Goal: Task Accomplishment & Management: Manage account settings

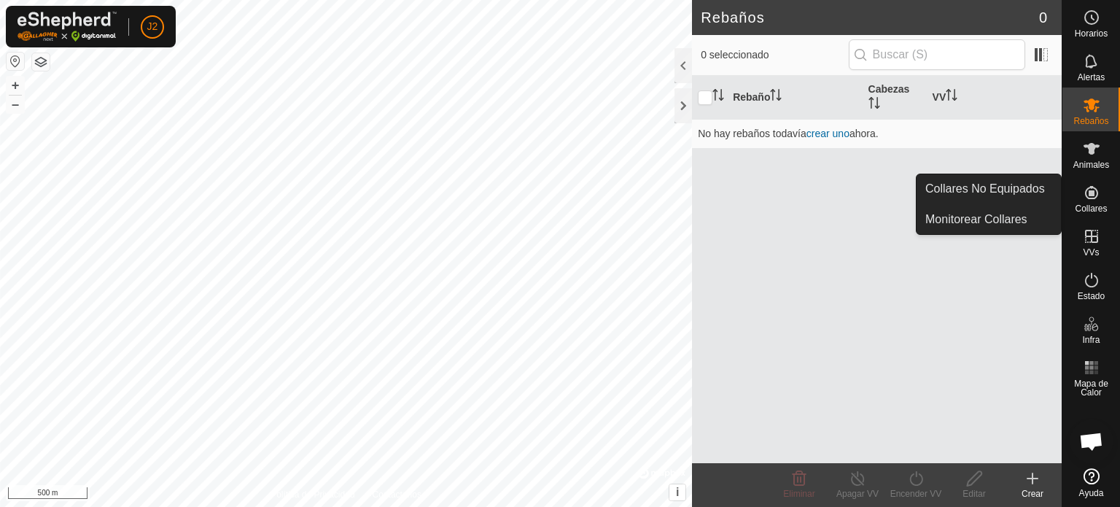
click at [1092, 193] on icon at bounding box center [1091, 192] width 13 height 13
click at [1017, 193] on link "Collares No Equipados" at bounding box center [989, 188] width 144 height 29
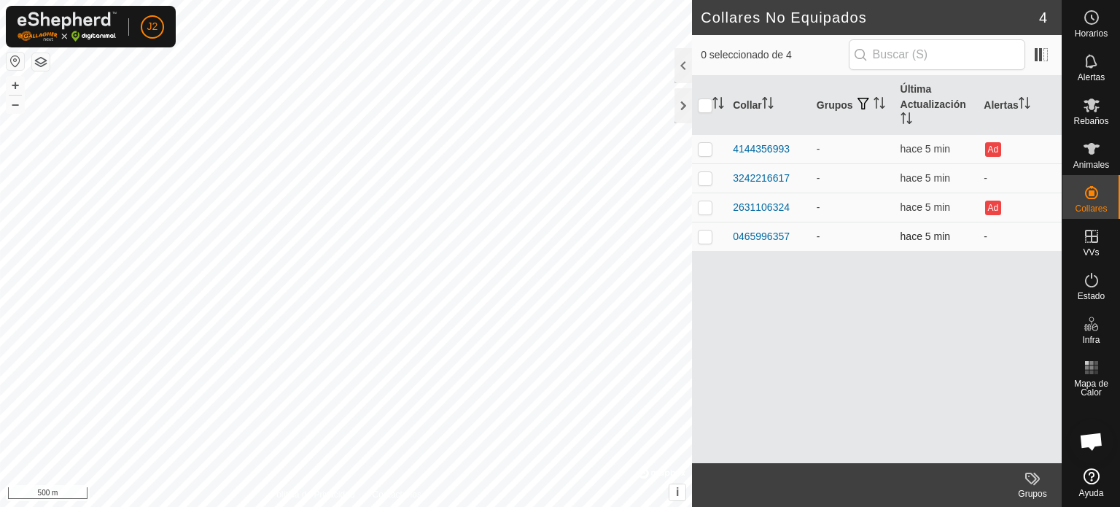
click at [701, 236] on p-checkbox at bounding box center [705, 236] width 15 height 12
checkbox input "true"
click at [771, 233] on div "0465996357" at bounding box center [761, 236] width 57 height 15
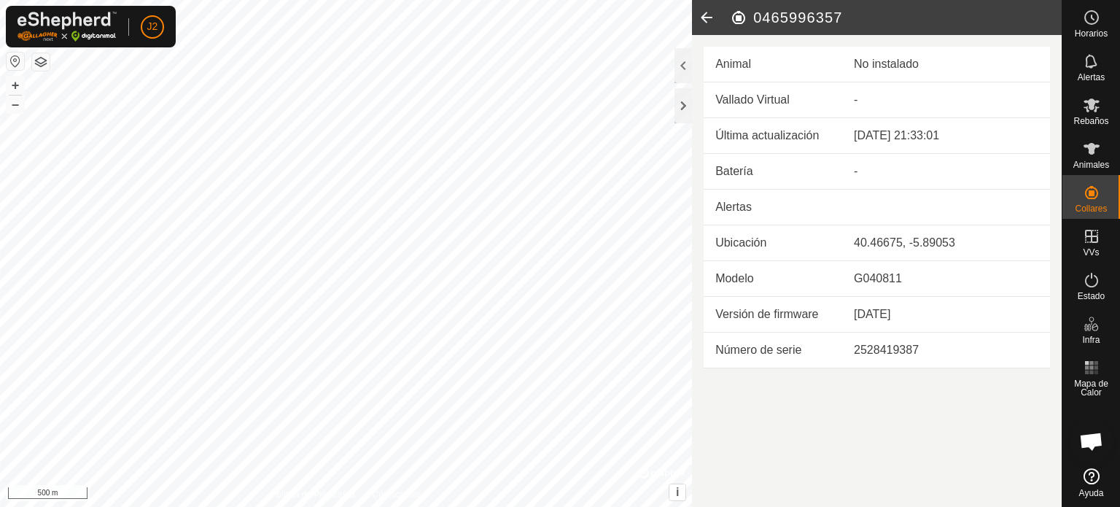
click at [908, 61] on div "No instalado" at bounding box center [946, 64] width 184 height 18
click at [878, 58] on div "No instalado" at bounding box center [946, 64] width 184 height 18
click at [858, 171] on div "-" at bounding box center [946, 172] width 184 height 18
click at [1094, 162] on span "Animales" at bounding box center [1091, 164] width 36 height 9
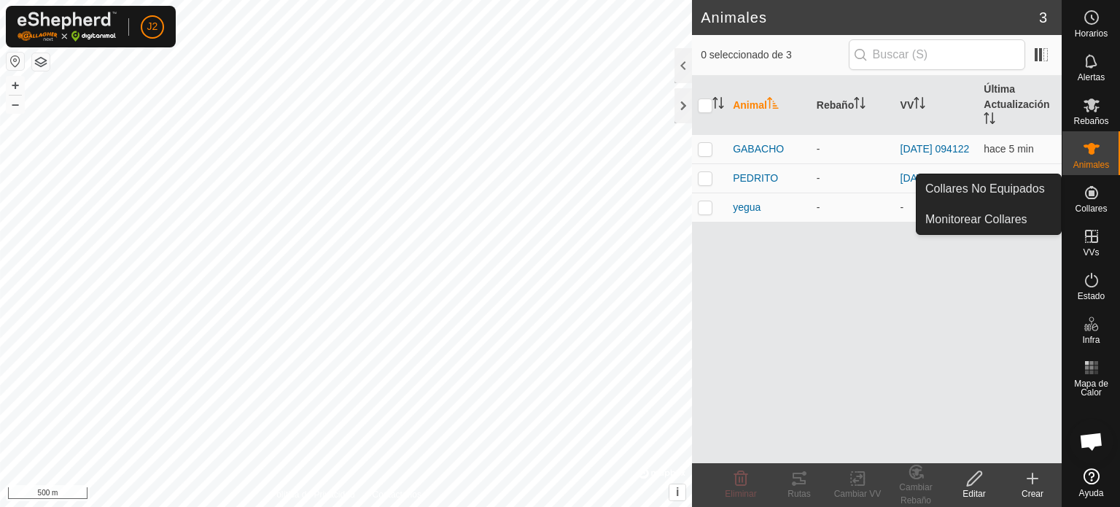
click at [1088, 195] on icon at bounding box center [1091, 192] width 13 height 13
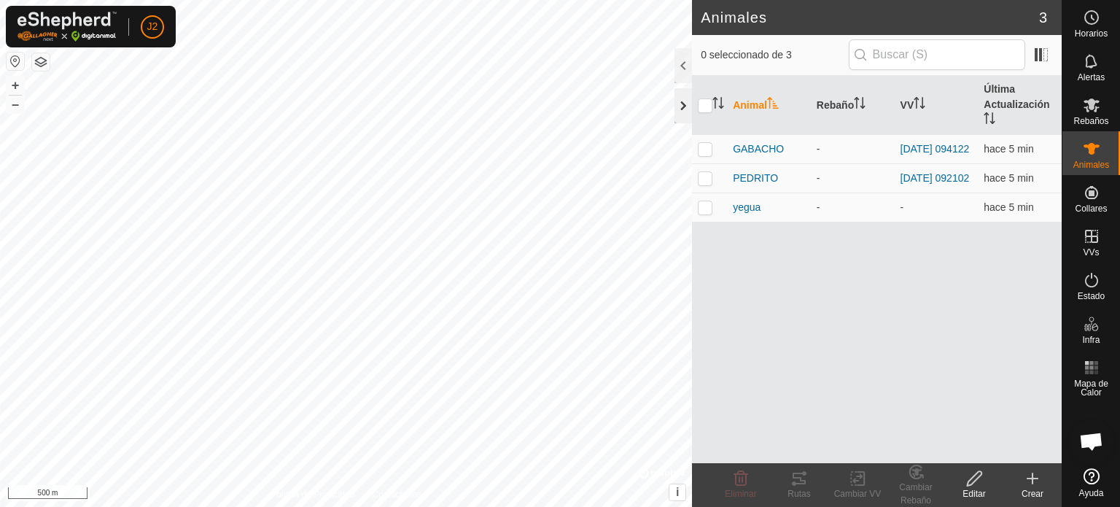
click at [679, 104] on div at bounding box center [684, 105] width 18 height 35
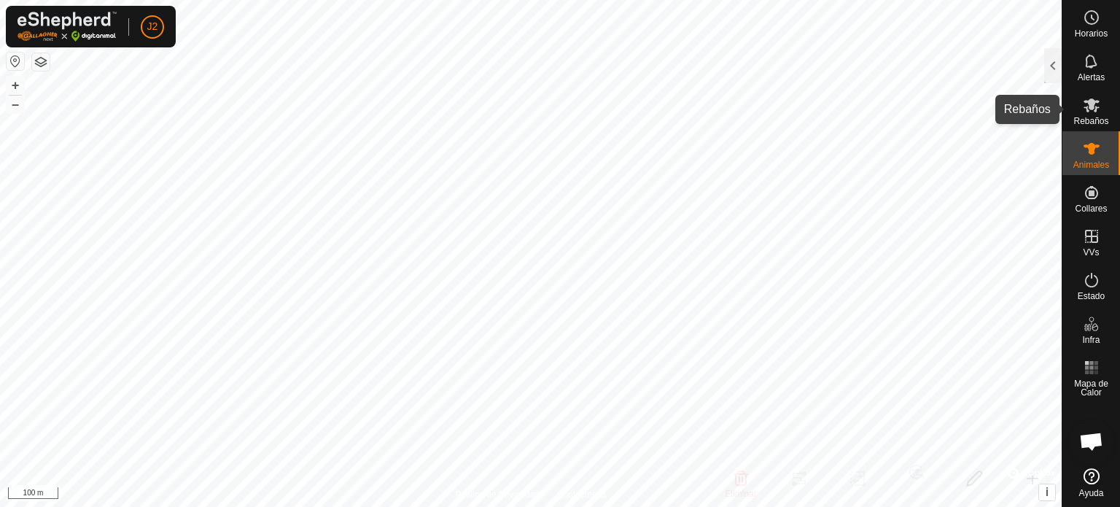
click at [1101, 110] on es-mob-svg-icon at bounding box center [1091, 104] width 26 height 23
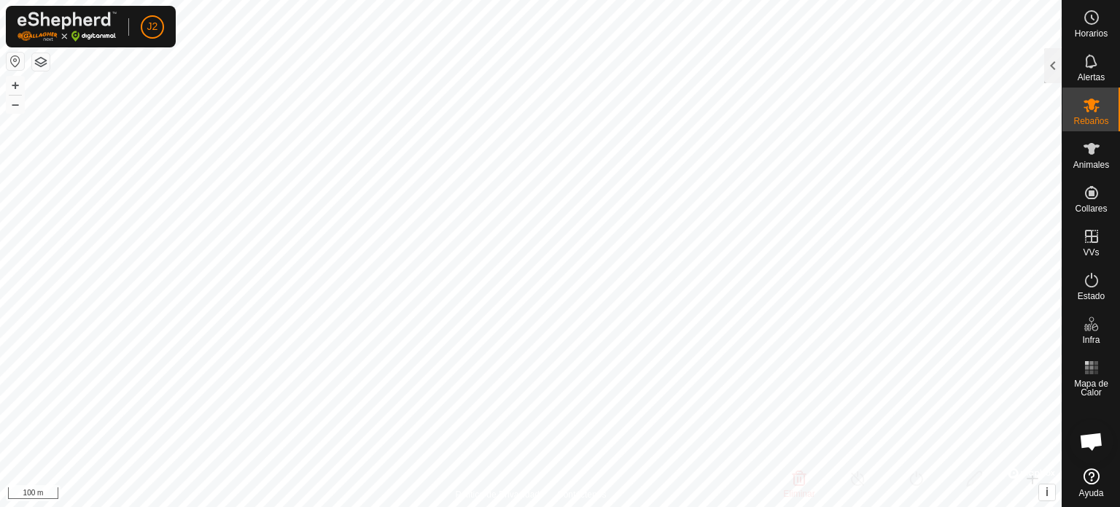
click at [1093, 110] on icon at bounding box center [1092, 105] width 18 height 18
click at [1090, 114] on es-mob-svg-icon at bounding box center [1091, 104] width 26 height 23
click at [1087, 158] on es-animals-svg-icon at bounding box center [1091, 148] width 26 height 23
click at [1055, 66] on div at bounding box center [1053, 65] width 18 height 35
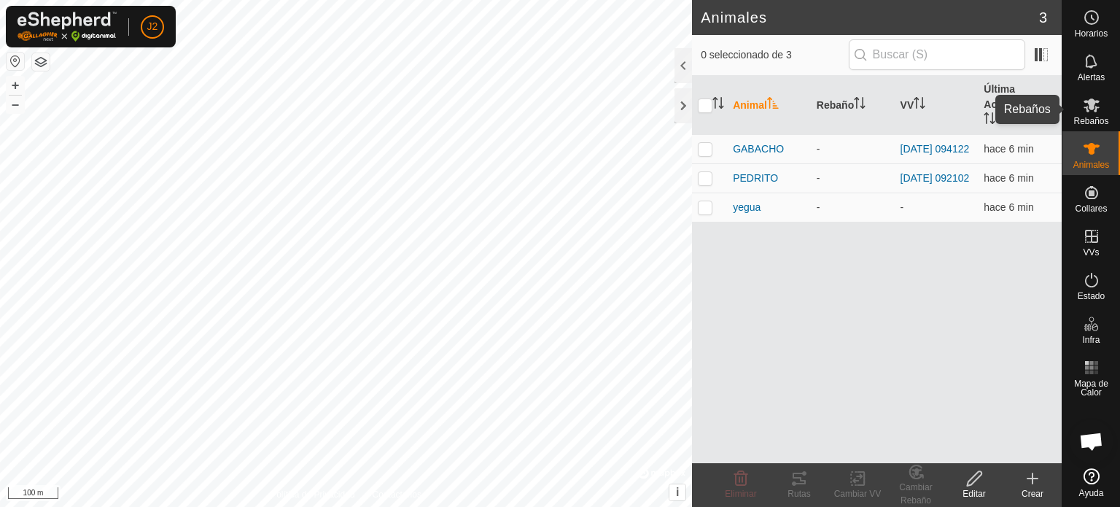
click at [1100, 107] on es-mob-svg-icon at bounding box center [1091, 104] width 26 height 23
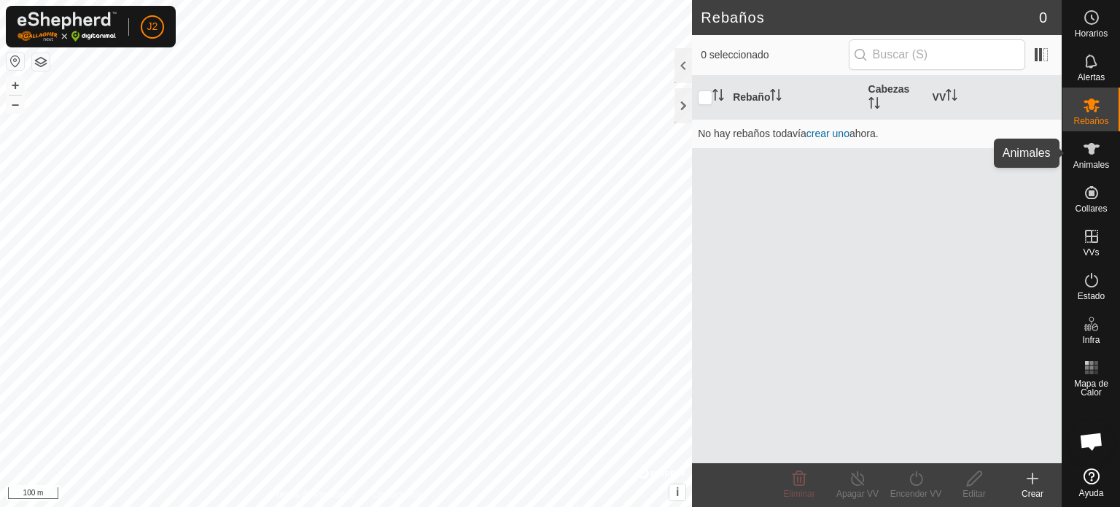
click at [1089, 147] on icon at bounding box center [1092, 149] width 16 height 12
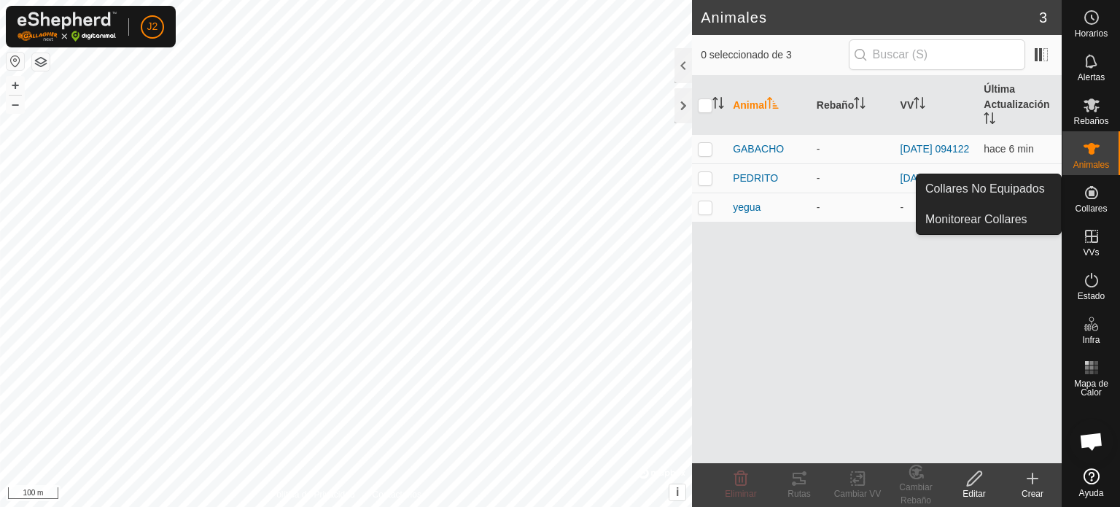
click at [1089, 201] on icon at bounding box center [1092, 193] width 18 height 18
click at [1088, 210] on span "Collares" at bounding box center [1091, 208] width 32 height 9
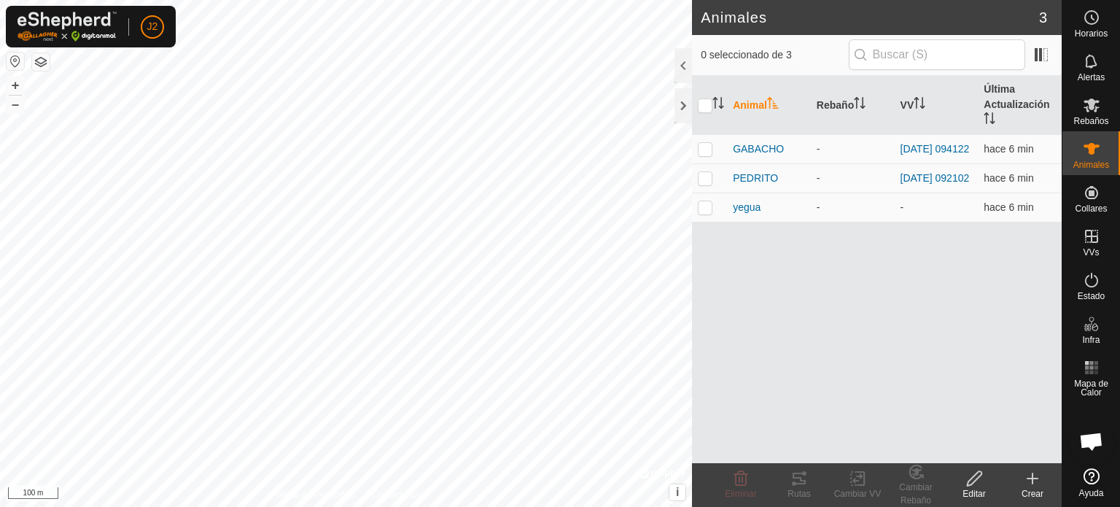
click at [963, 287] on div "Animal Rebaño VV Última Actualización GABACHO - [DATE] 094122 hace 6 min PEDRIT…" at bounding box center [877, 269] width 370 height 387
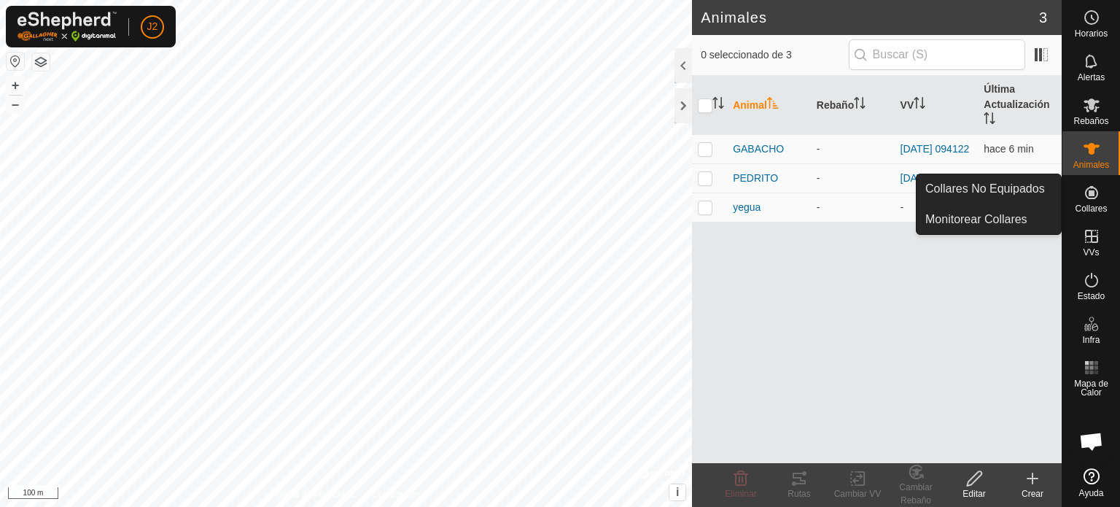
click at [1100, 193] on es-neckbands-svg-icon at bounding box center [1091, 192] width 26 height 23
click at [1038, 190] on link "Collares No Equipados" at bounding box center [989, 188] width 144 height 29
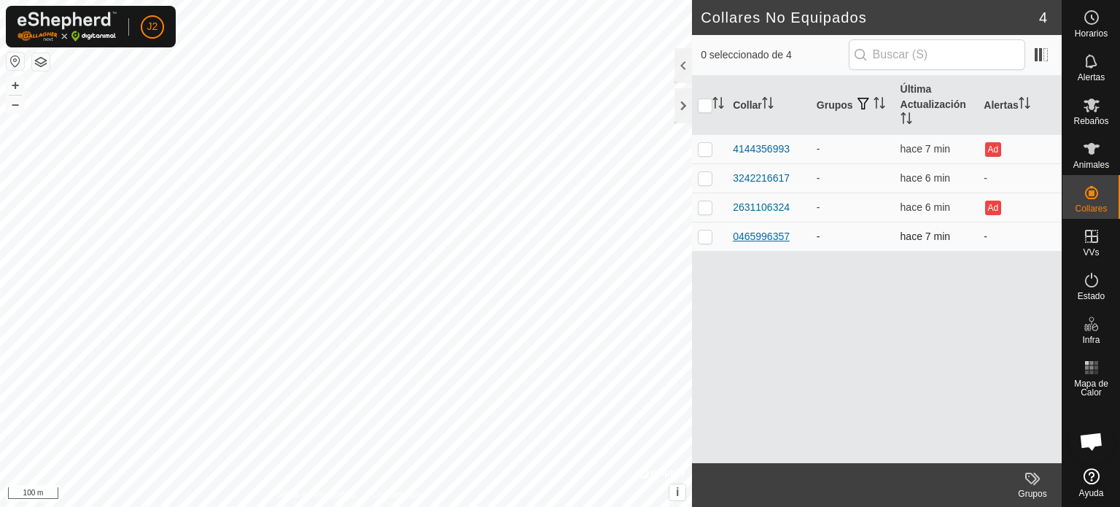
click at [749, 236] on div "0465996357" at bounding box center [761, 236] width 57 height 15
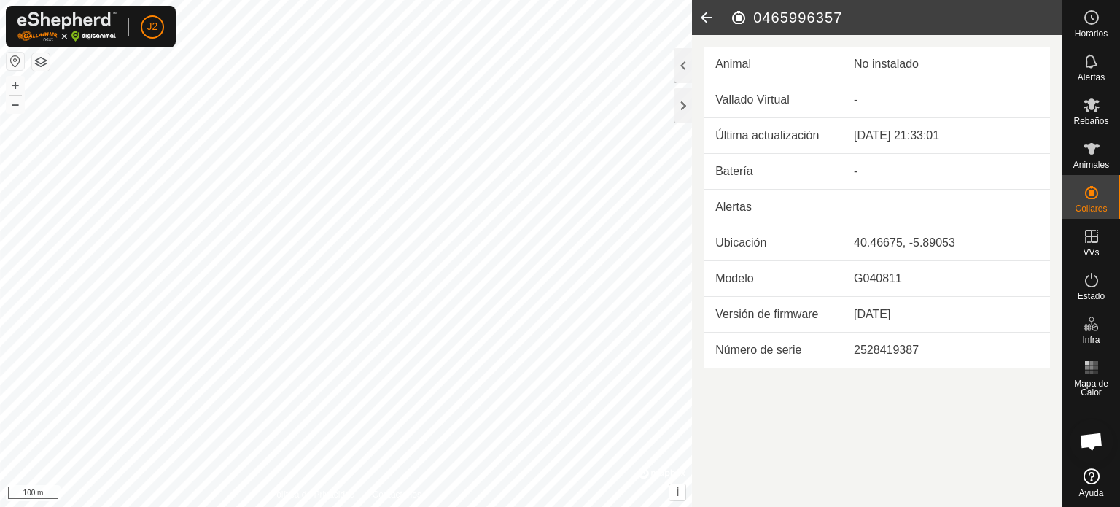
click at [712, 17] on icon at bounding box center [706, 17] width 29 height 35
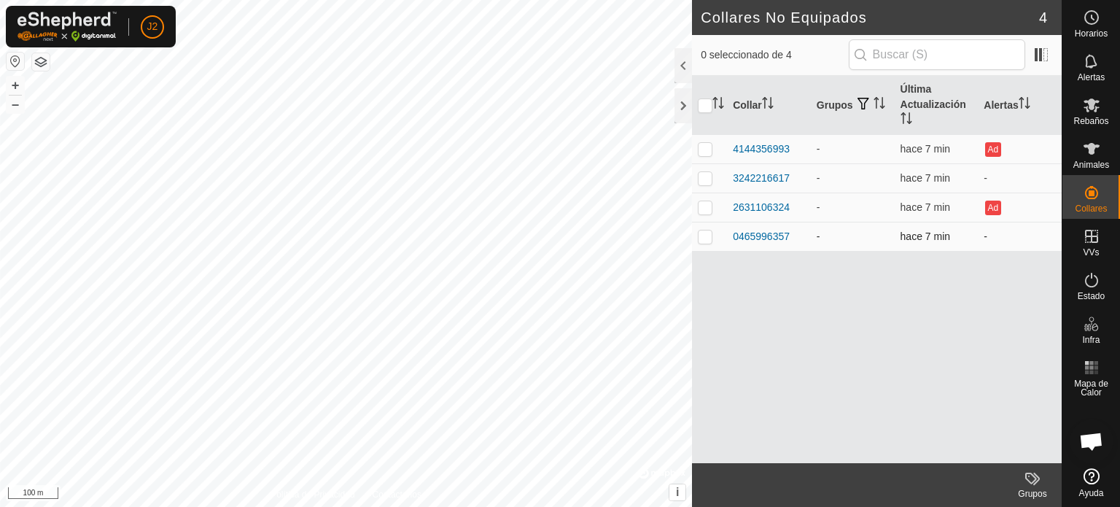
click at [704, 234] on p-checkbox at bounding box center [705, 236] width 15 height 12
checkbox input "true"
drag, startPoint x: 769, startPoint y: 230, endPoint x: 755, endPoint y: 249, distance: 24.1
click at [755, 249] on td "0465996357" at bounding box center [769, 236] width 84 height 29
click at [984, 236] on td "-" at bounding box center [1020, 236] width 84 height 29
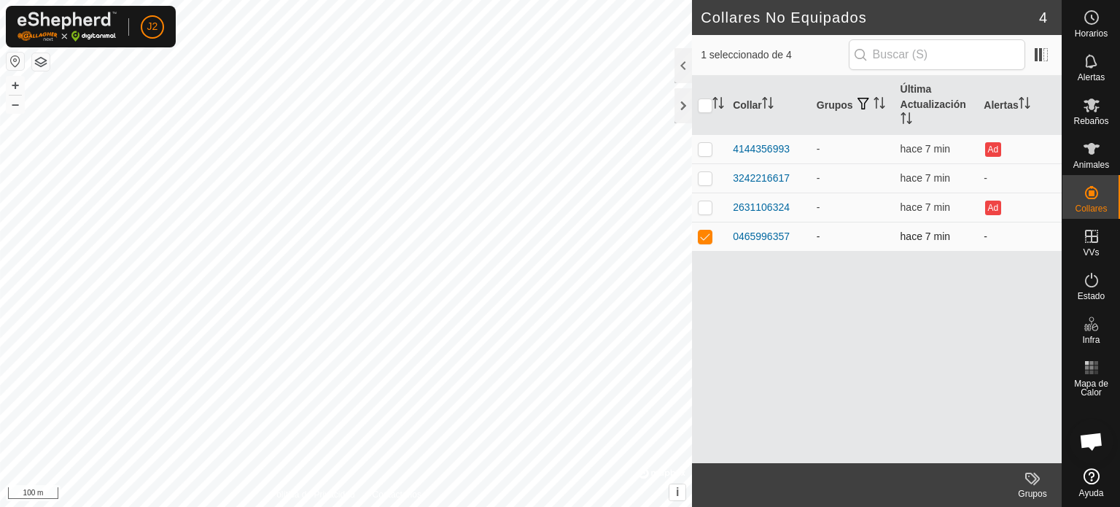
click at [984, 236] on td "-" at bounding box center [1020, 236] width 84 height 29
click at [750, 233] on div "0465996357" at bounding box center [761, 236] width 57 height 15
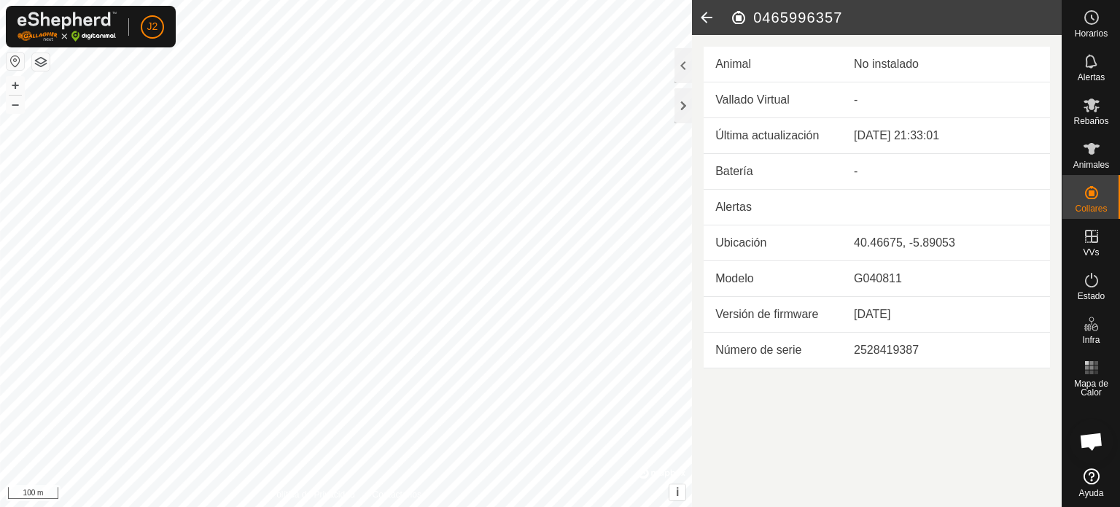
click at [894, 349] on div "2528419387" at bounding box center [946, 350] width 184 height 18
click at [682, 107] on div at bounding box center [684, 105] width 18 height 35
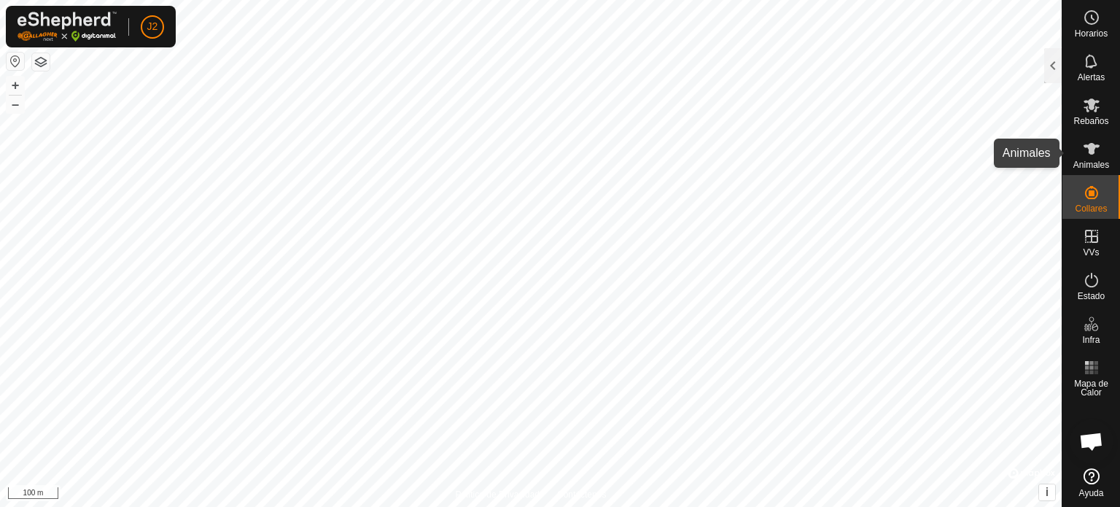
click at [1086, 157] on icon at bounding box center [1092, 149] width 18 height 18
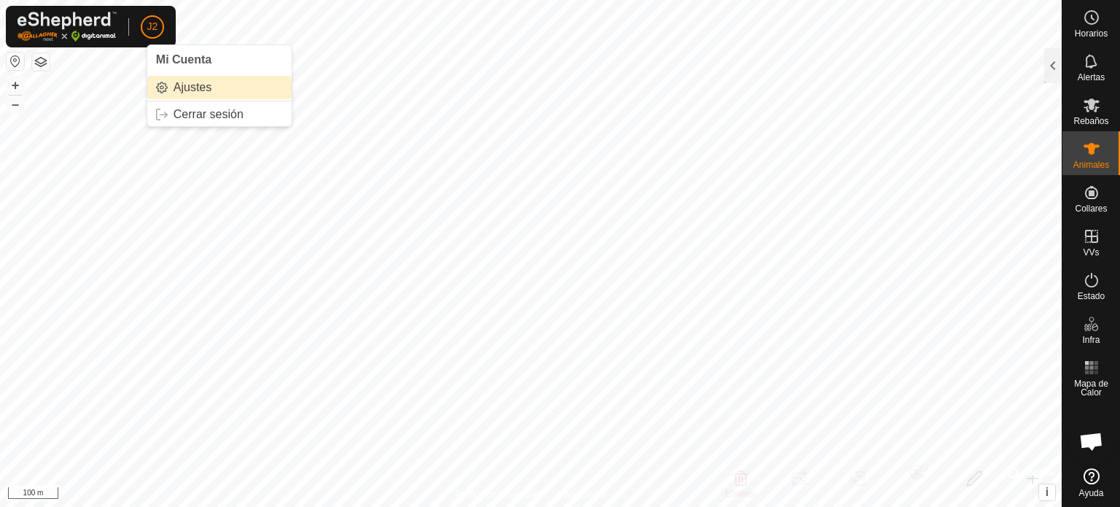
click at [176, 86] on link "Ajustes" at bounding box center [219, 87] width 144 height 23
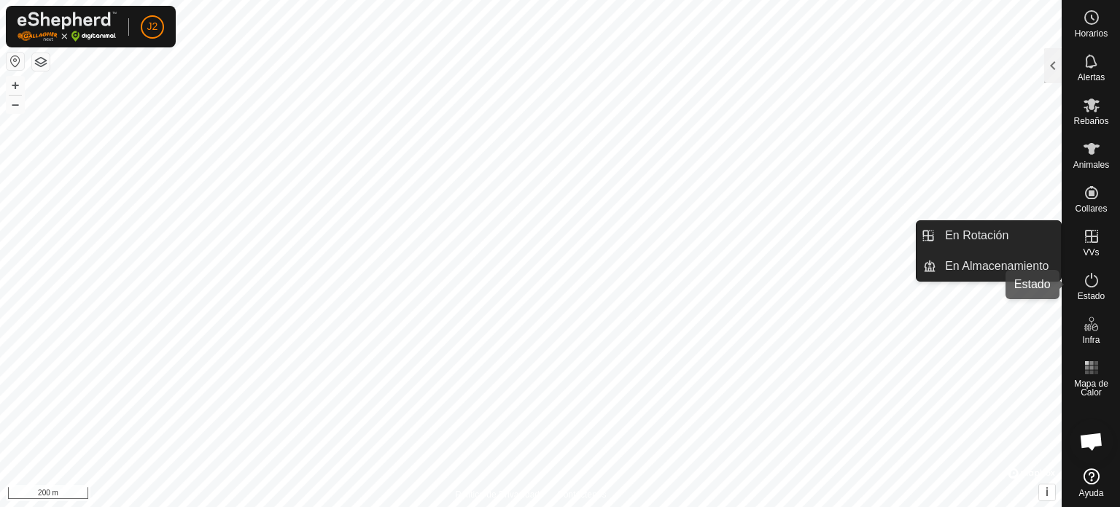
click at [1095, 281] on icon at bounding box center [1092, 280] width 18 height 18
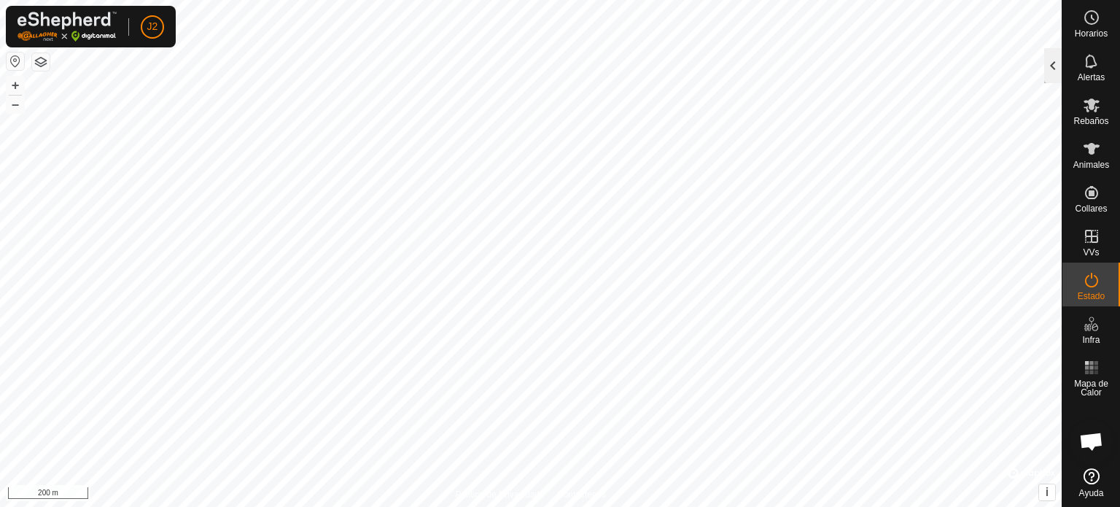
click at [1046, 77] on div at bounding box center [1053, 65] width 18 height 35
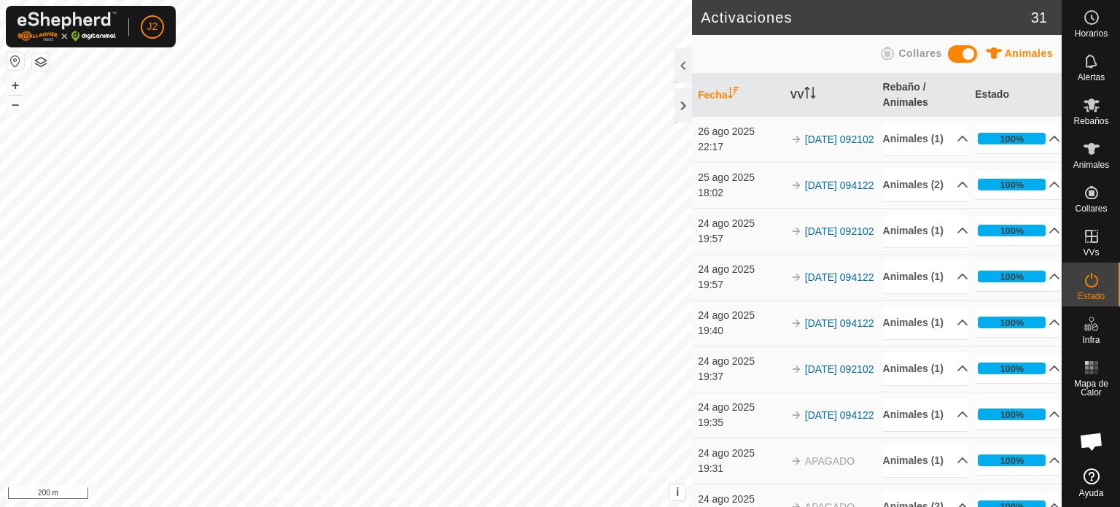
click at [889, 52] on icon at bounding box center [887, 53] width 13 height 13
click at [902, 53] on span "Collares" at bounding box center [919, 53] width 43 height 12
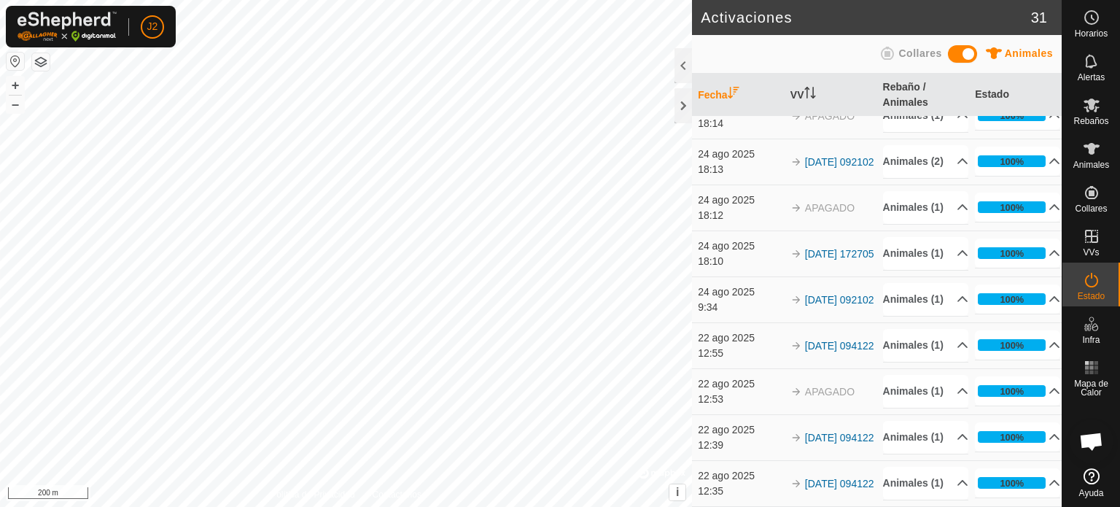
scroll to position [1167, 0]
click at [1097, 154] on icon at bounding box center [1092, 149] width 18 height 18
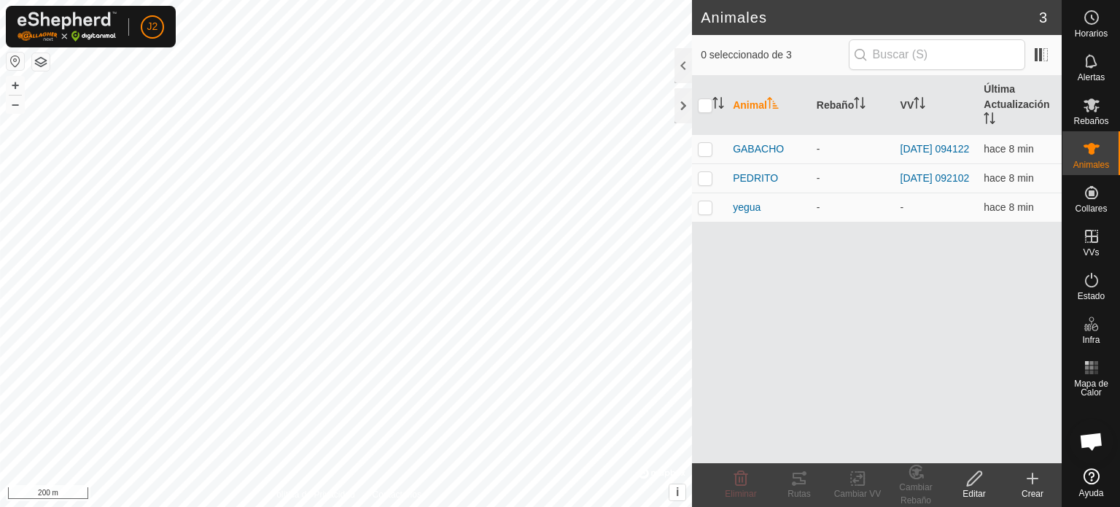
click at [1033, 478] on icon at bounding box center [1032, 478] width 10 height 0
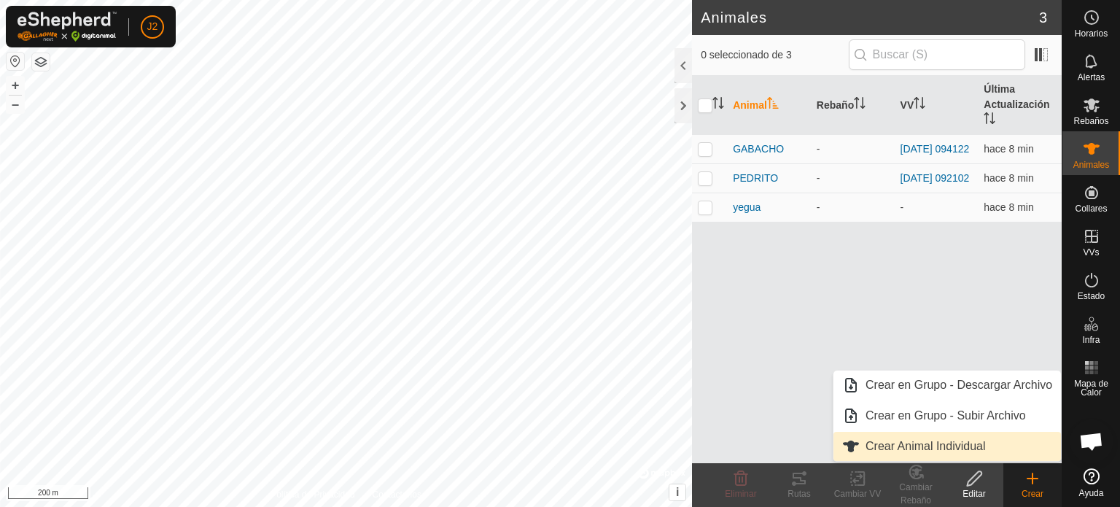
click at [913, 441] on link "Crear Animal Individual" at bounding box center [947, 446] width 228 height 29
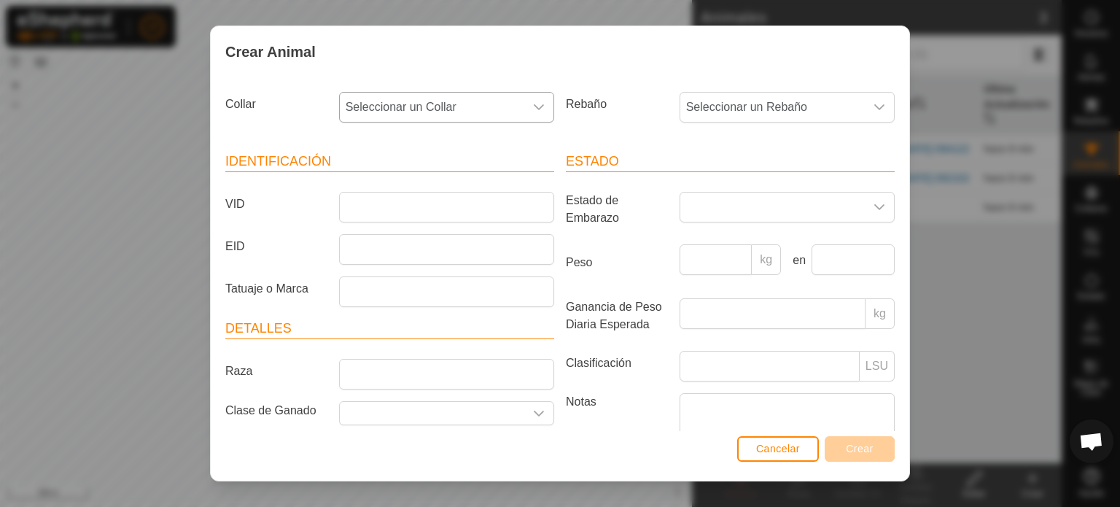
click at [535, 101] on icon "dropdown trigger" at bounding box center [539, 107] width 12 height 12
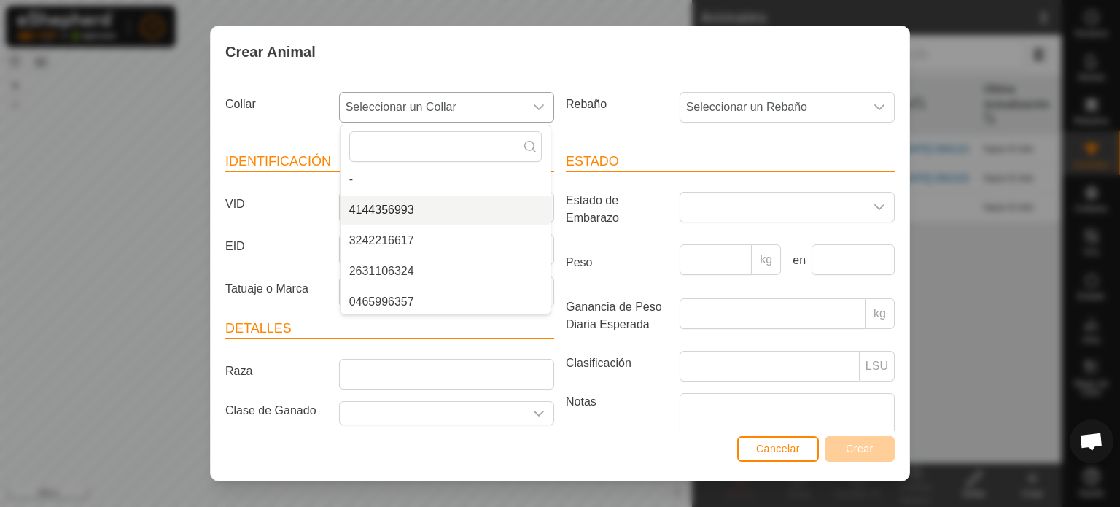
scroll to position [6, 0]
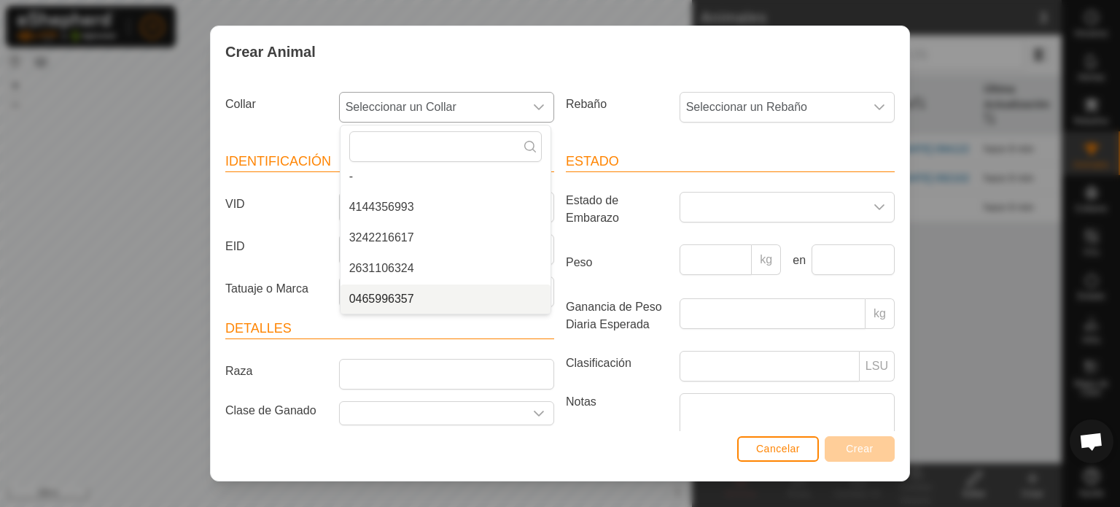
click at [386, 295] on li "0465996357" at bounding box center [446, 298] width 210 height 29
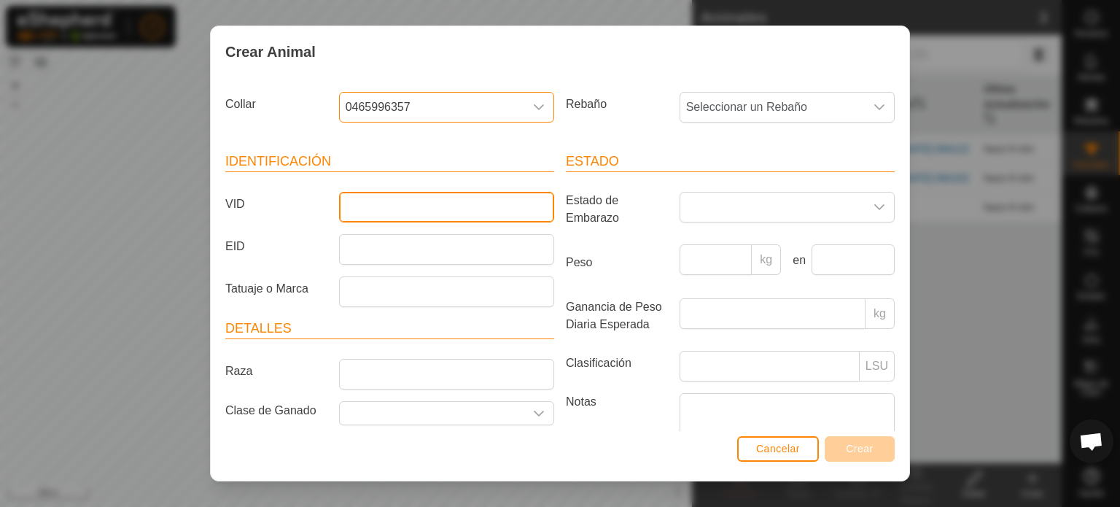
click at [414, 193] on input "VID" at bounding box center [446, 207] width 215 height 31
click at [799, 101] on span "Seleccionar un Rebaño" at bounding box center [772, 107] width 184 height 29
click at [411, 209] on input "VID" at bounding box center [446, 207] width 215 height 31
type input "perico"
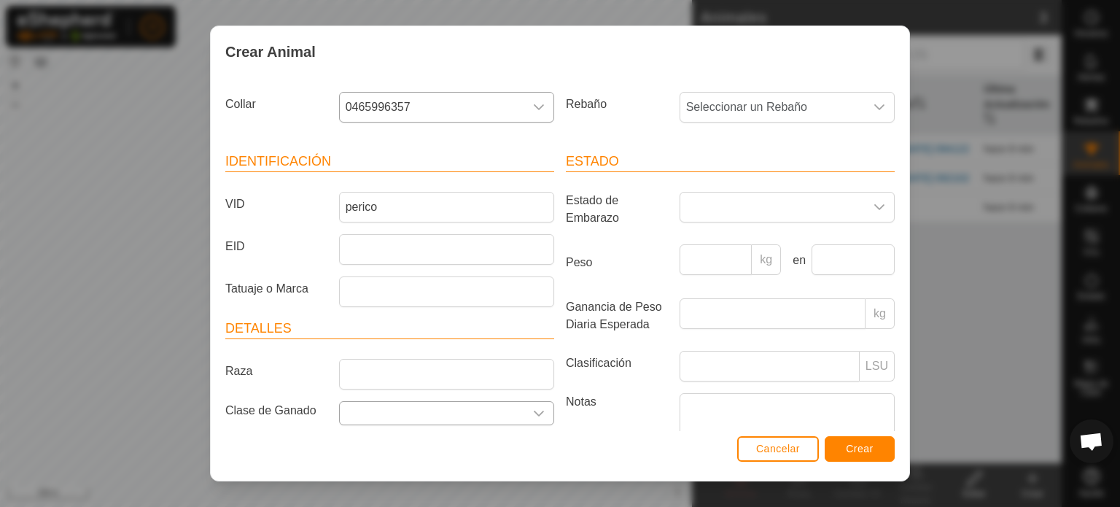
click at [505, 407] on input "text" at bounding box center [432, 413] width 184 height 23
click at [533, 408] on icon "dropdown trigger" at bounding box center [539, 414] width 12 height 12
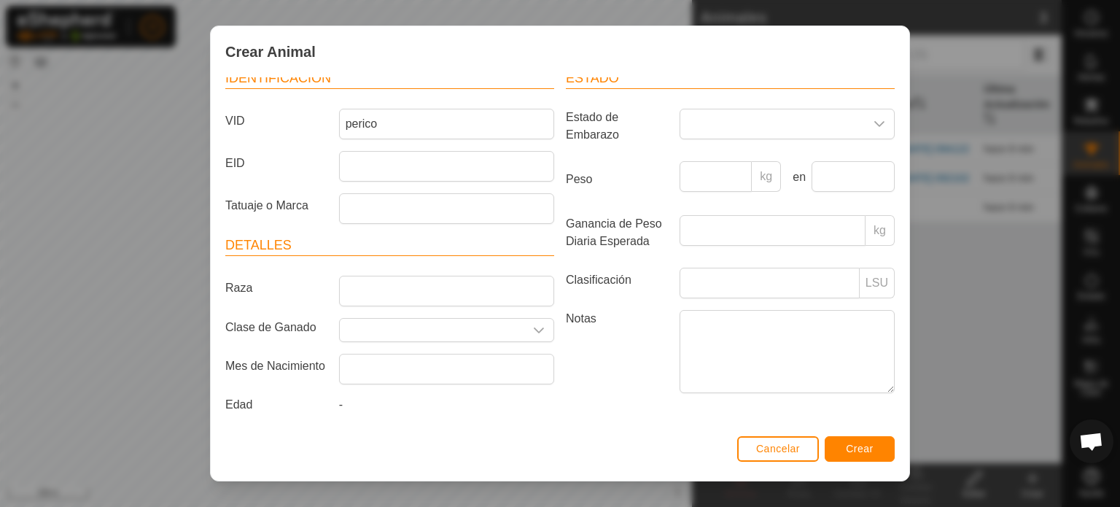
scroll to position [86, 0]
click at [866, 444] on span "Crear" at bounding box center [860, 449] width 28 height 12
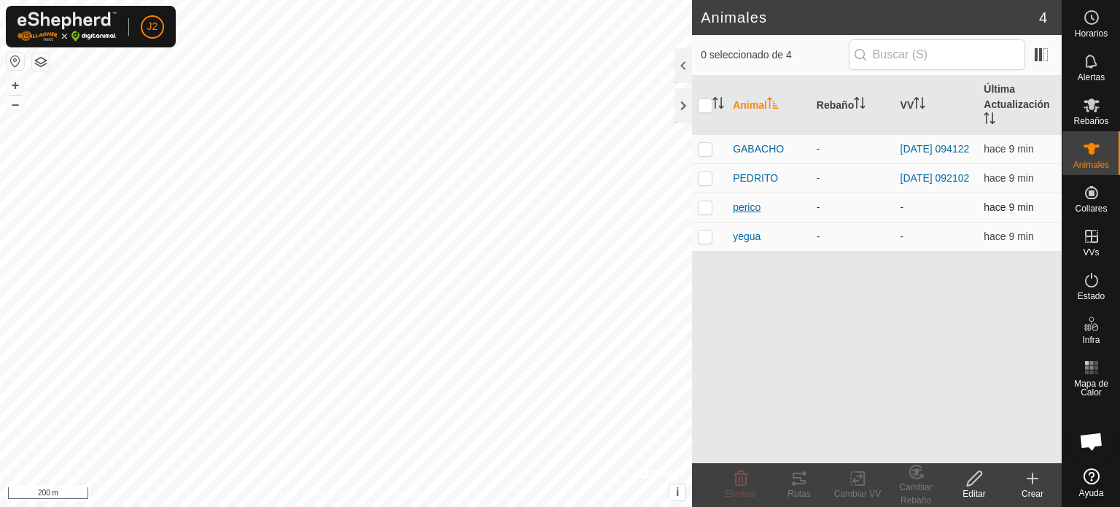
click at [741, 208] on span "perico" at bounding box center [747, 207] width 28 height 15
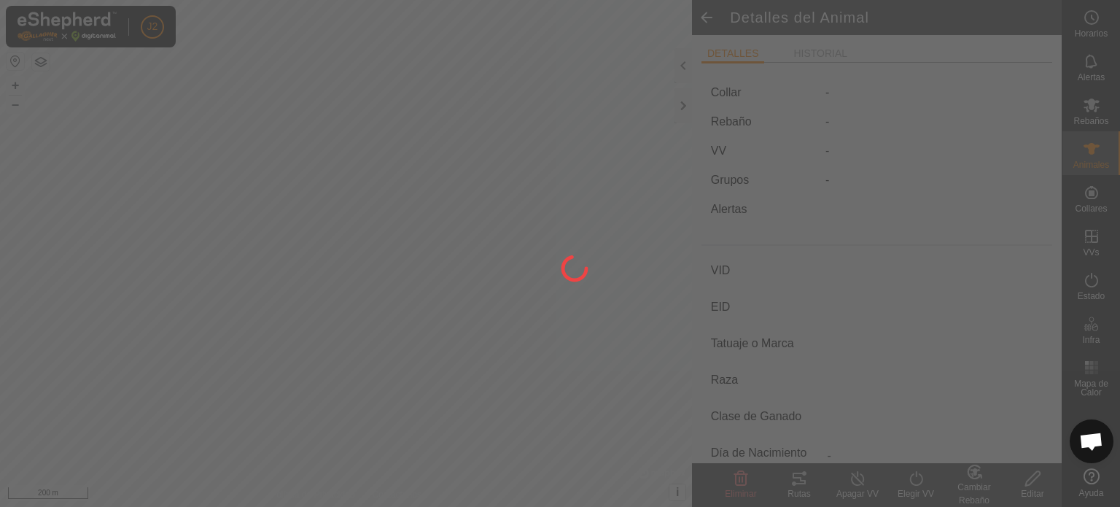
type input "perico"
type input "-"
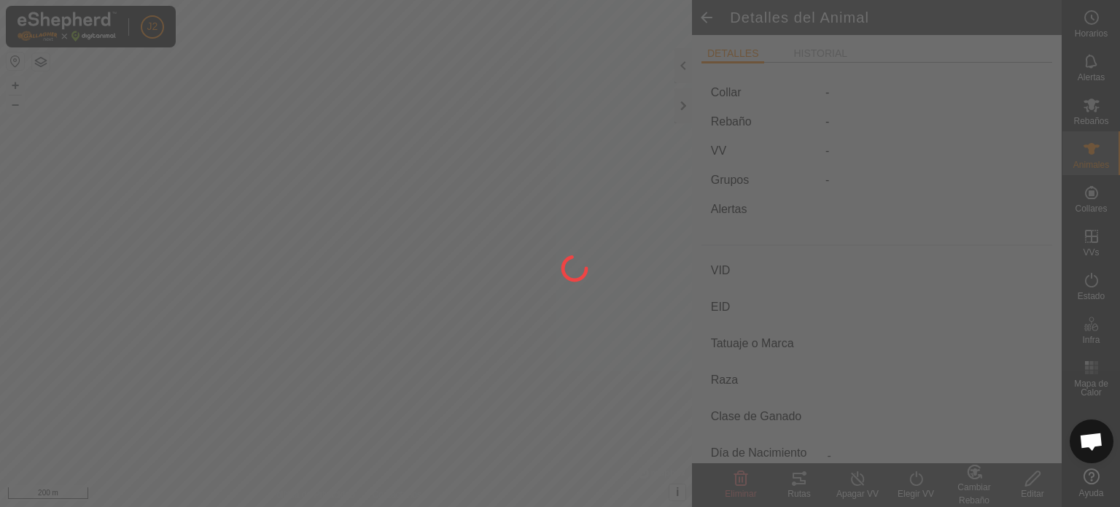
type input "0 kg"
type input "-"
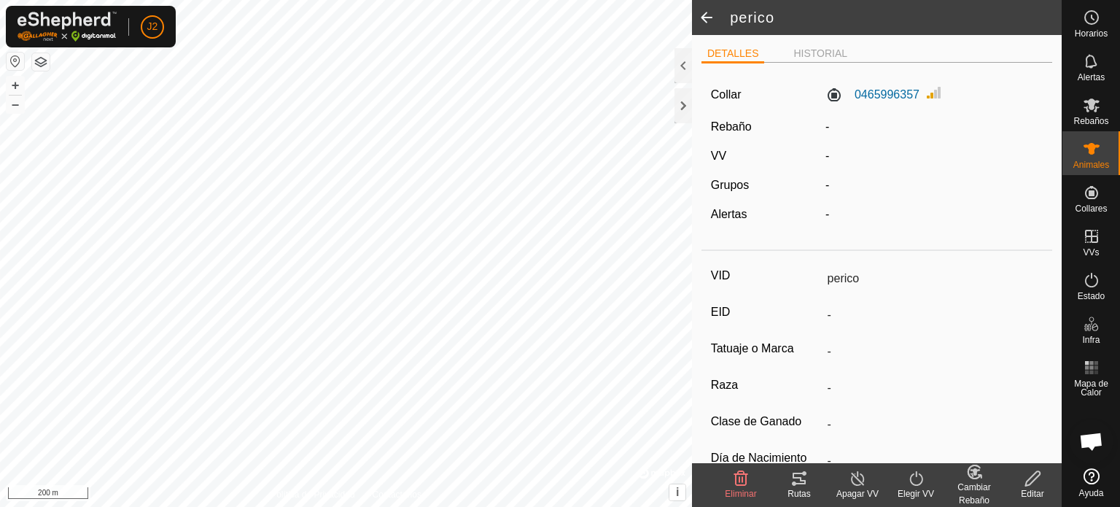
click at [709, 20] on span at bounding box center [706, 17] width 29 height 35
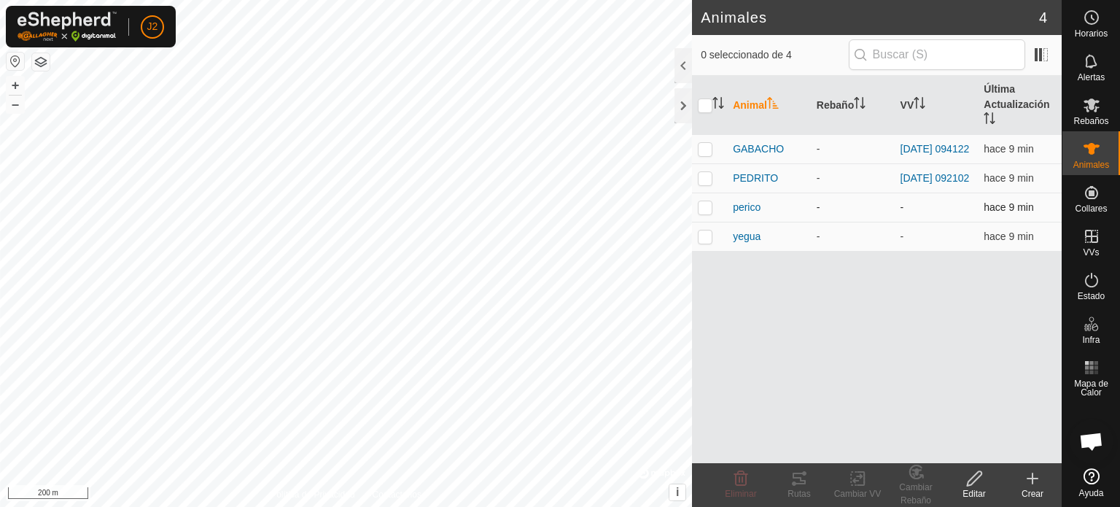
drag, startPoint x: 738, startPoint y: 210, endPoint x: 705, endPoint y: 211, distance: 32.8
click at [705, 211] on p-checkbox at bounding box center [705, 207] width 15 height 12
click at [979, 486] on icon at bounding box center [974, 479] width 18 height 18
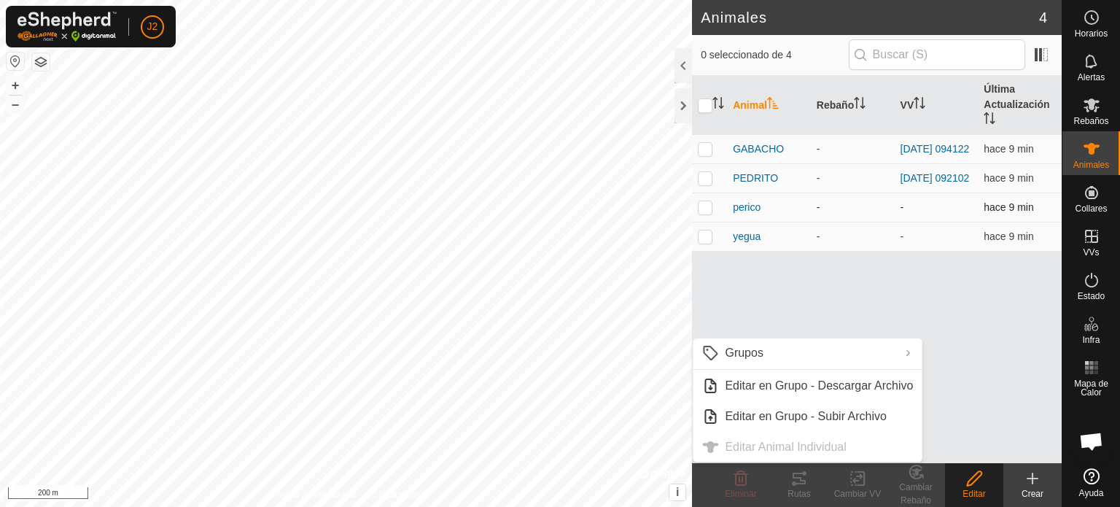
click at [712, 206] on p-tablecheckbox at bounding box center [705, 207] width 15 height 12
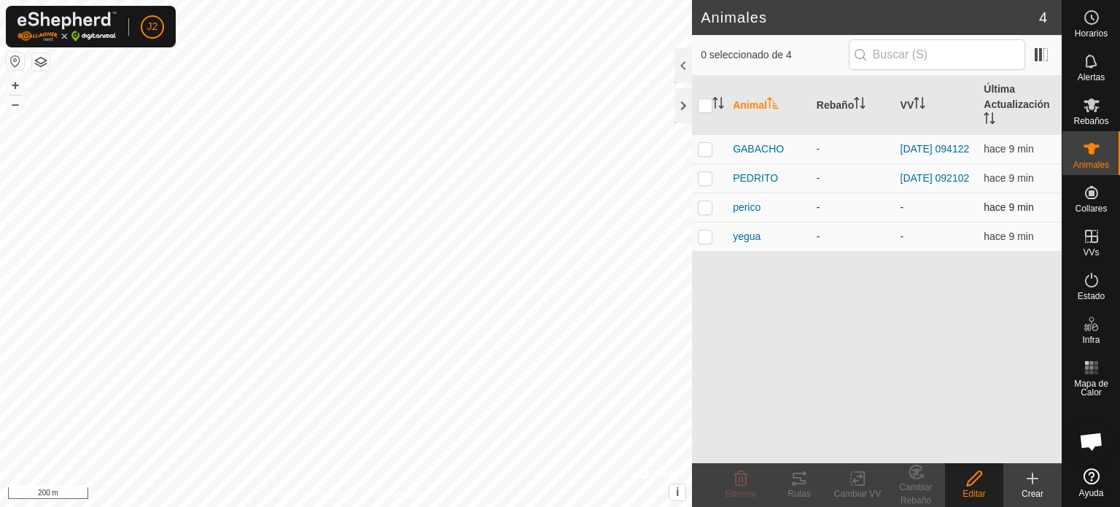
checkbox input "true"
click at [974, 483] on icon at bounding box center [974, 479] width 18 height 18
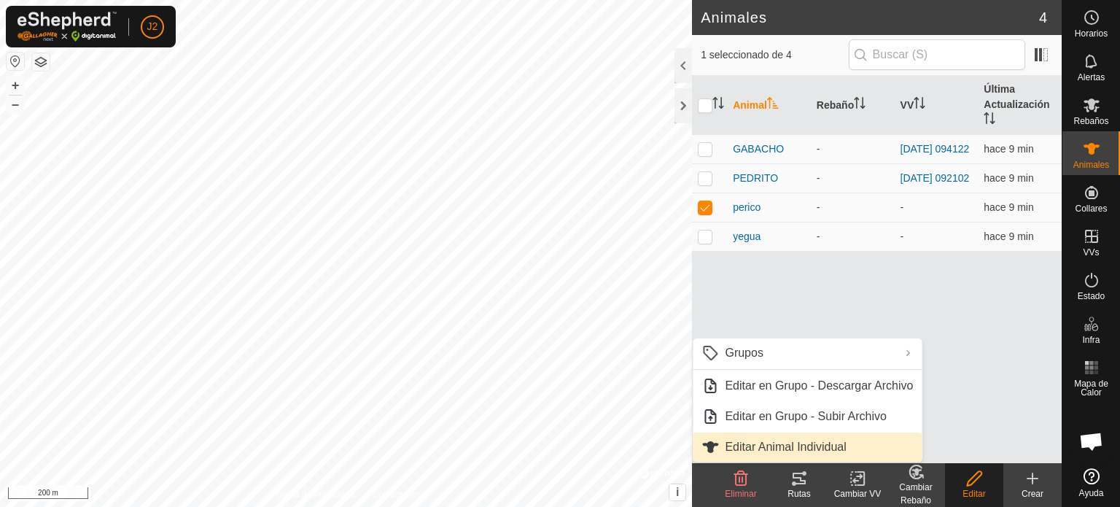
click at [813, 448] on link "Editar Animal Individual" at bounding box center [807, 446] width 229 height 29
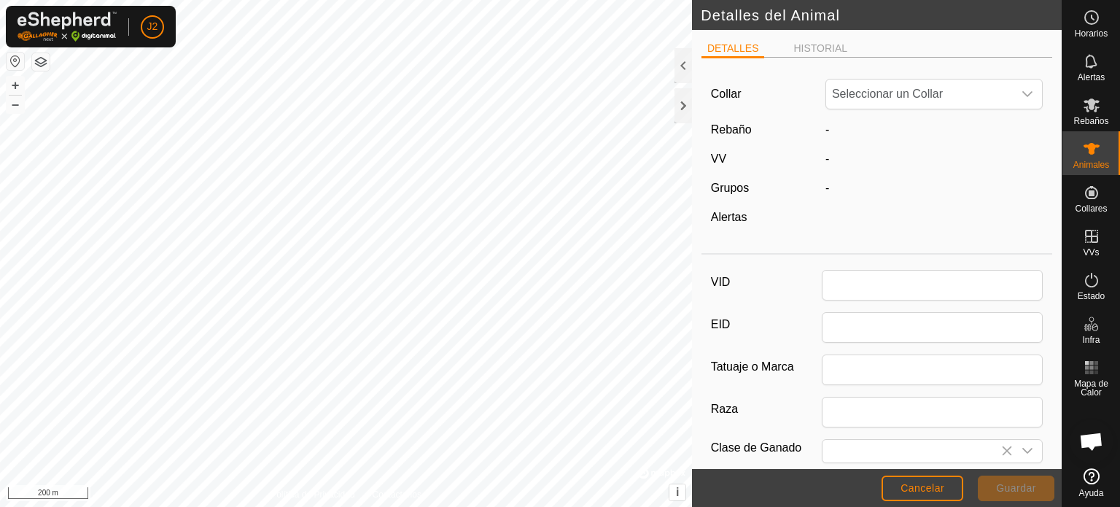
type input "perico"
type input "0"
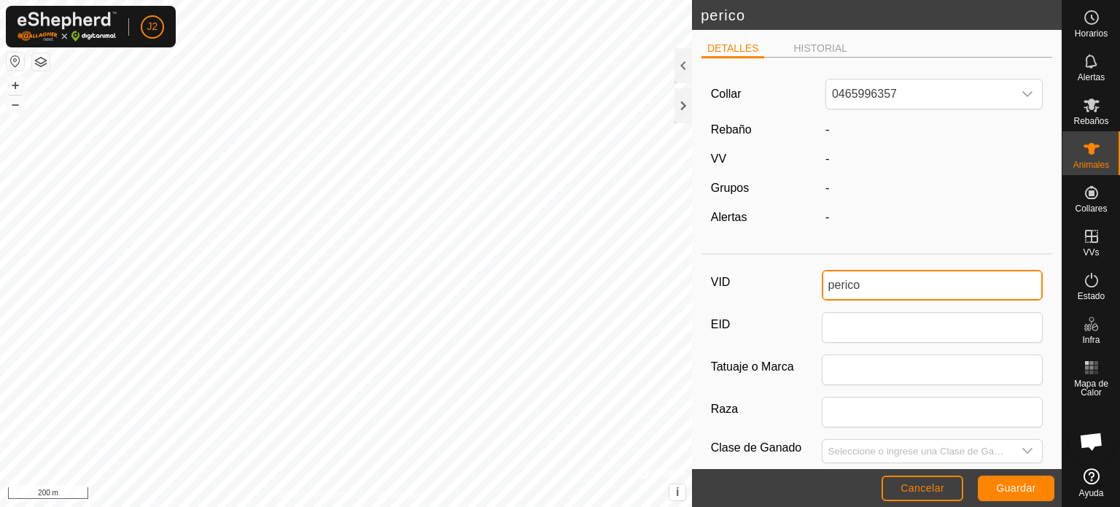
drag, startPoint x: 872, startPoint y: 277, endPoint x: 808, endPoint y: 281, distance: 64.3
click at [808, 281] on div "VID perico" at bounding box center [877, 285] width 333 height 31
type input "c"
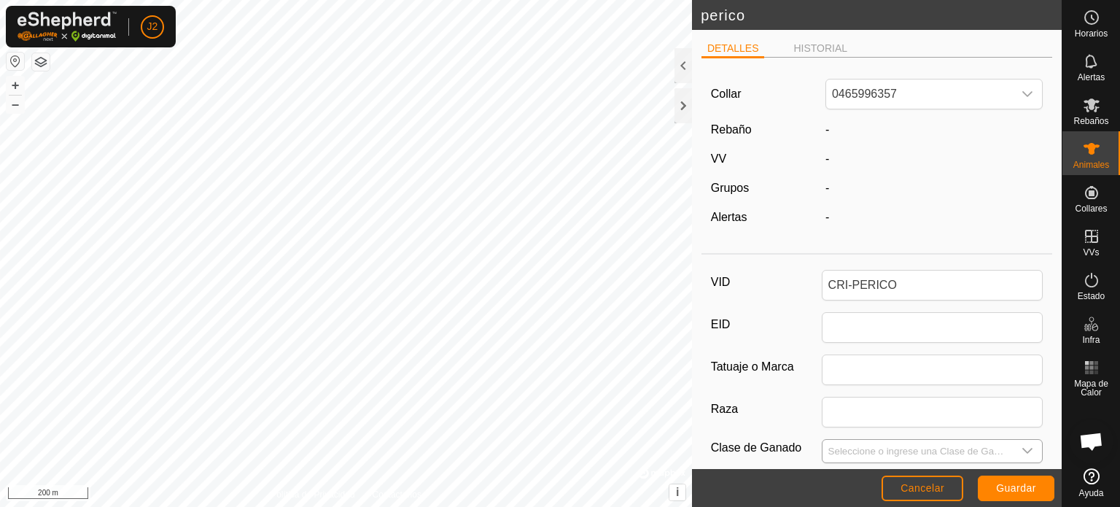
click at [1022, 452] on icon "dropdown trigger" at bounding box center [1028, 451] width 12 height 12
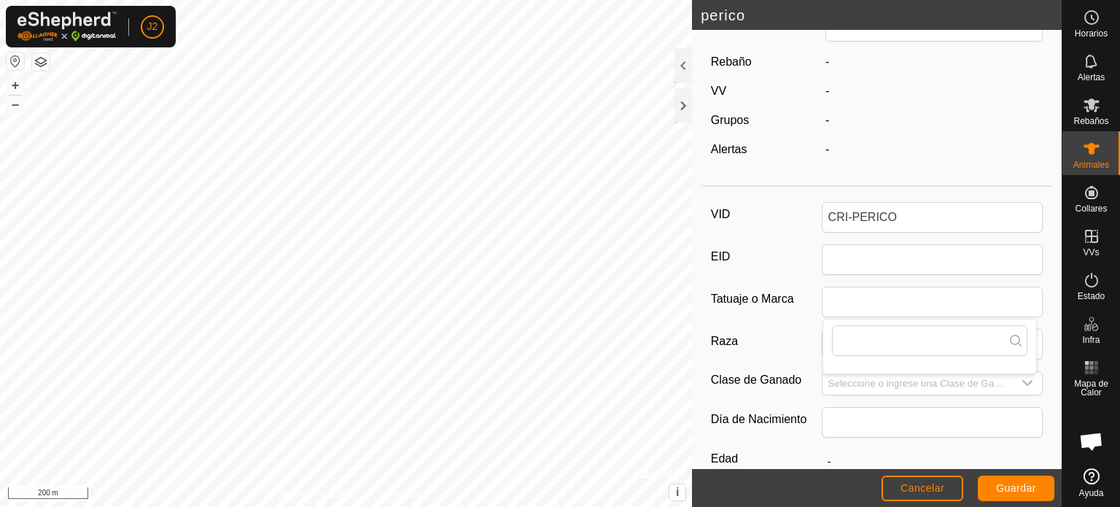
scroll to position [73, 0]
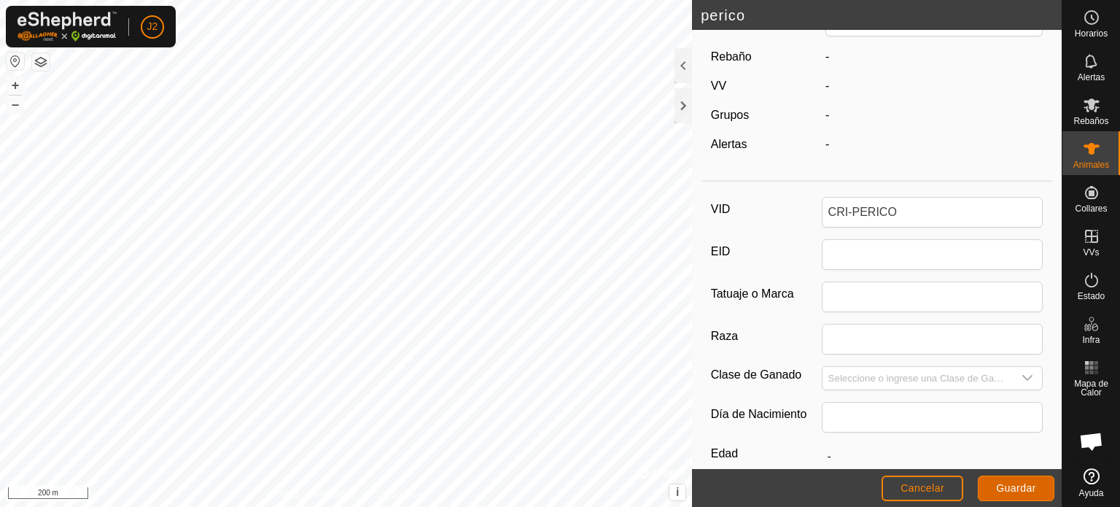
click at [1007, 484] on span "Guardar" at bounding box center [1016, 488] width 40 height 12
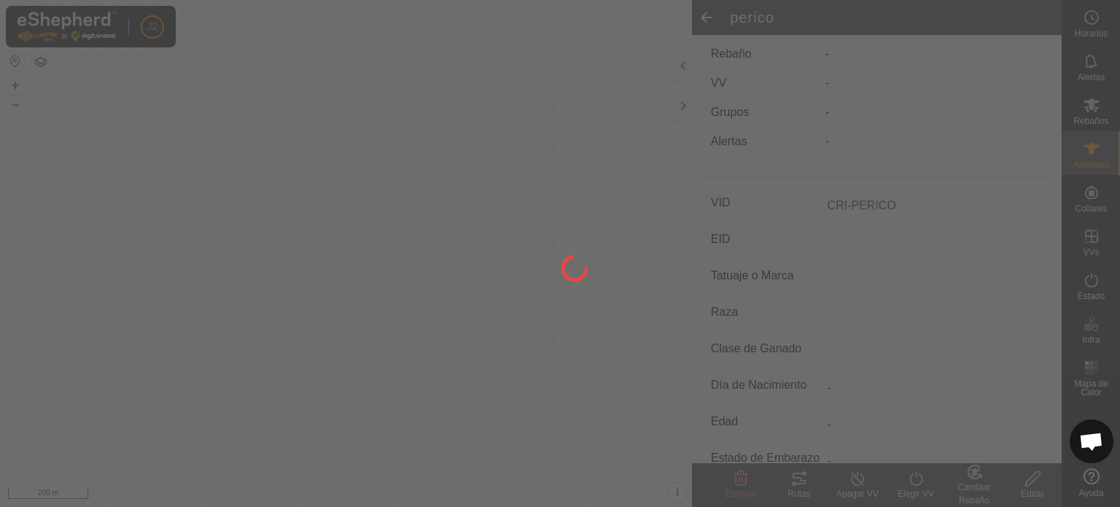
type input "perico"
type input "-"
type input "0 kg"
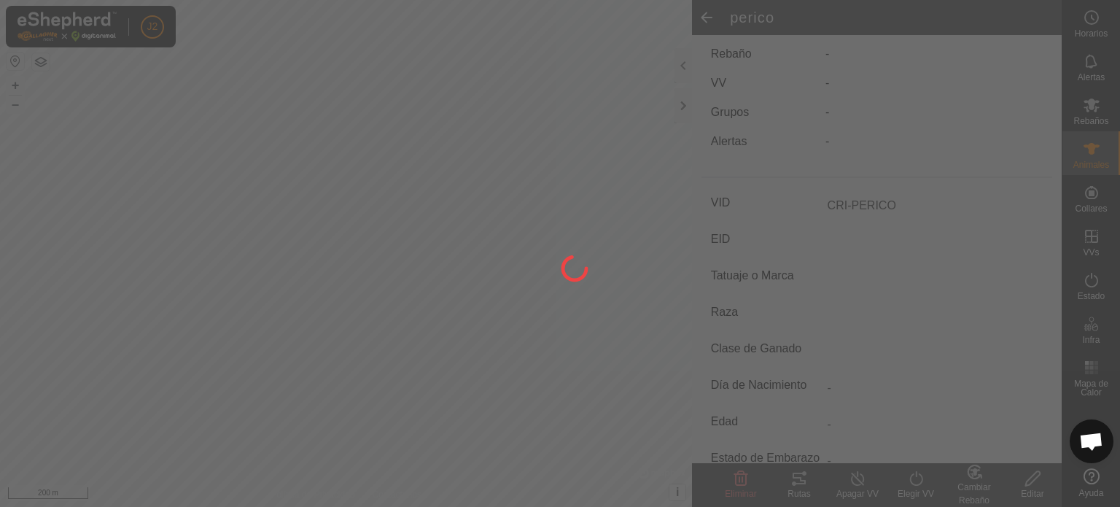
type input "-"
type input "CRI-PERICO"
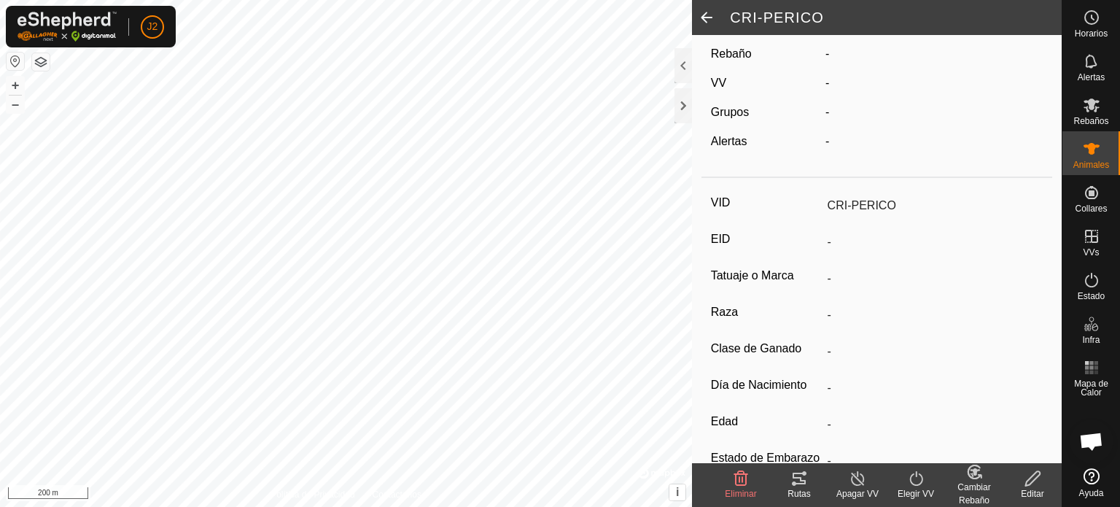
click at [1035, 480] on icon at bounding box center [1033, 479] width 18 height 18
type input "0"
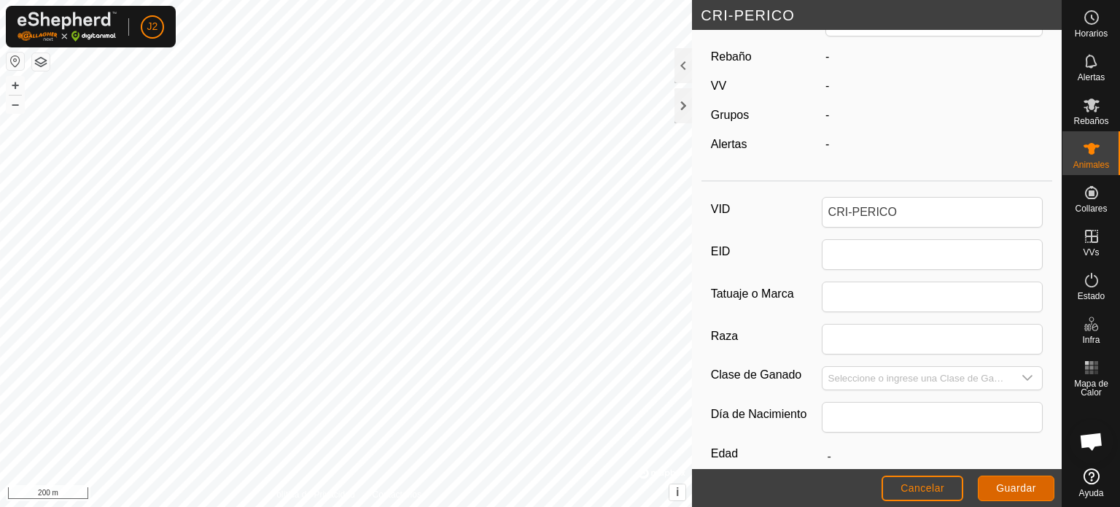
click at [1025, 482] on span "Guardar" at bounding box center [1016, 488] width 40 height 12
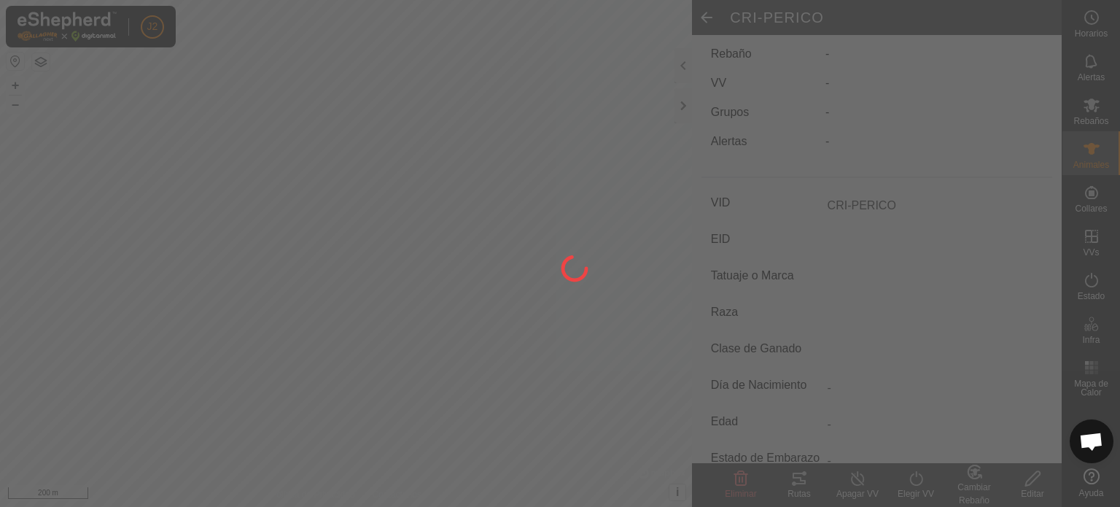
type input "perico"
type input "-"
type input "0 kg"
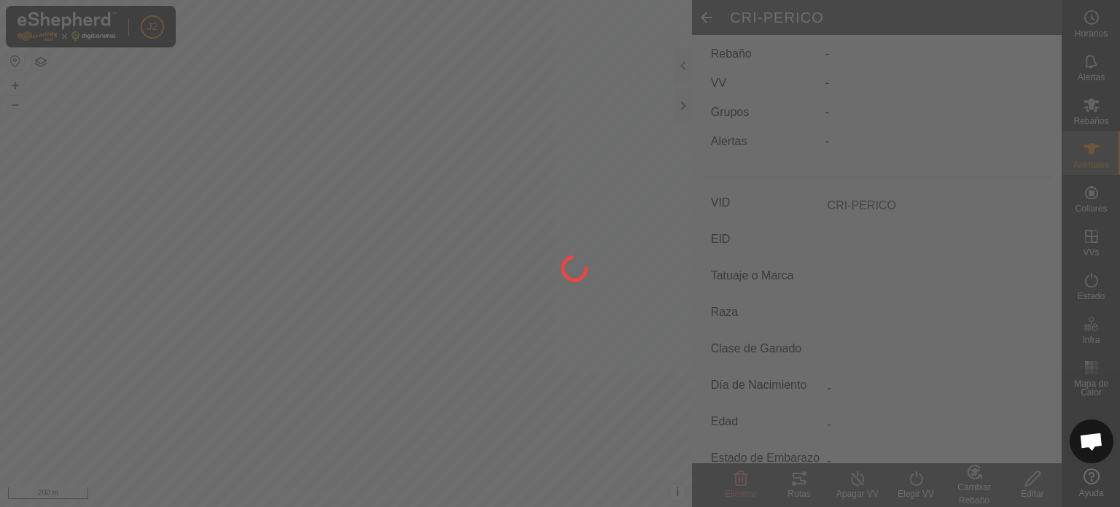
type input "-"
type input "CRI-PERICO"
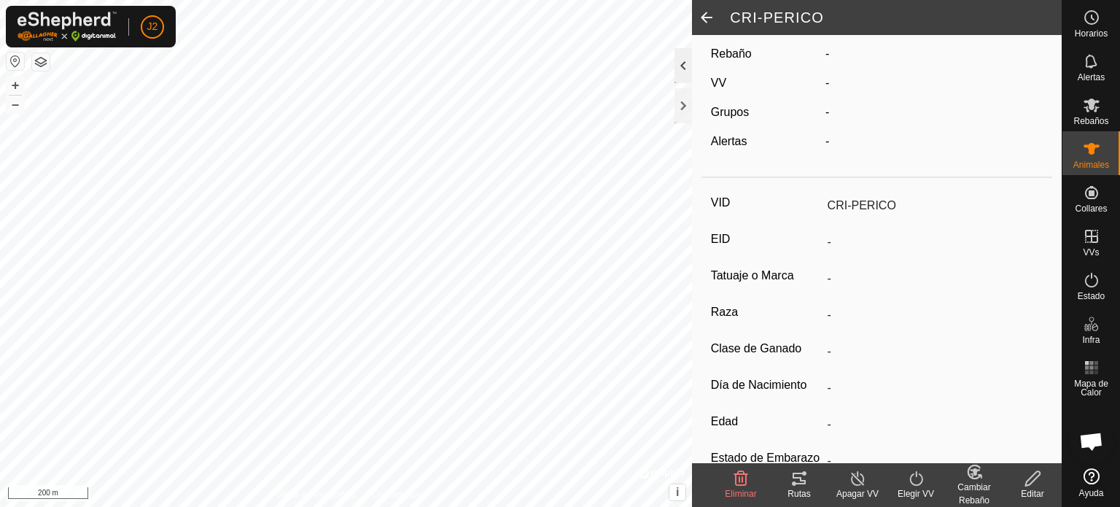
click at [683, 69] on div at bounding box center [684, 65] width 18 height 35
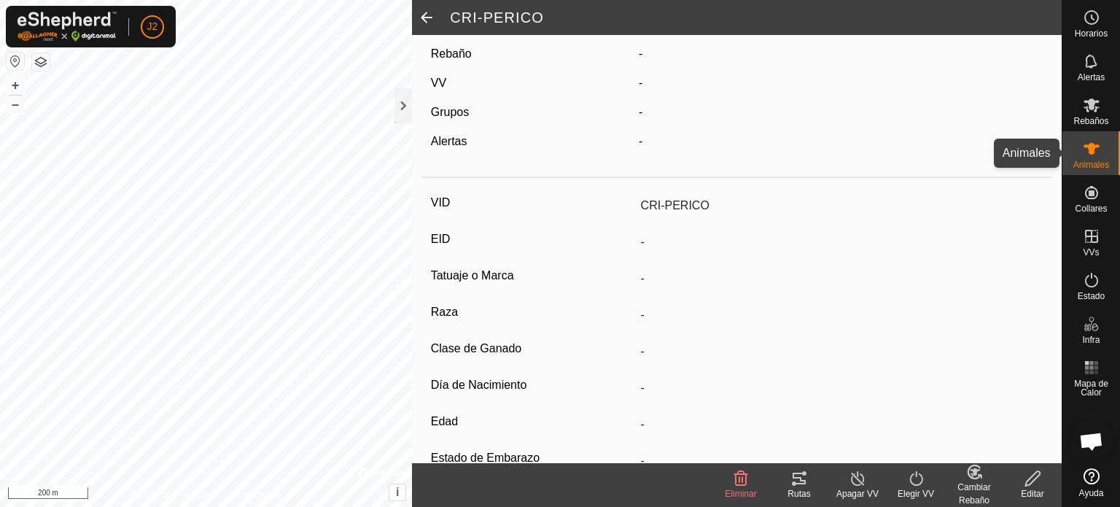
click at [1105, 148] on div "Animales" at bounding box center [1091, 153] width 58 height 44
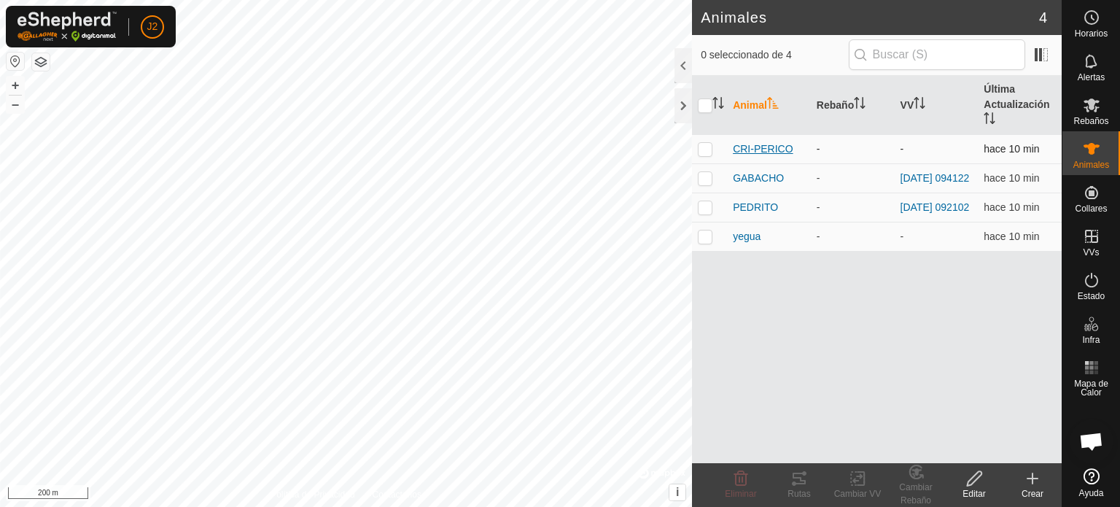
click at [766, 148] on span "CRI-PERICO" at bounding box center [763, 148] width 60 height 15
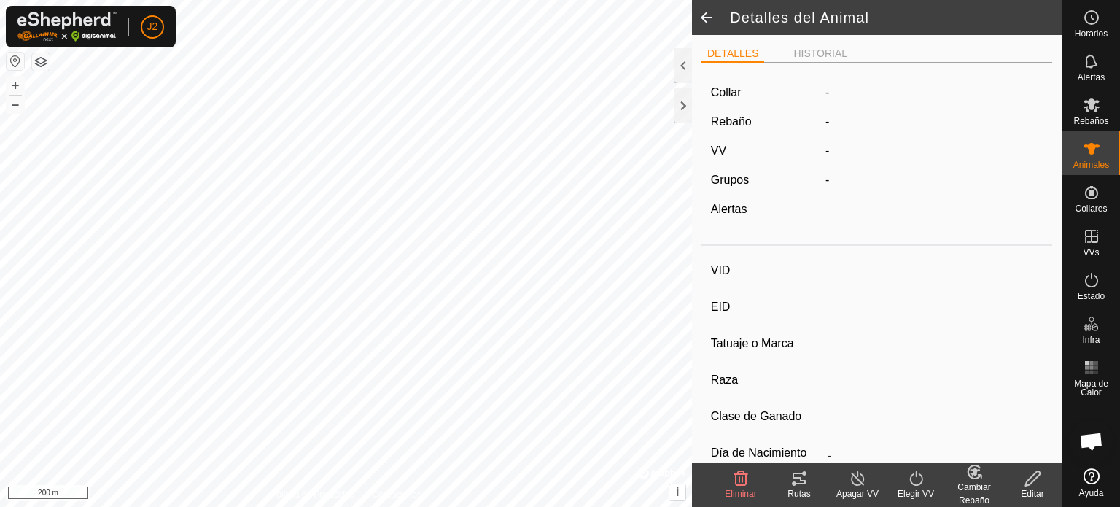
type input "CRI-PERICO"
type input "-"
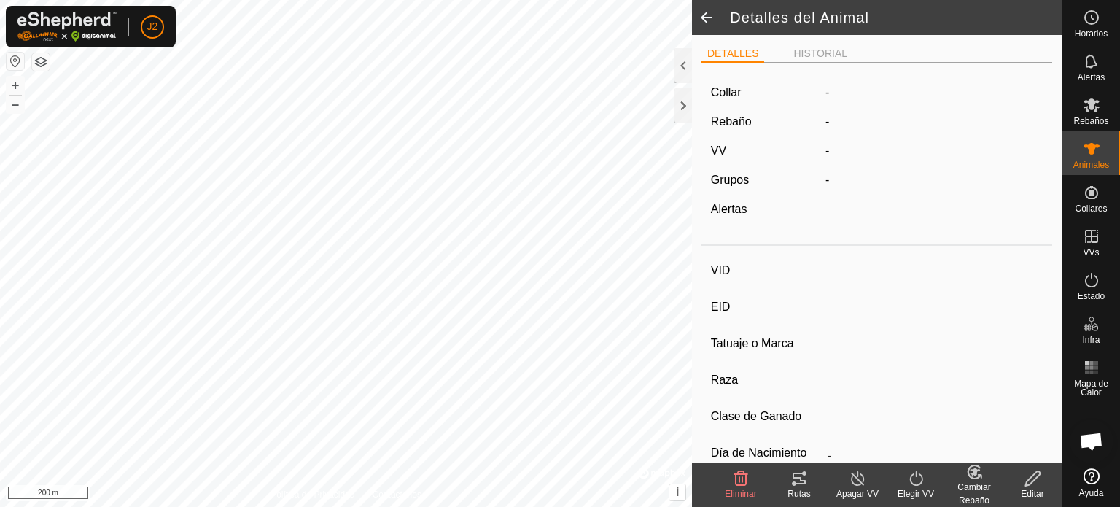
type input "0 kg"
type input "-"
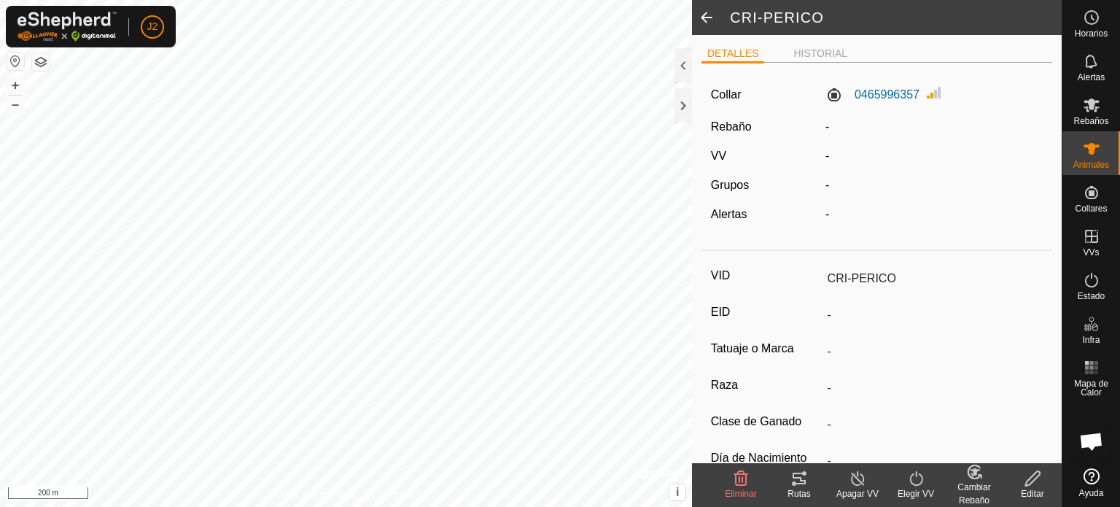
click at [711, 16] on span at bounding box center [706, 17] width 29 height 35
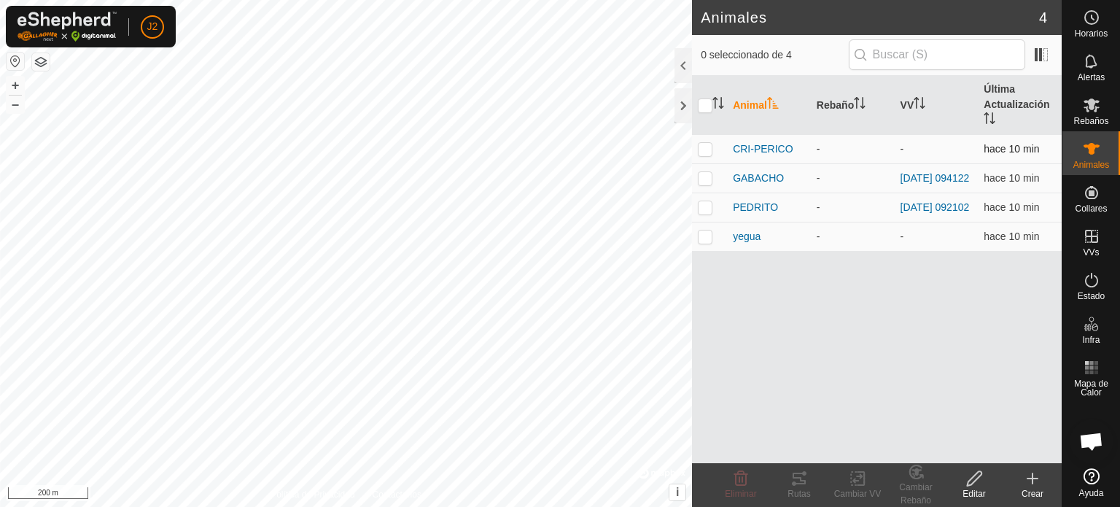
click at [704, 141] on td at bounding box center [709, 148] width 35 height 29
checkbox input "true"
click at [799, 483] on icon at bounding box center [799, 479] width 13 height 12
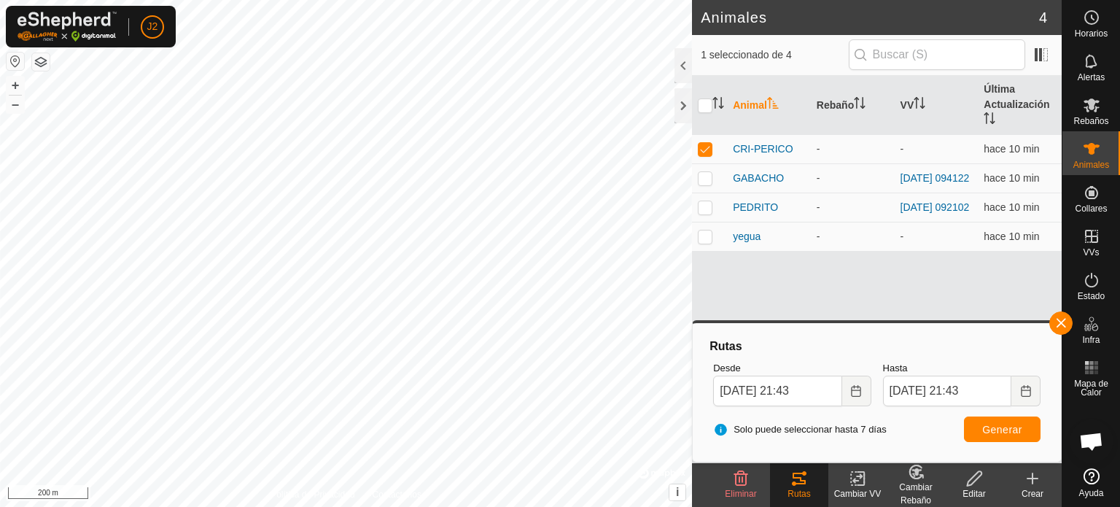
click at [797, 492] on div "Rutas" at bounding box center [799, 493] width 58 height 13
click at [1027, 483] on icon at bounding box center [1033, 479] width 18 height 18
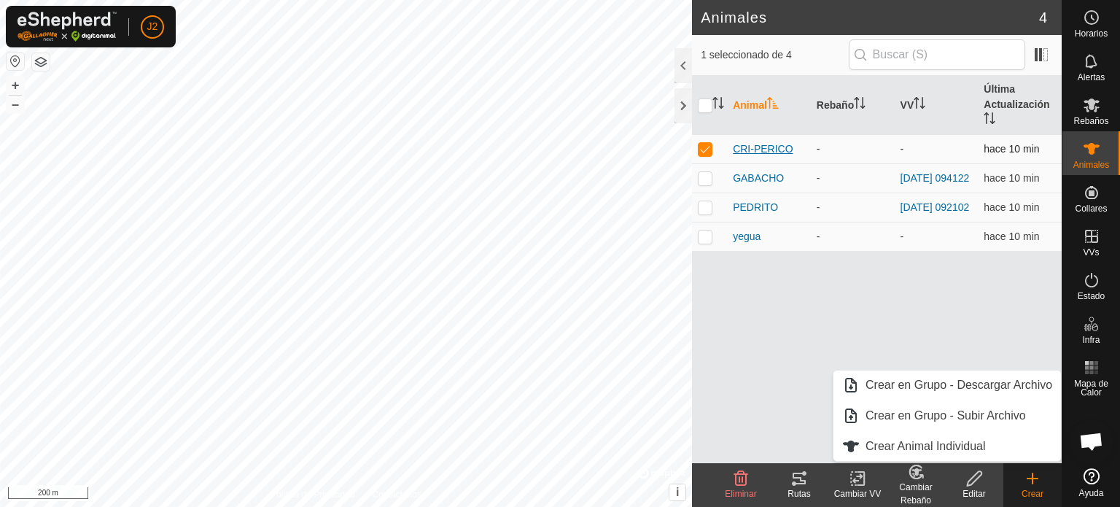
click at [762, 141] on span "CRI-PERICO" at bounding box center [763, 148] width 60 height 15
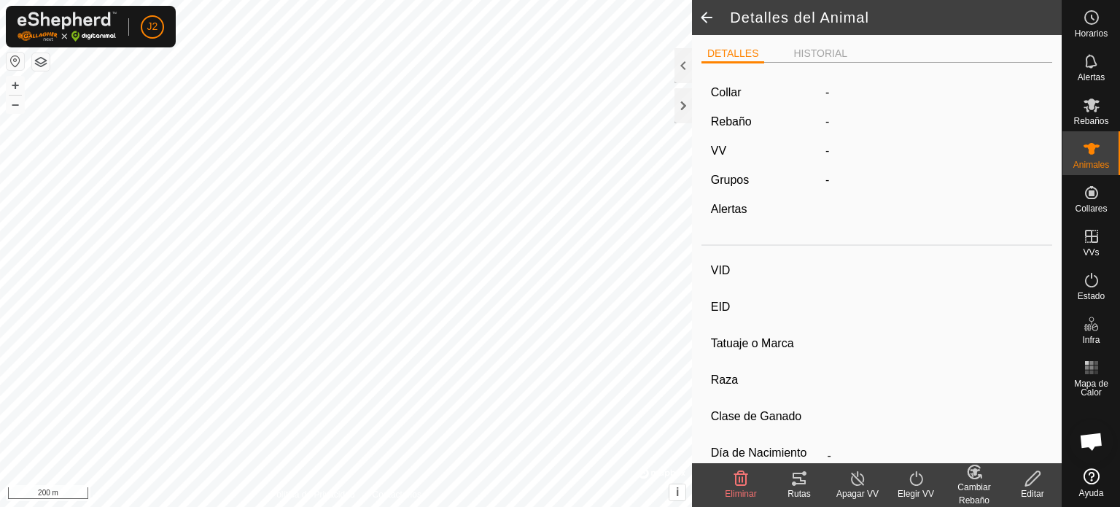
type input "CRI-PERICO"
type input "-"
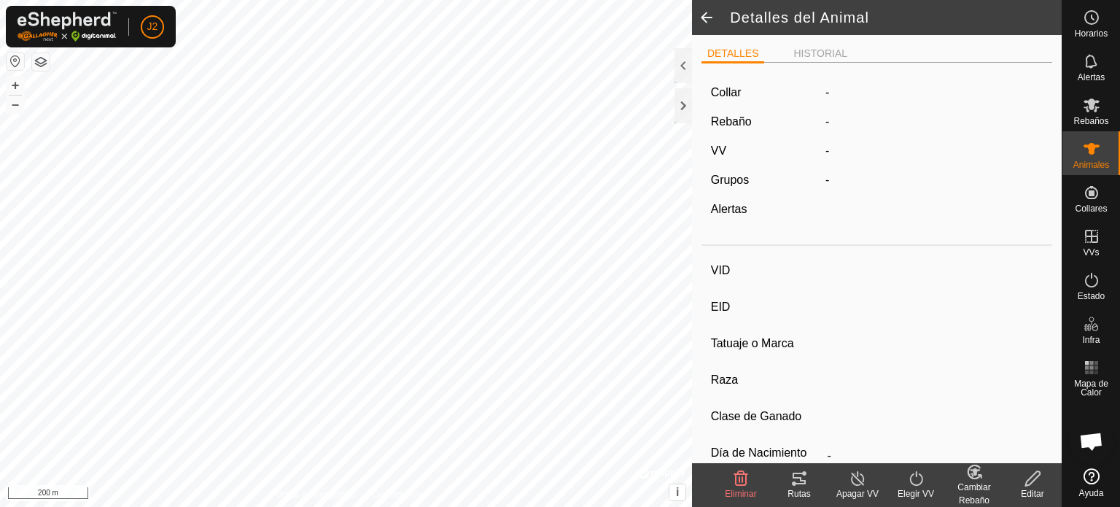
type input "0 kg"
type input "-"
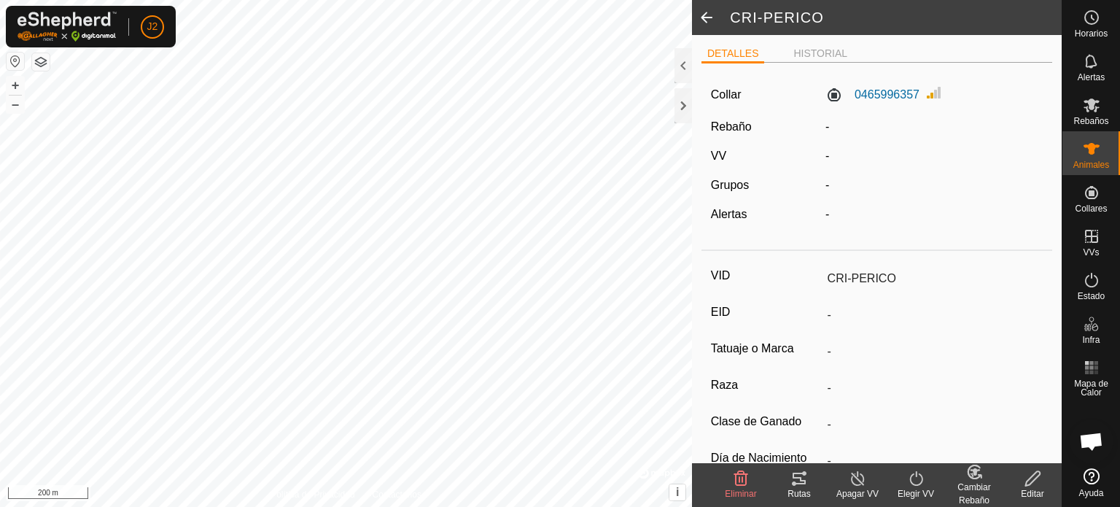
click at [1033, 483] on icon at bounding box center [1033, 479] width 18 height 18
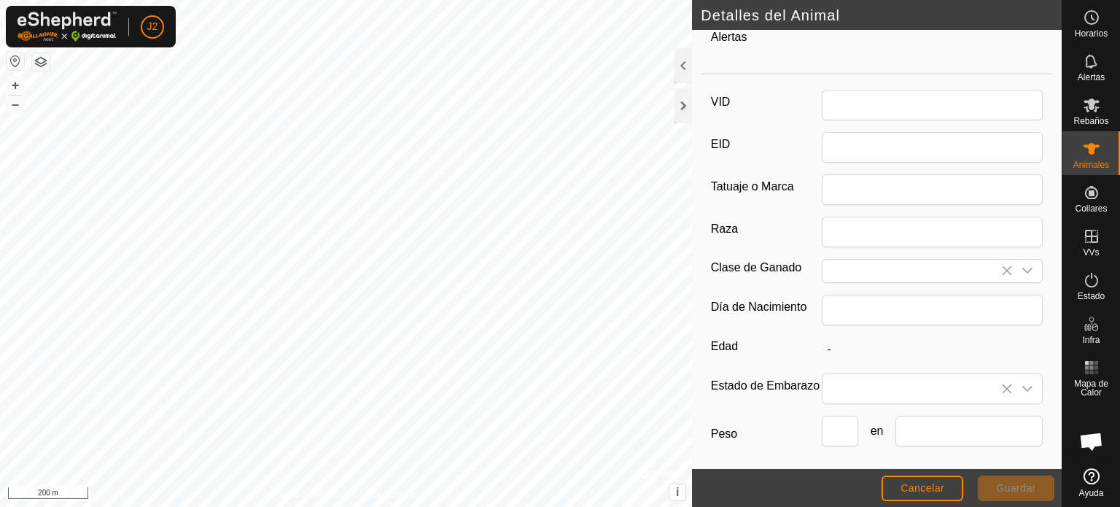
type input "CRI-PERICO"
type input "0"
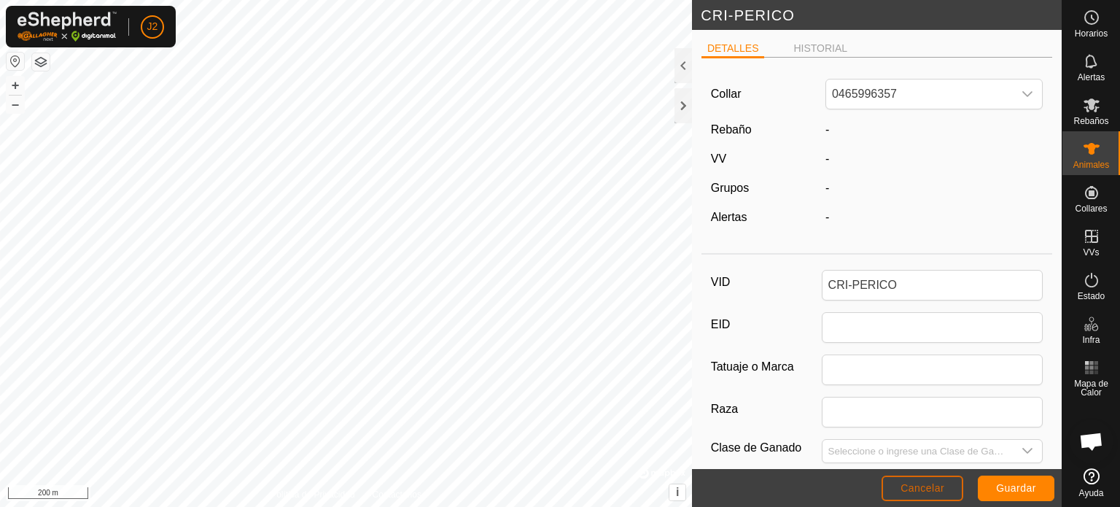
click at [937, 486] on span "Cancelar" at bounding box center [923, 488] width 44 height 12
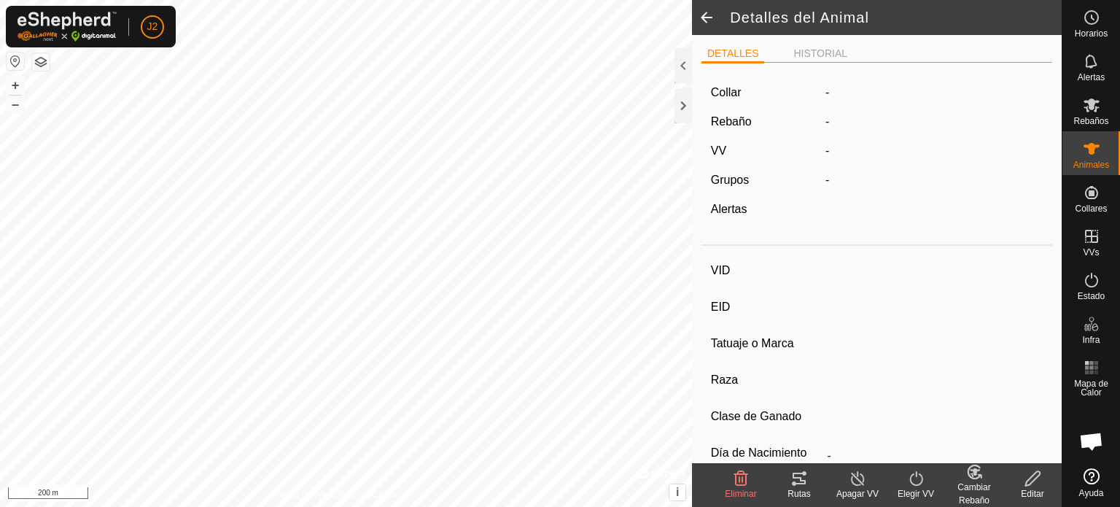
type input "CRI-PERICO"
type input "-"
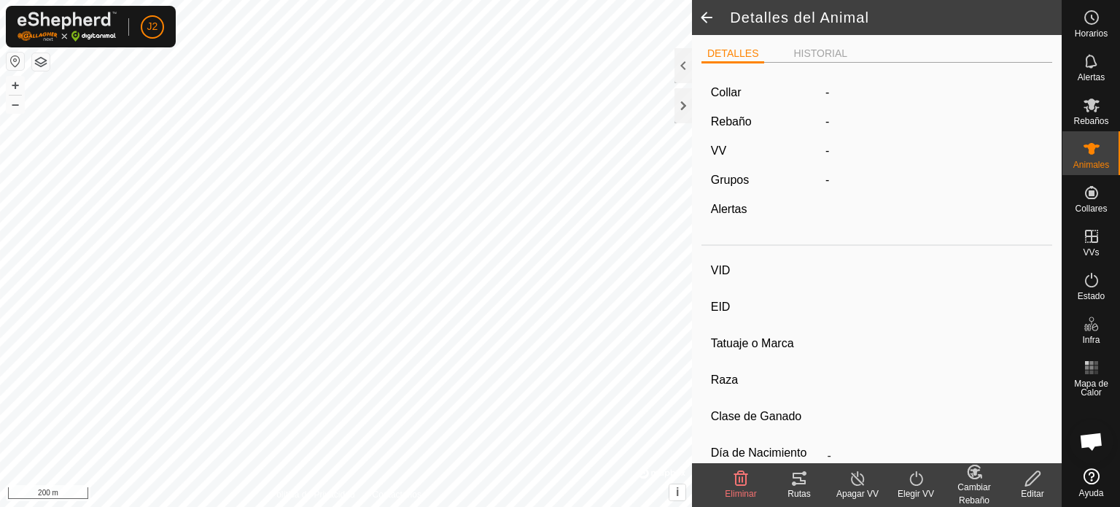
type input "0 kg"
type input "-"
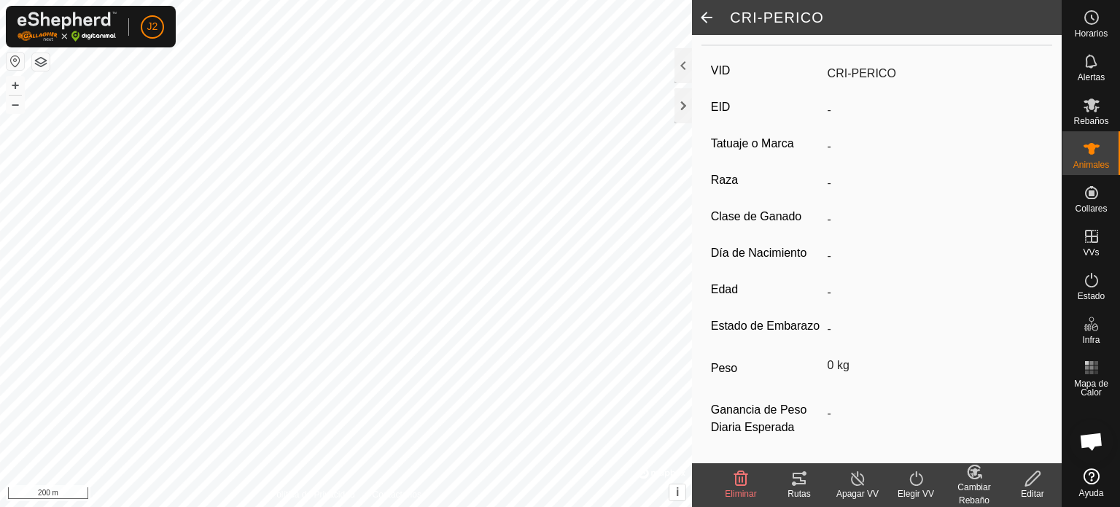
scroll to position [222, 0]
click at [700, 12] on span at bounding box center [706, 17] width 29 height 35
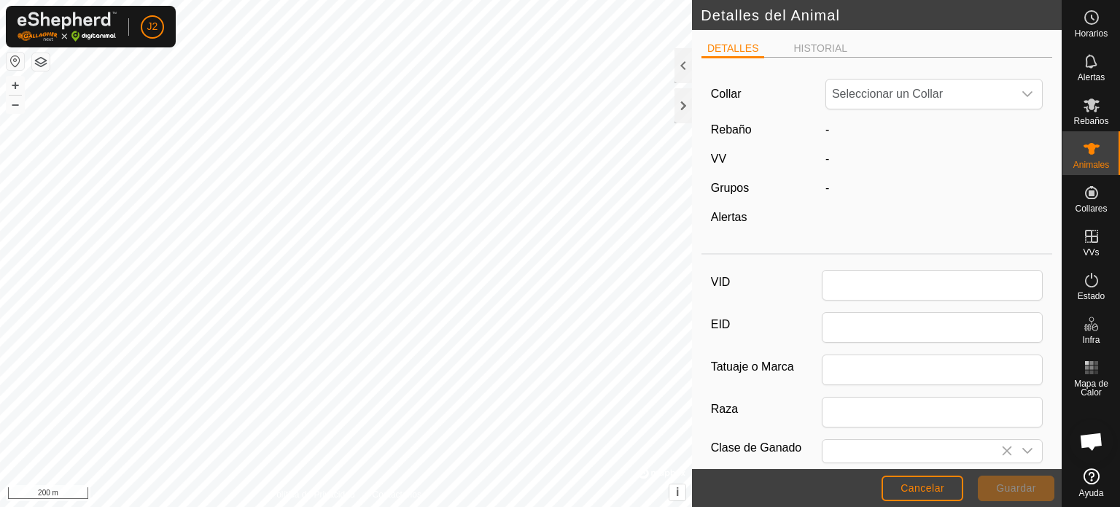
type input "CRI-PERICO"
type input "0"
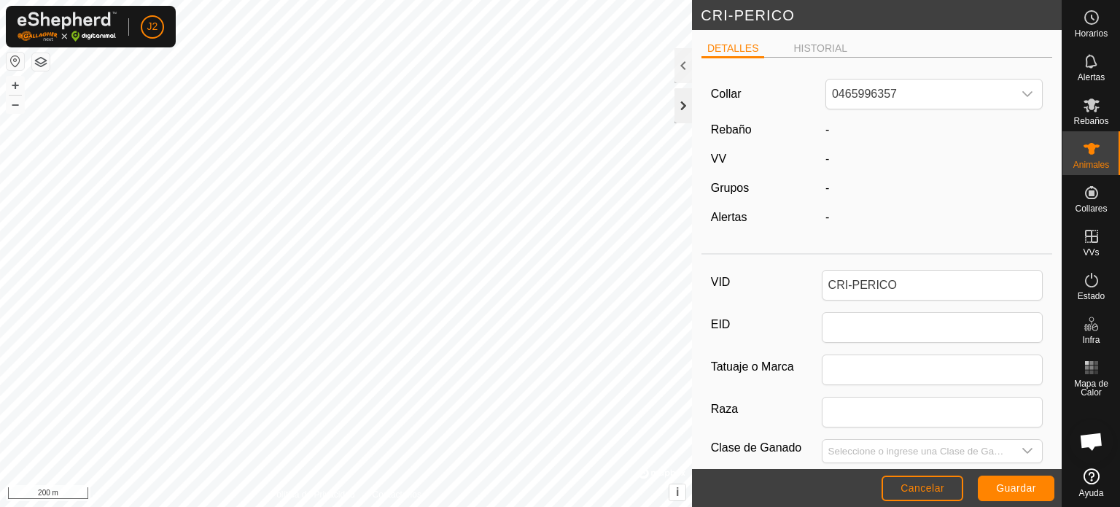
click at [683, 108] on div at bounding box center [684, 105] width 18 height 35
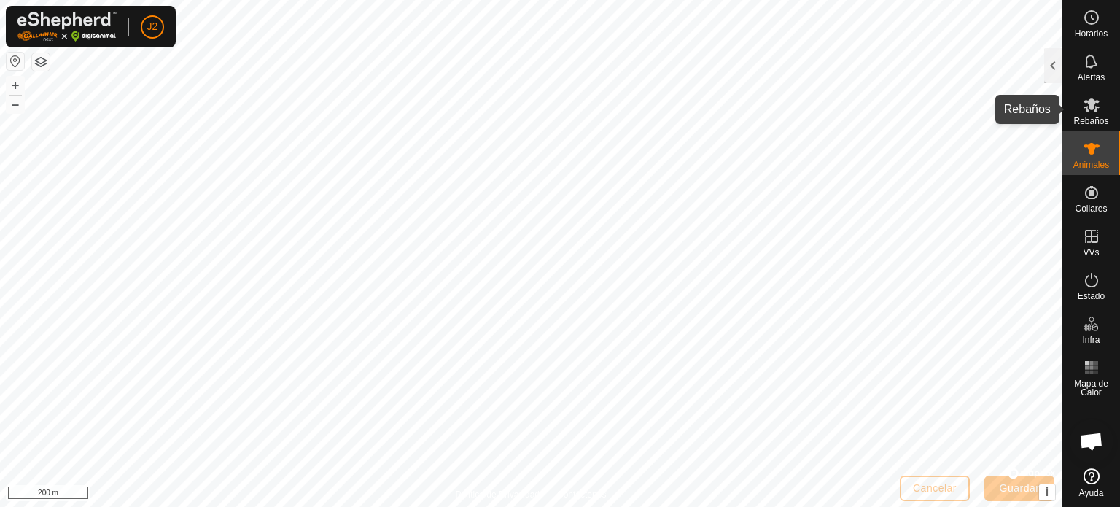
click at [1095, 107] on icon at bounding box center [1092, 105] width 16 height 14
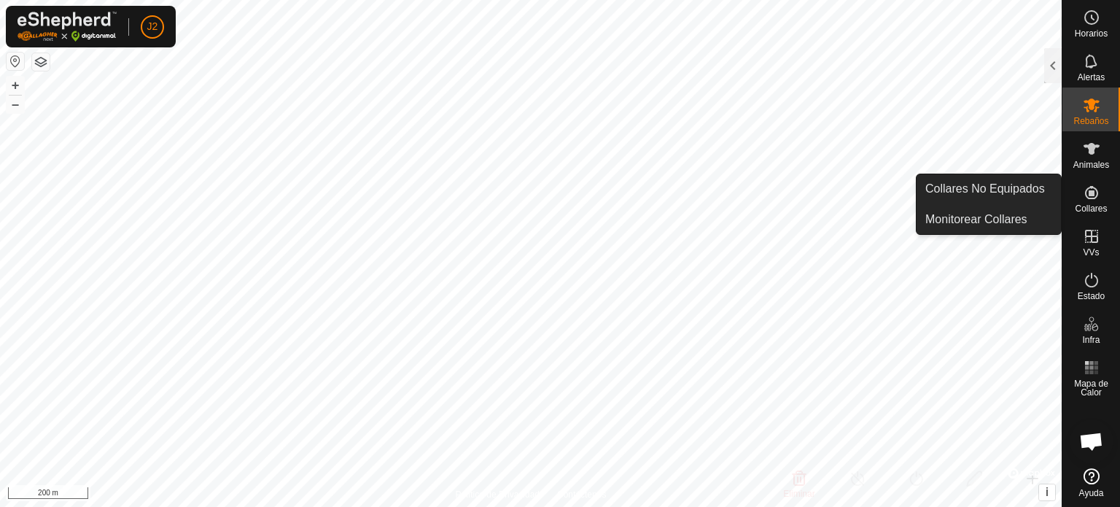
click at [1091, 190] on icon at bounding box center [1092, 193] width 18 height 18
click at [1027, 191] on link "Collares No Equipados" at bounding box center [989, 188] width 144 height 29
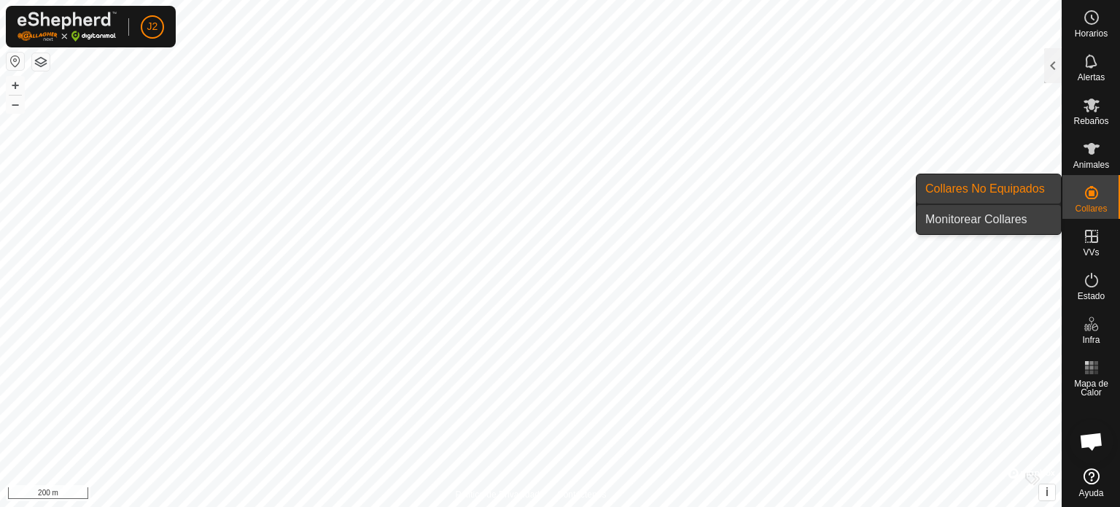
click at [990, 217] on link "Monitorear Collares" at bounding box center [989, 219] width 144 height 29
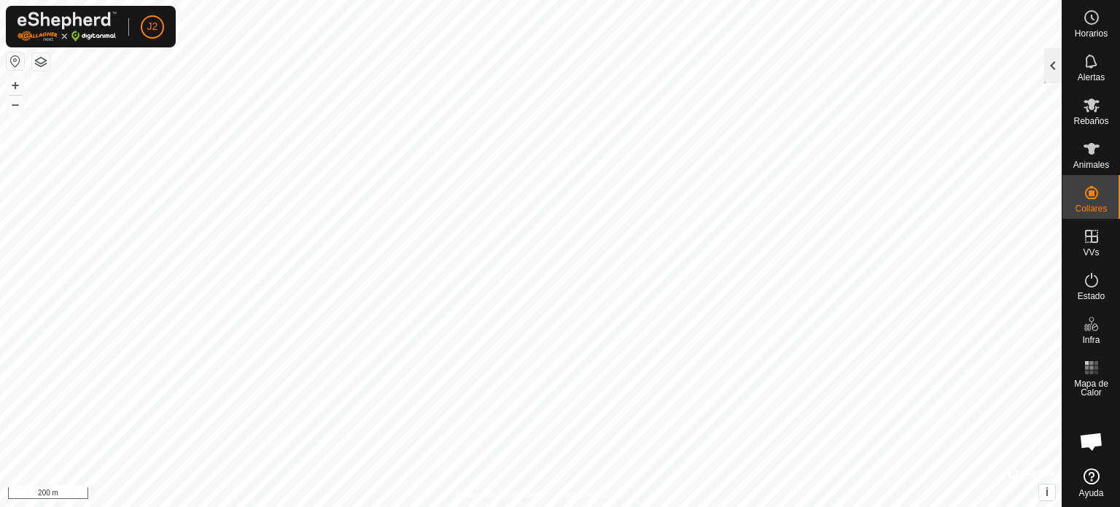
click at [1054, 69] on div at bounding box center [1053, 65] width 18 height 35
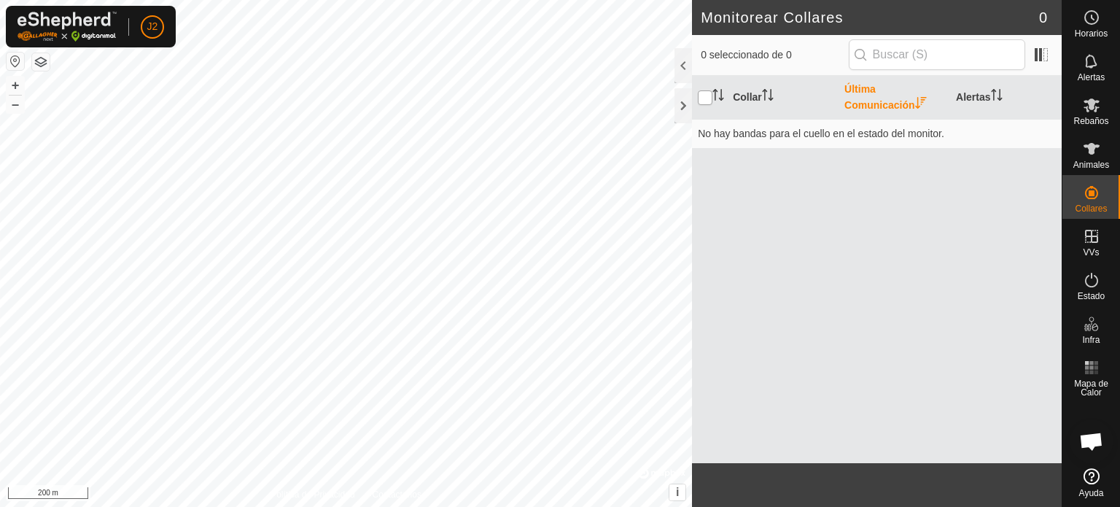
click at [703, 96] on input "checkbox" at bounding box center [705, 97] width 15 height 15
checkbox input "true"
click at [683, 102] on div at bounding box center [684, 105] width 18 height 35
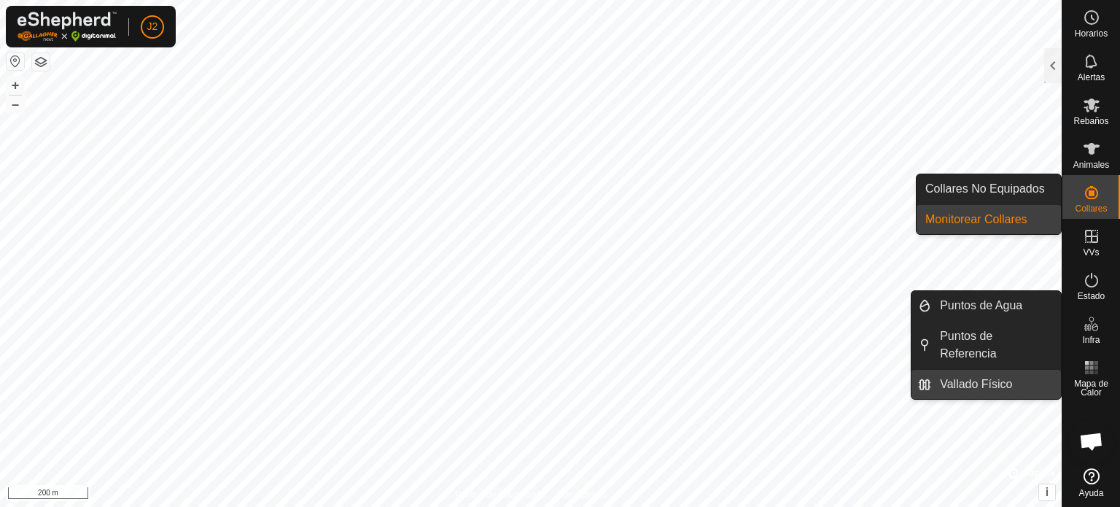
click at [973, 370] on link "Vallado Físico" at bounding box center [996, 384] width 130 height 29
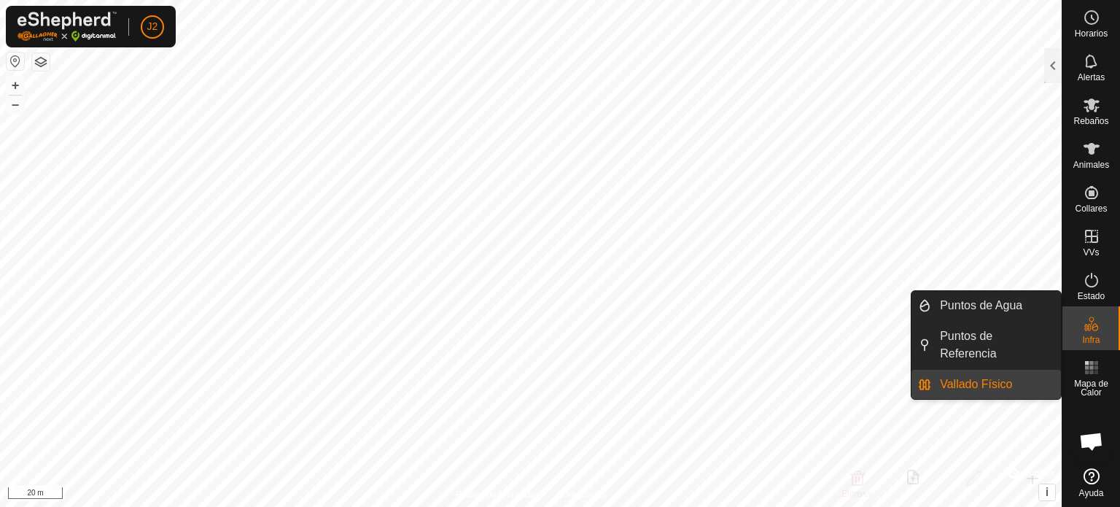
click at [936, 370] on link "Vallado Físico" at bounding box center [996, 384] width 130 height 29
click at [1043, 335] on link "Puntos de Referencia" at bounding box center [996, 345] width 130 height 47
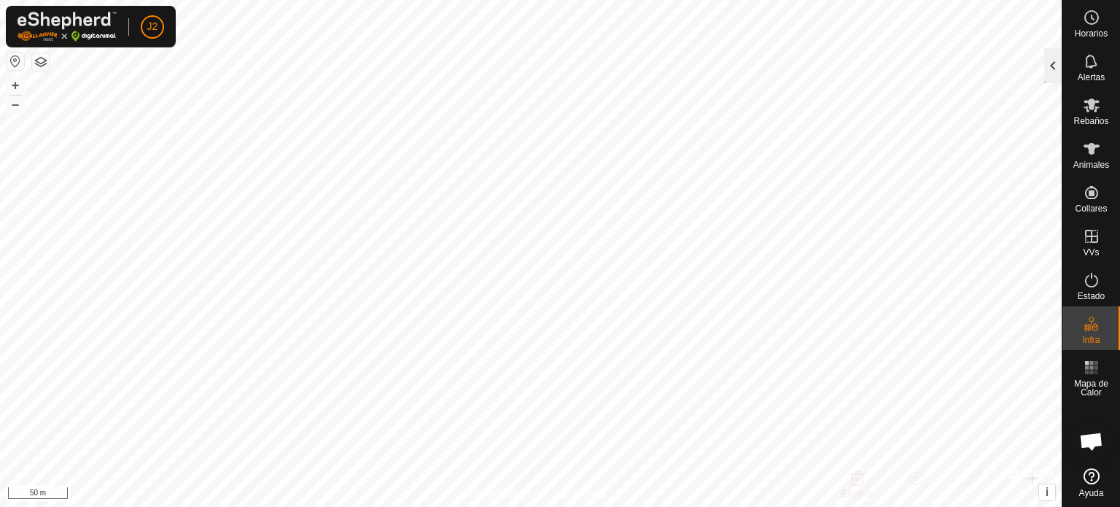
click at [1055, 66] on div at bounding box center [1053, 65] width 18 height 35
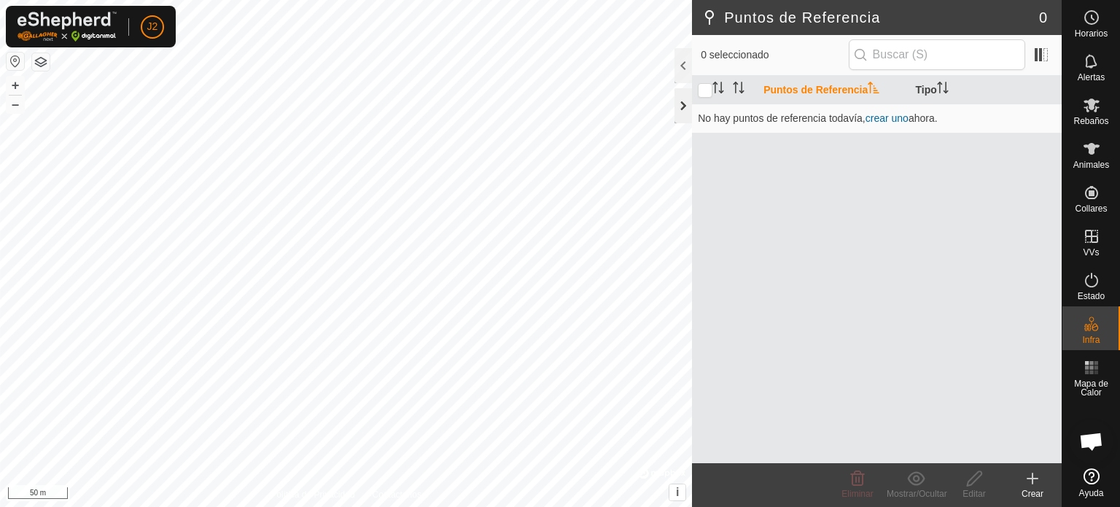
click at [688, 104] on div at bounding box center [684, 105] width 18 height 35
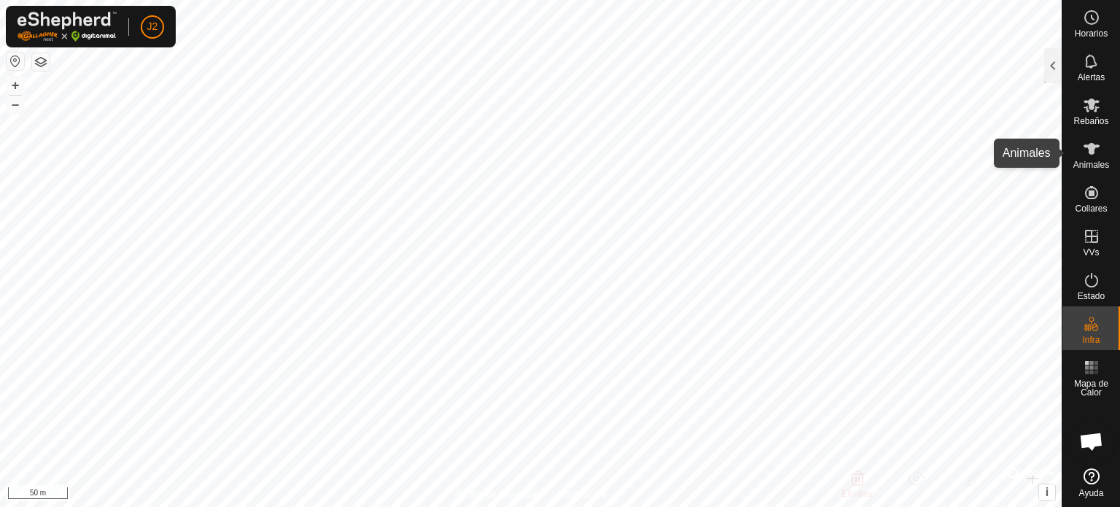
click at [1091, 154] on icon at bounding box center [1092, 149] width 16 height 12
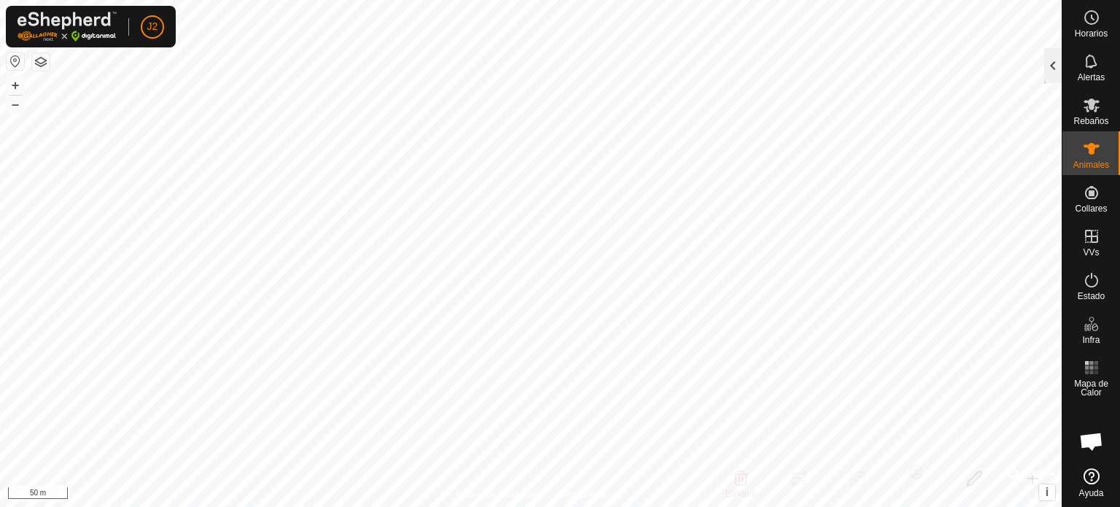
click at [1057, 67] on div at bounding box center [1053, 65] width 18 height 35
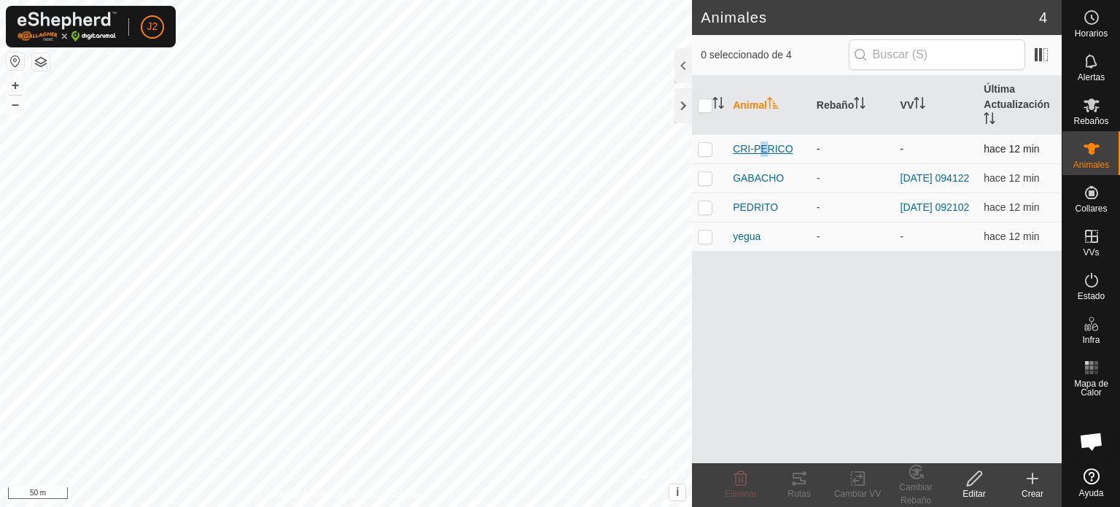
click at [758, 145] on span "CRI-PERICO" at bounding box center [763, 148] width 60 height 15
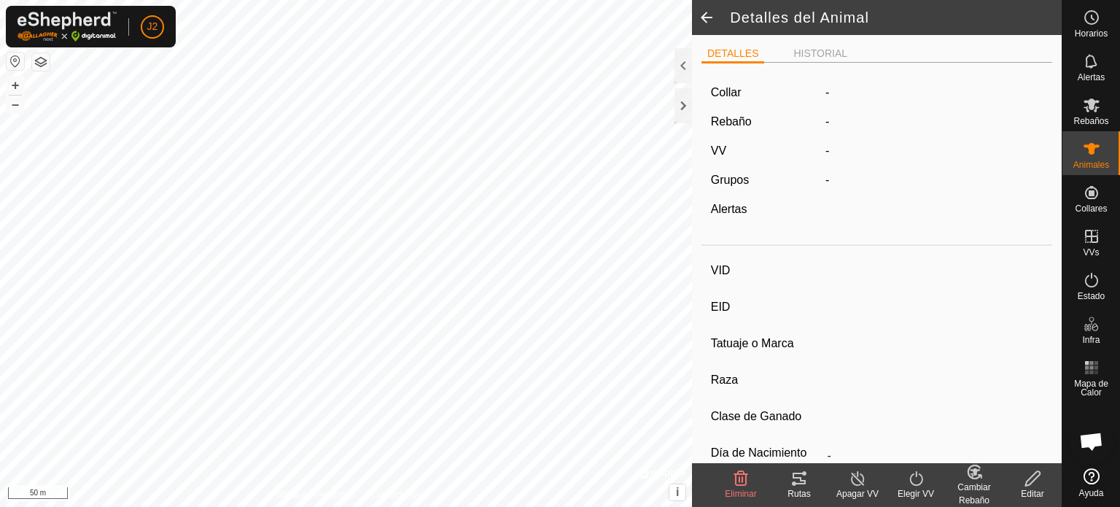
type input "CRI-PERICO"
type input "-"
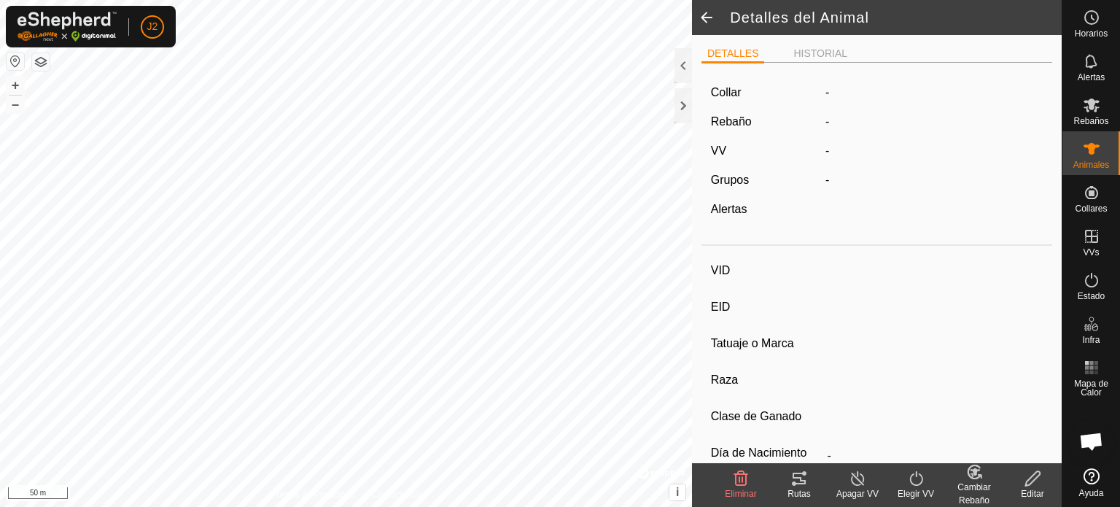
type input "0 kg"
type input "-"
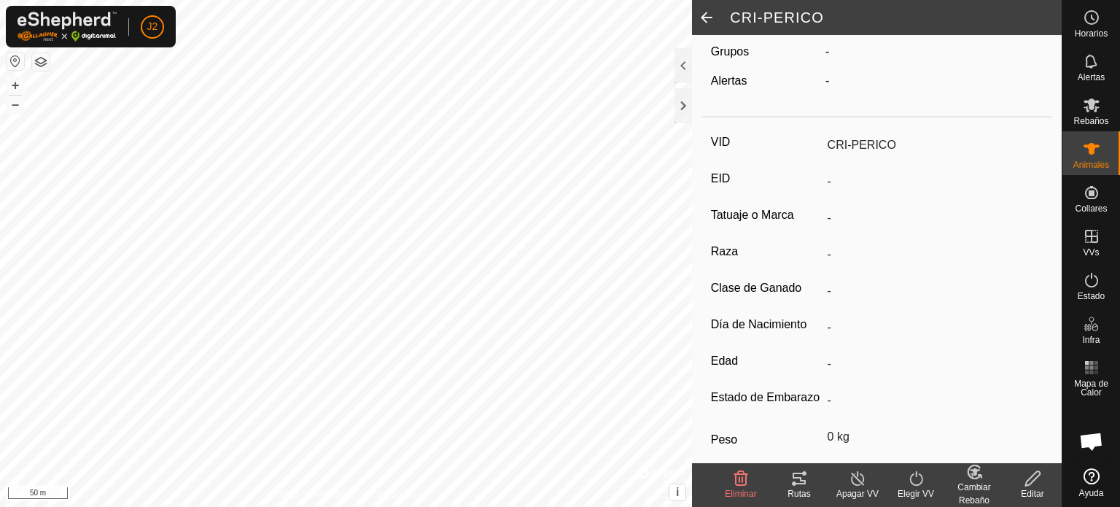
scroll to position [222, 0]
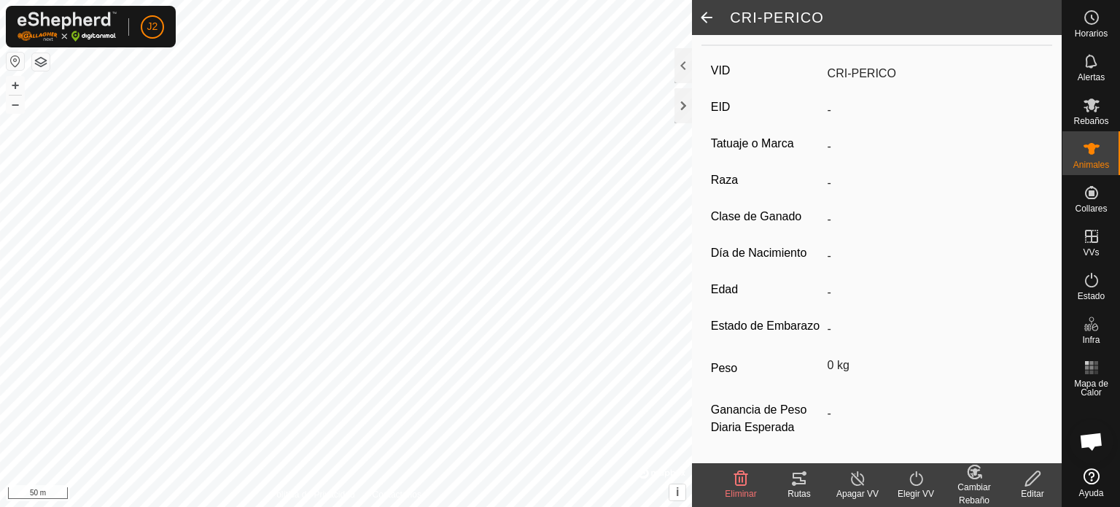
click at [916, 485] on icon at bounding box center [915, 478] width 13 height 15
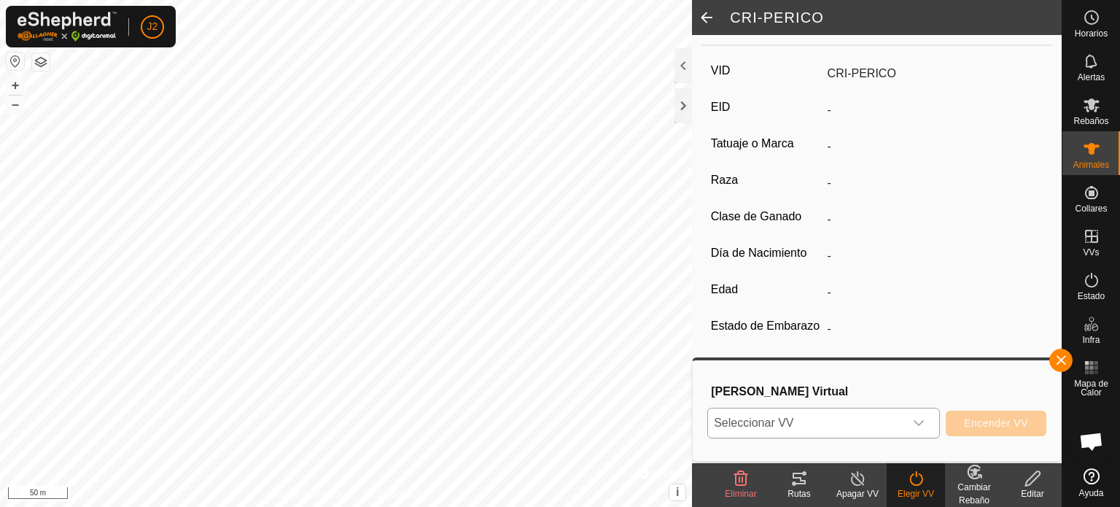
click at [920, 423] on icon "dropdown trigger" at bounding box center [919, 423] width 10 height 6
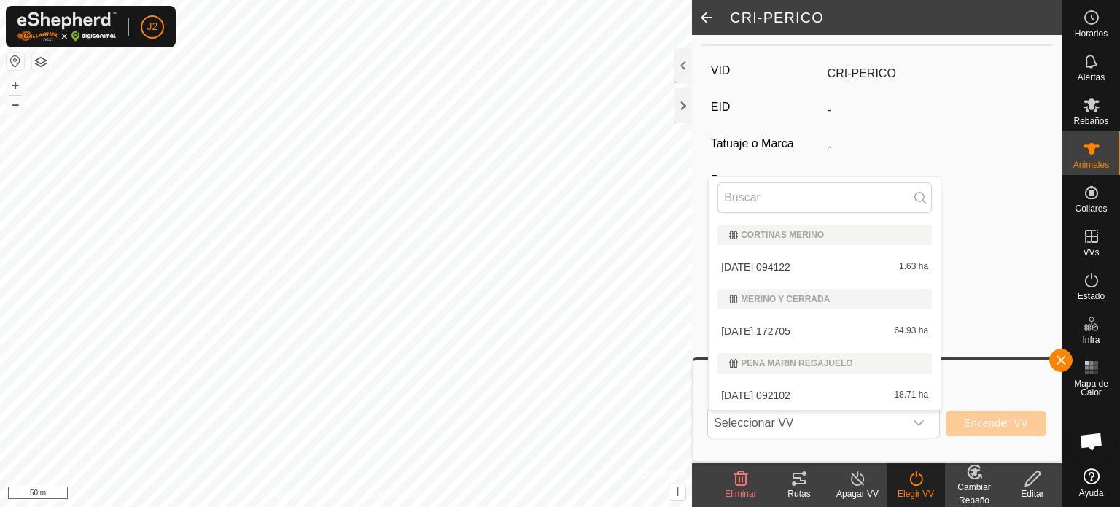
click at [833, 455] on div "Elegir Vallado Virtual Seleccionar VV CORTINAS MERINO [DATE] 094122 1.63 ha MER…" at bounding box center [877, 410] width 368 height 101
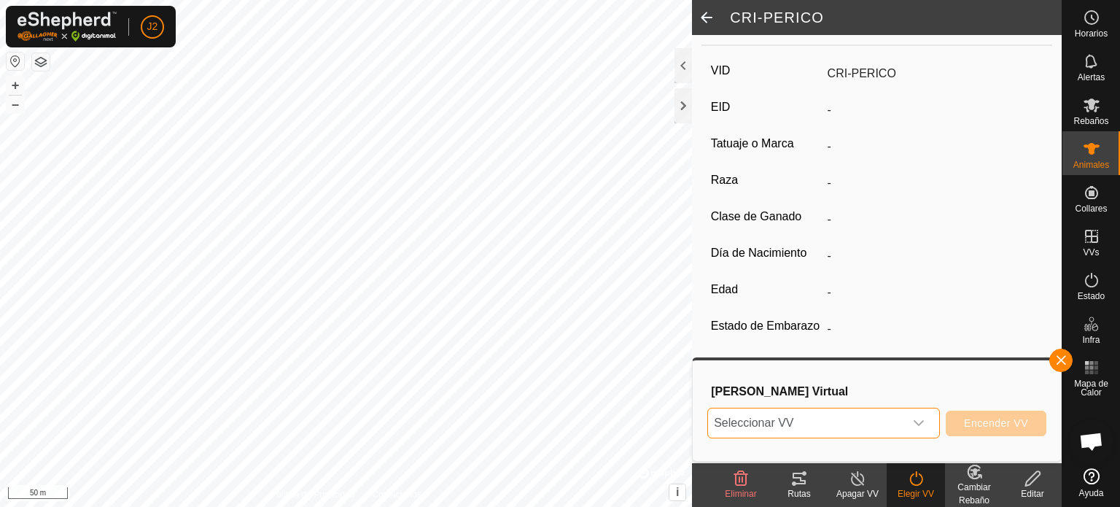
click at [885, 423] on span "Seleccionar VV" at bounding box center [806, 422] width 196 height 29
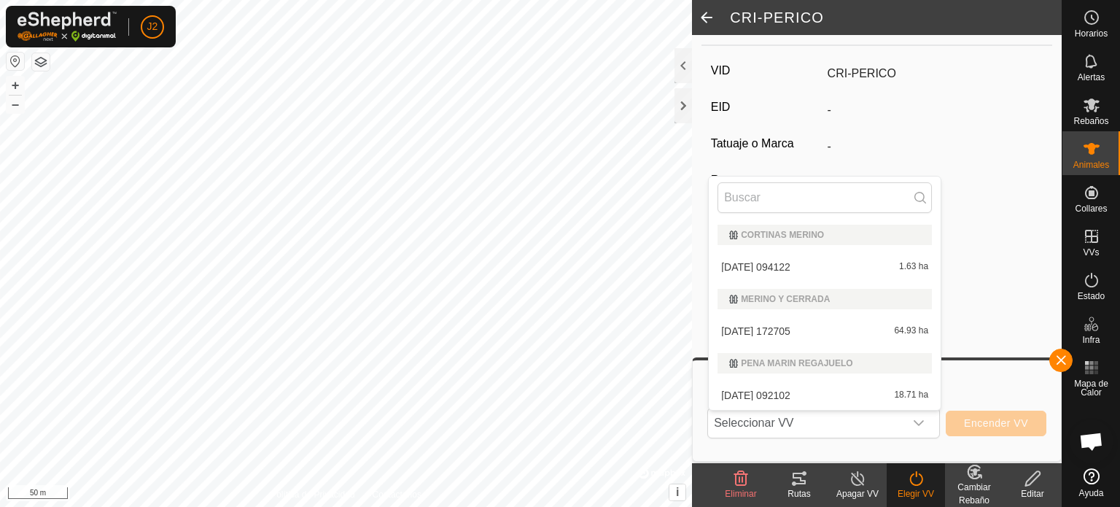
click at [866, 451] on div "Elegir Vallado Virtual Seleccionar VV CORTINAS MERINO [DATE] 094122 1.63 ha MER…" at bounding box center [876, 410] width 351 height 83
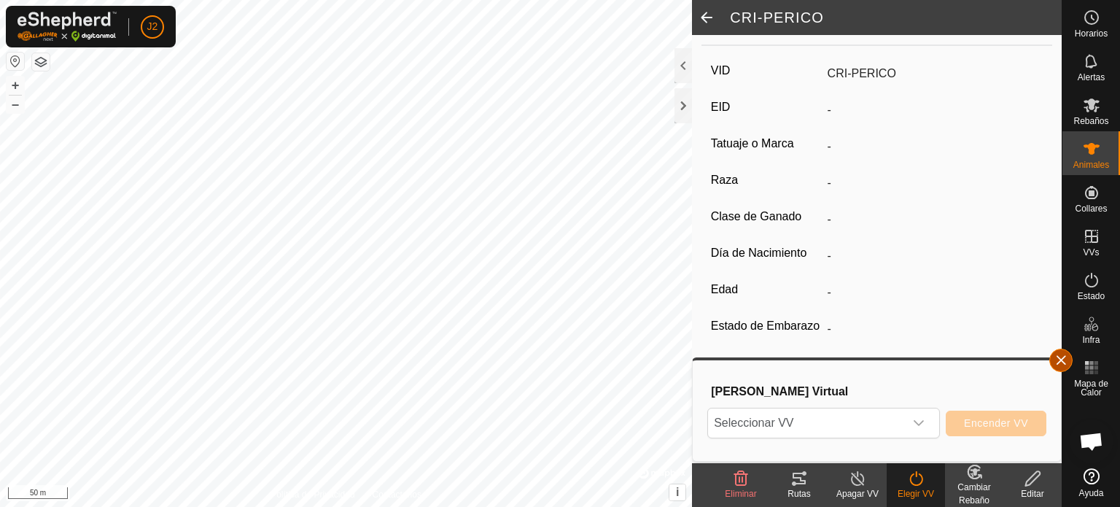
click at [1068, 357] on button "button" at bounding box center [1060, 360] width 23 height 23
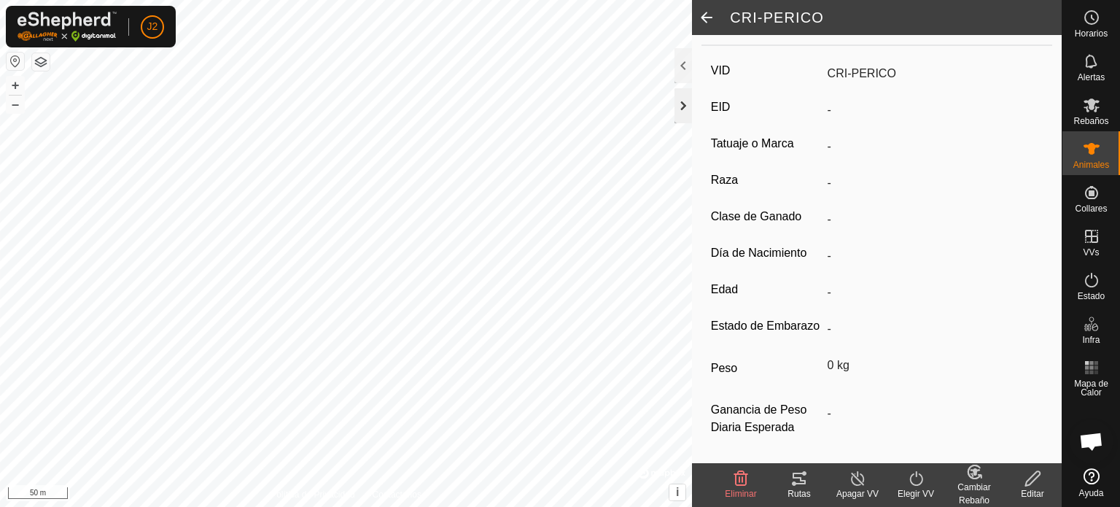
click at [680, 110] on div at bounding box center [684, 105] width 18 height 35
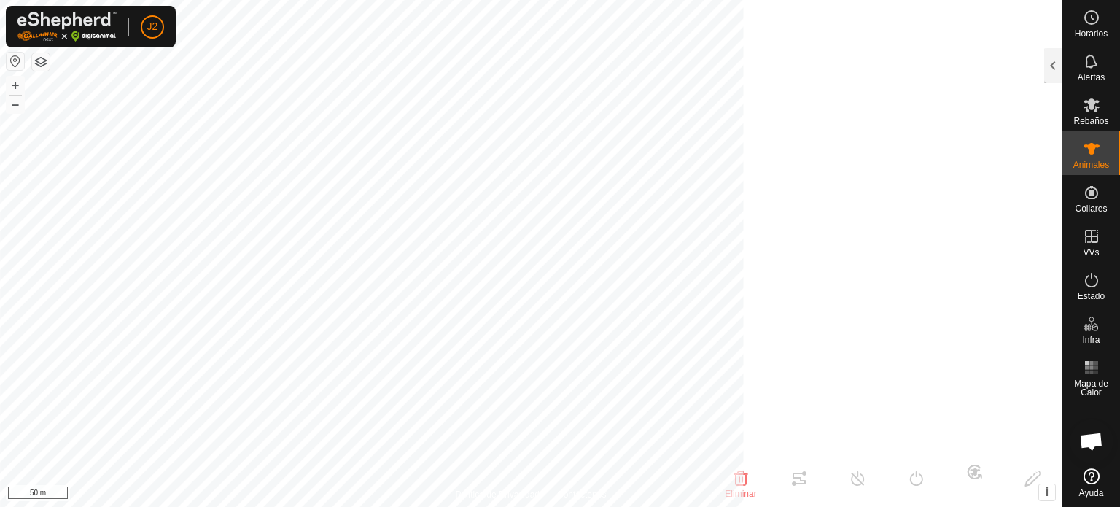
scroll to position [322, 0]
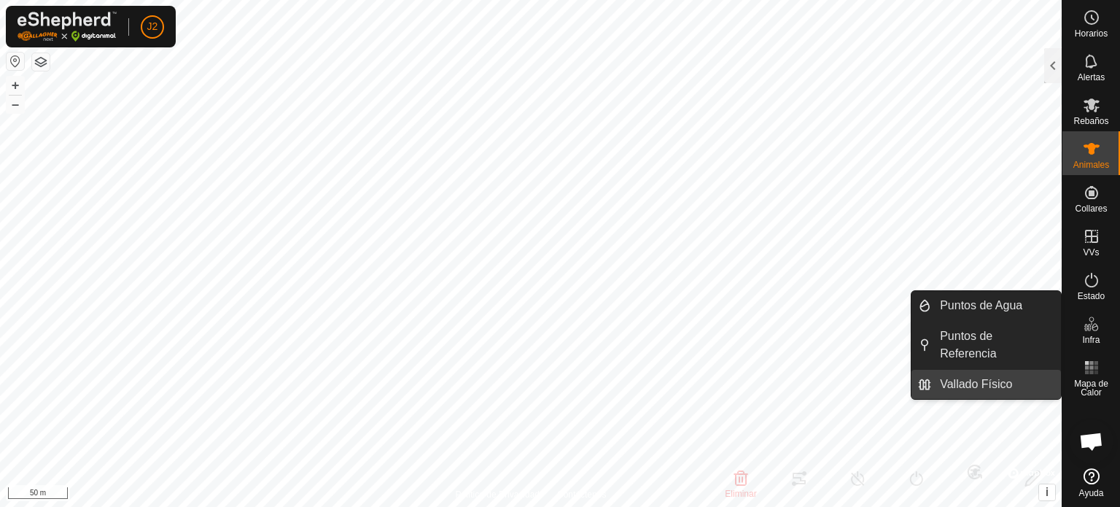
click at [927, 370] on li "Vallado Físico" at bounding box center [985, 384] width 149 height 29
click at [990, 370] on link "Vallado Físico" at bounding box center [996, 384] width 130 height 29
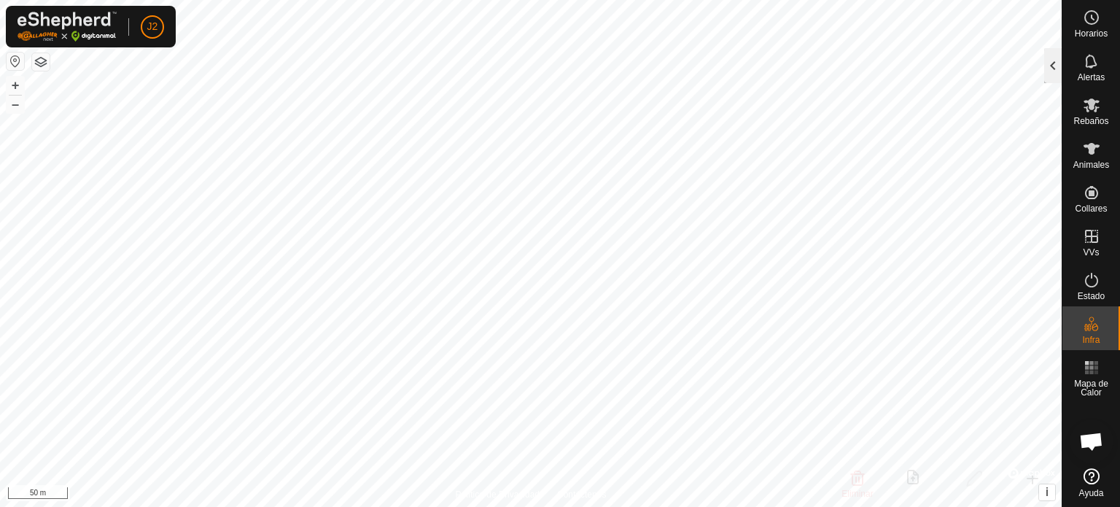
click at [1058, 60] on div at bounding box center [1053, 65] width 18 height 35
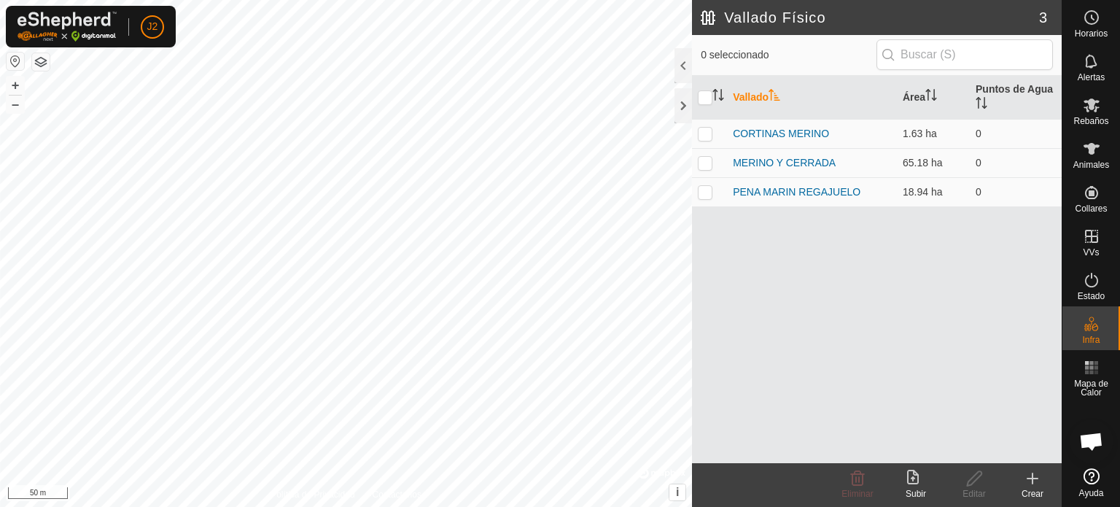
click at [1035, 475] on icon at bounding box center [1033, 479] width 18 height 18
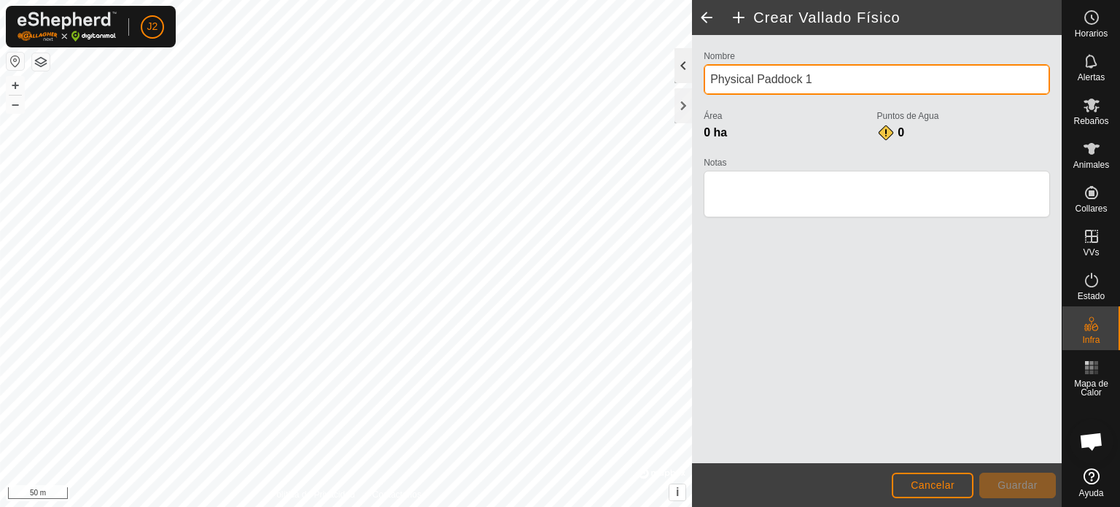
click at [613, 82] on div "Crear Vallado Físico Nombre Physical Paddock 1 Área 0 ha Puntos de Agua 0 Notas…" at bounding box center [531, 253] width 1062 height 507
type input "P"
type input "CR-FUENTE LENGUA"
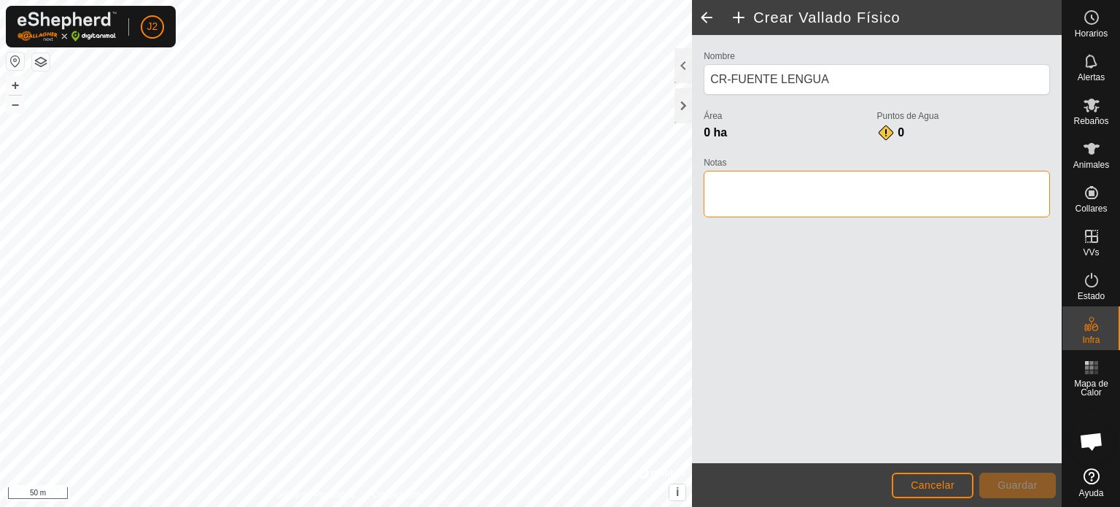
click at [785, 184] on textarea "Notas" at bounding box center [877, 194] width 346 height 47
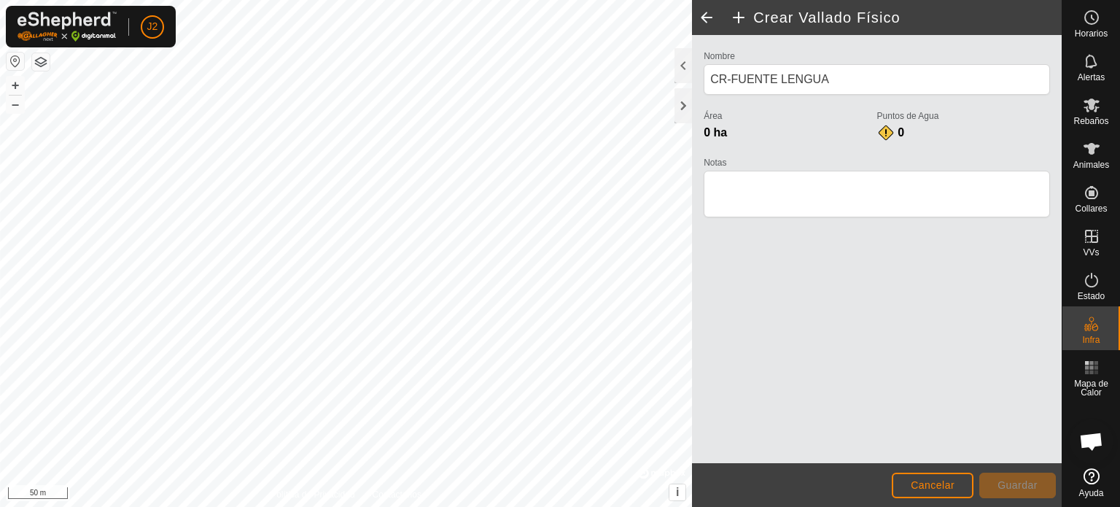
click at [724, 129] on span "0 ha" at bounding box center [715, 132] width 23 height 12
click at [738, 15] on h2 "Crear Vallado Físico" at bounding box center [896, 18] width 332 height 18
click at [686, 101] on div at bounding box center [684, 105] width 18 height 35
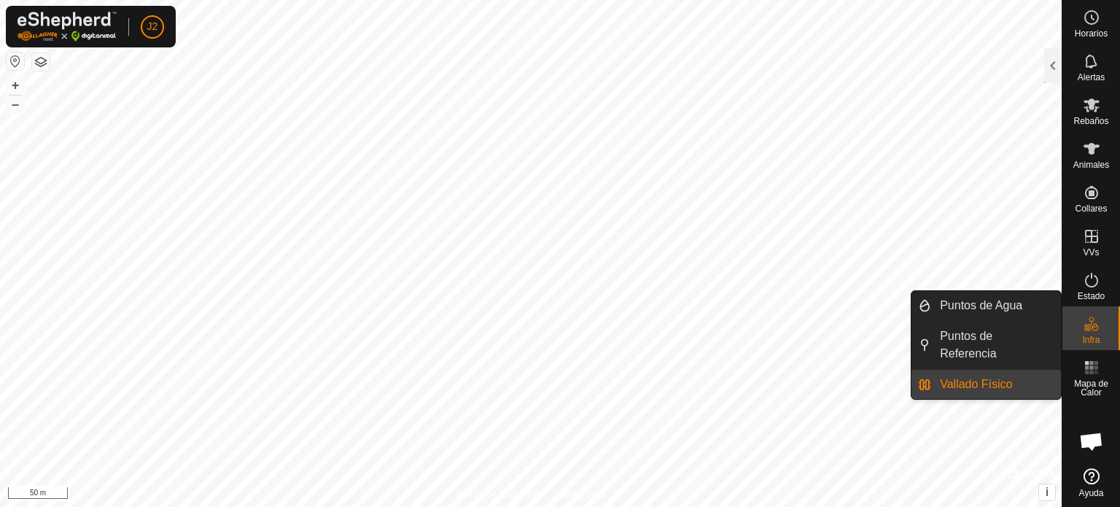
click at [1097, 329] on icon at bounding box center [1095, 327] width 7 height 8
click at [983, 370] on link "Vallado Físico" at bounding box center [996, 384] width 130 height 29
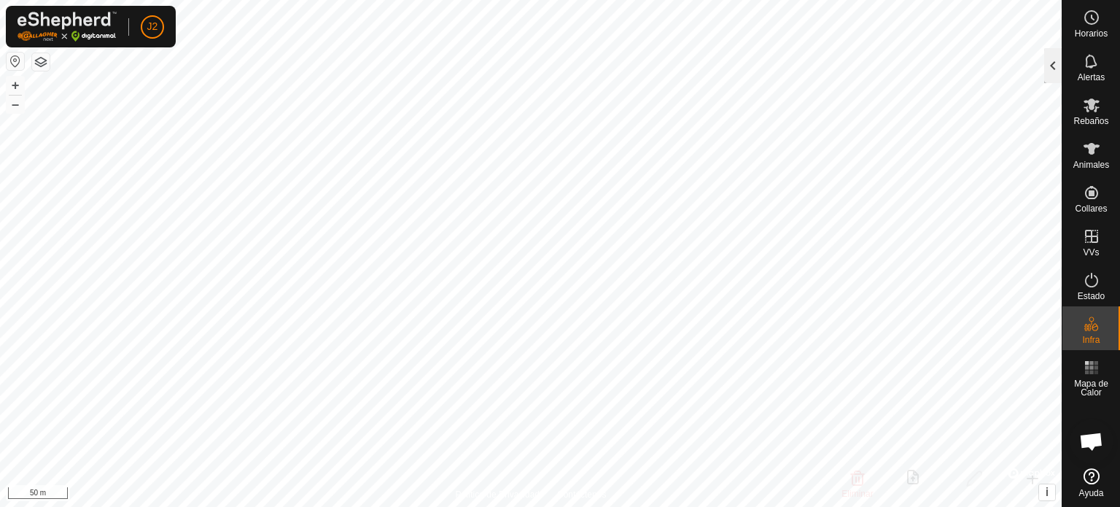
click at [1051, 61] on div at bounding box center [1053, 65] width 18 height 35
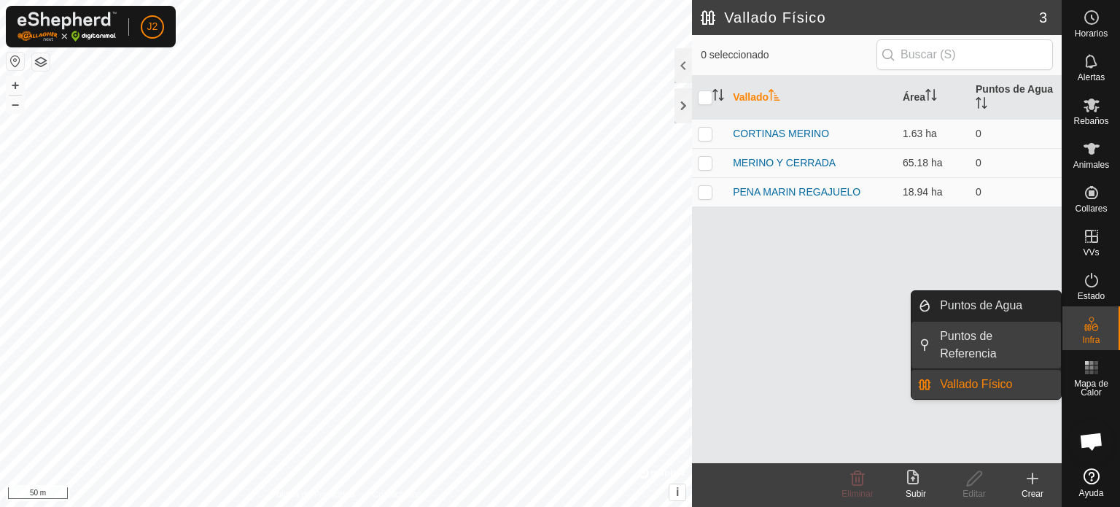
click at [962, 332] on link "Puntos de Referencia" at bounding box center [996, 345] width 130 height 47
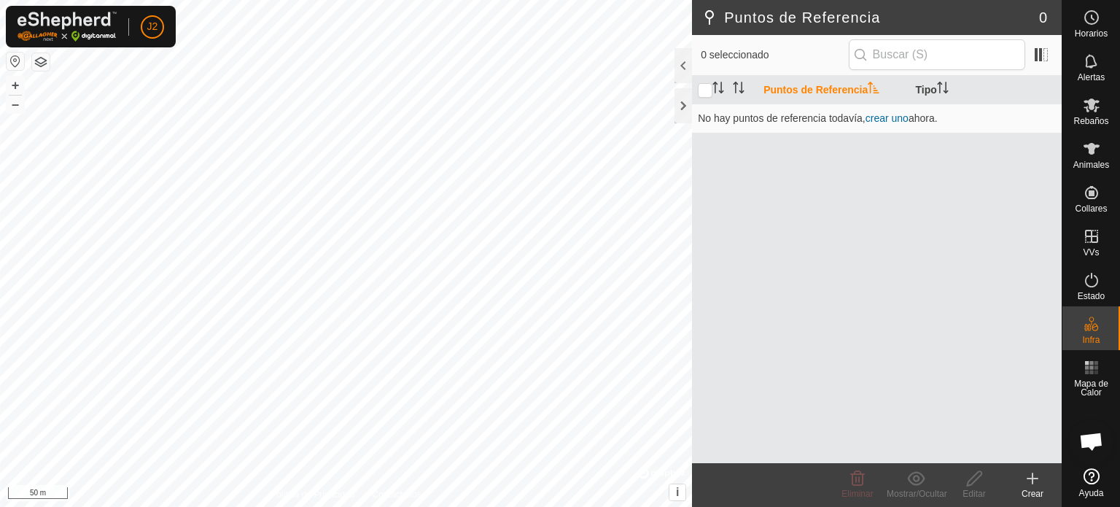
click at [1038, 478] on icon at bounding box center [1033, 479] width 18 height 18
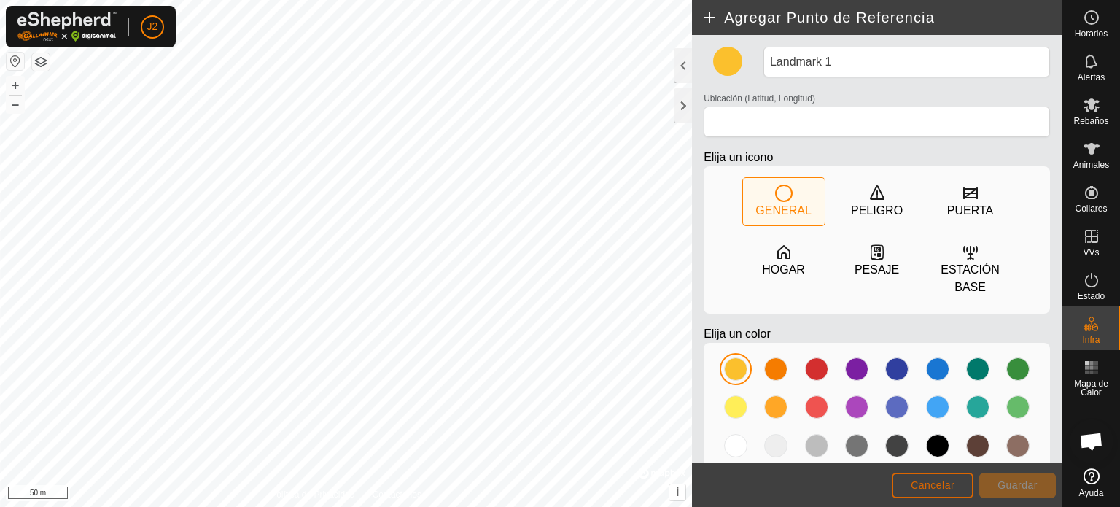
click at [956, 493] on button "Cancelar" at bounding box center [933, 486] width 82 height 26
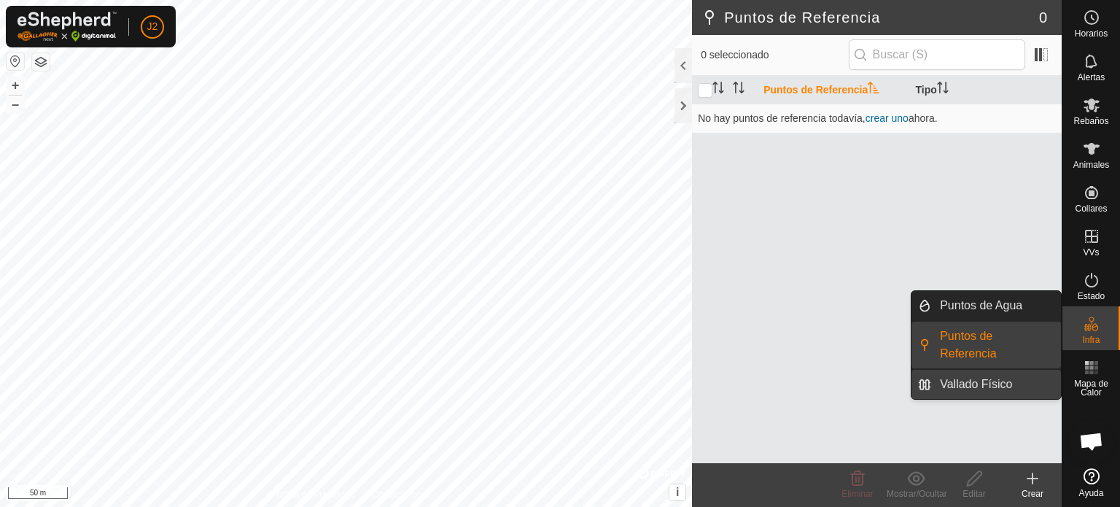
click at [984, 370] on link "Vallado Físico" at bounding box center [996, 384] width 130 height 29
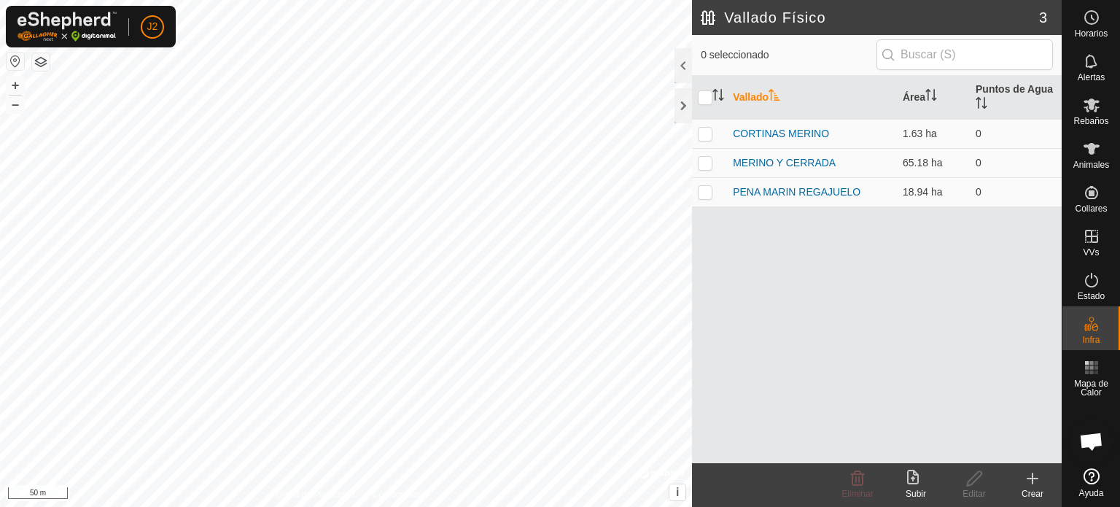
click at [1030, 485] on icon at bounding box center [1033, 479] width 18 height 18
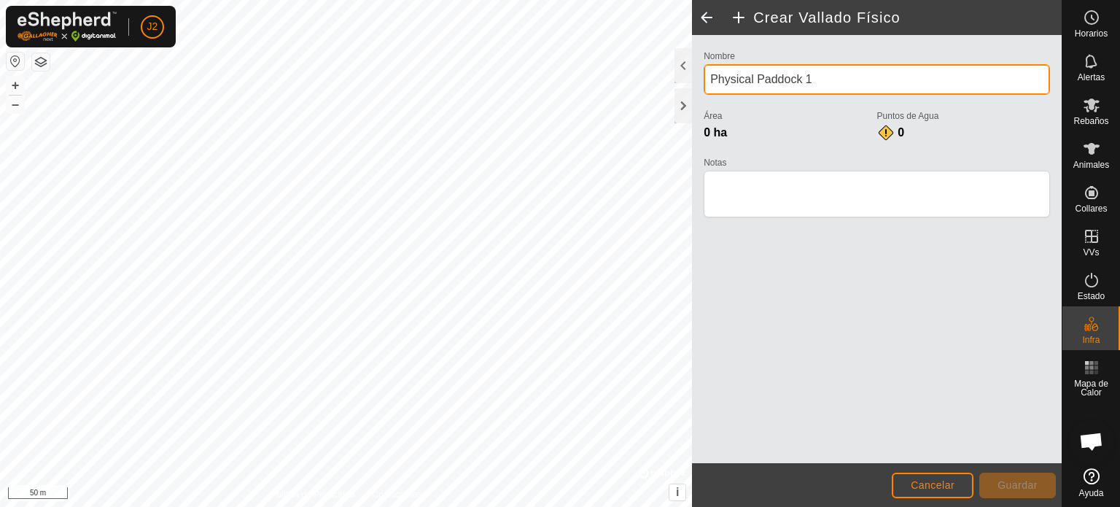
drag, startPoint x: 823, startPoint y: 72, endPoint x: 696, endPoint y: 72, distance: 126.2
click at [696, 72] on div "Nombre Physical Paddock 1 Área 0 ha Puntos de Agua 0 Notas" at bounding box center [877, 249] width 370 height 428
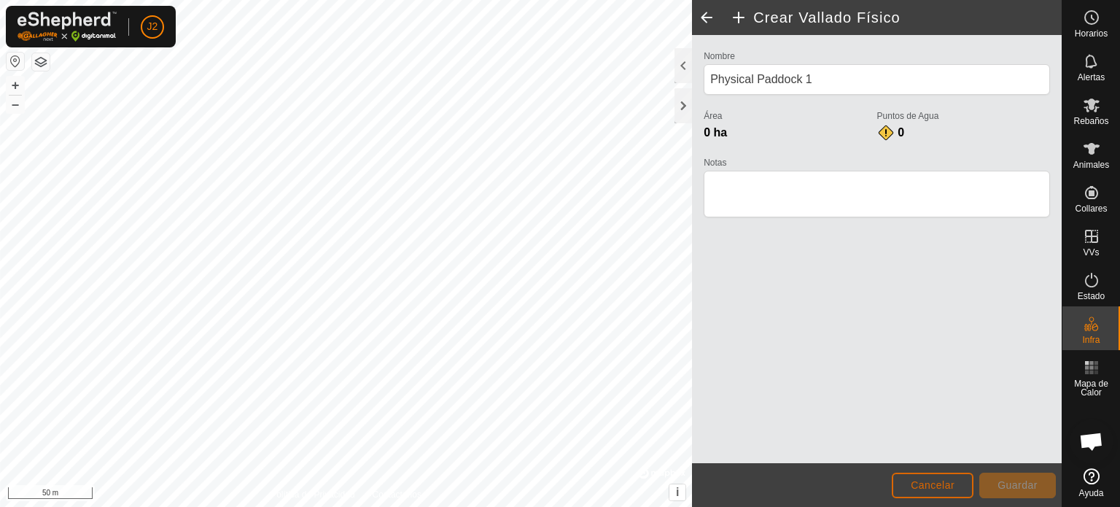
click at [919, 482] on span "Cancelar" at bounding box center [933, 485] width 44 height 12
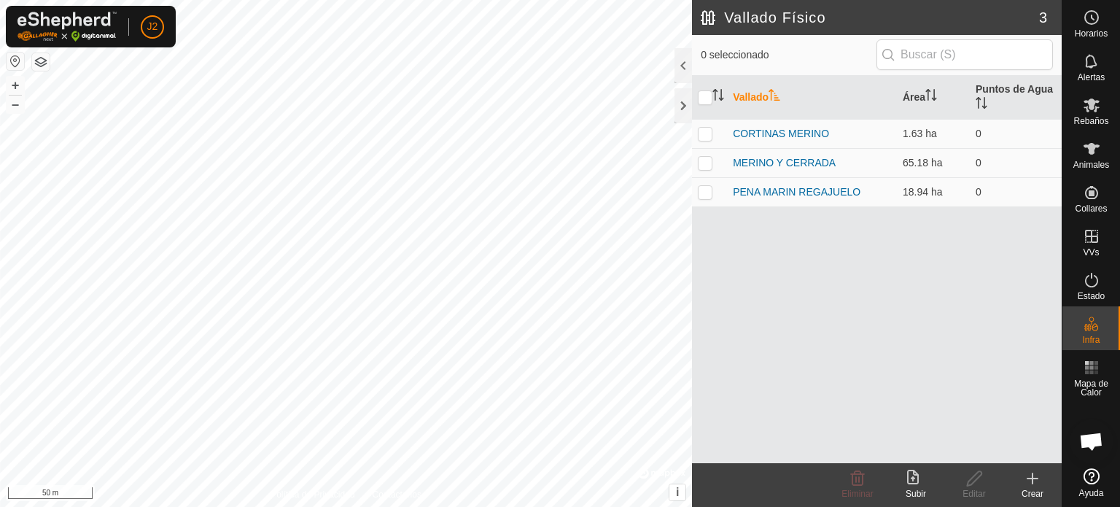
click at [1033, 482] on icon at bounding box center [1033, 478] width 0 height 10
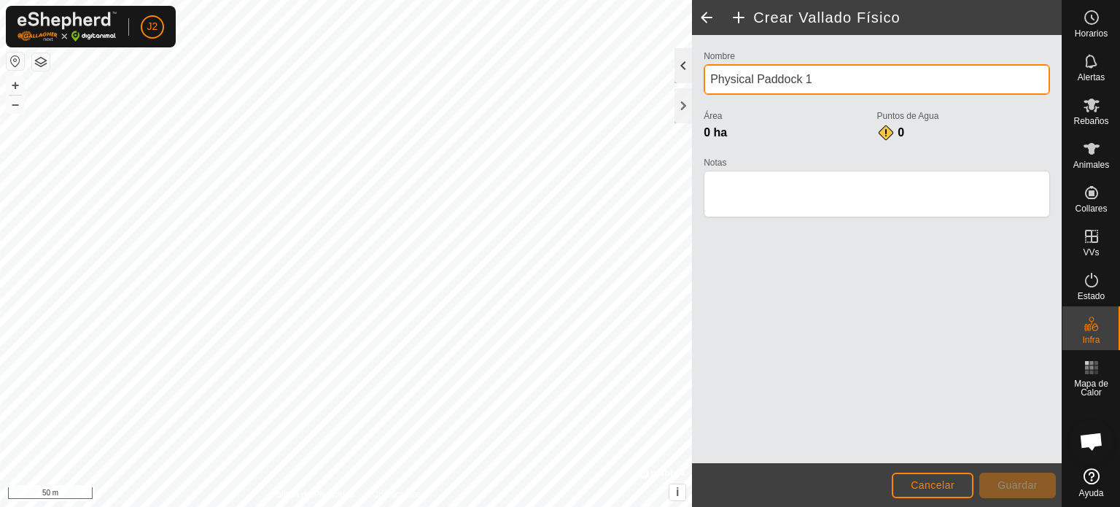
drag, startPoint x: 820, startPoint y: 81, endPoint x: 684, endPoint y: 78, distance: 136.4
click at [692, 78] on div "Crear Vallado Físico Nombre Physical Paddock 1 Área 0 ha Puntos de Agua 0 Notas…" at bounding box center [877, 253] width 370 height 507
type input "CR- [GEOGRAPHIC_DATA]"
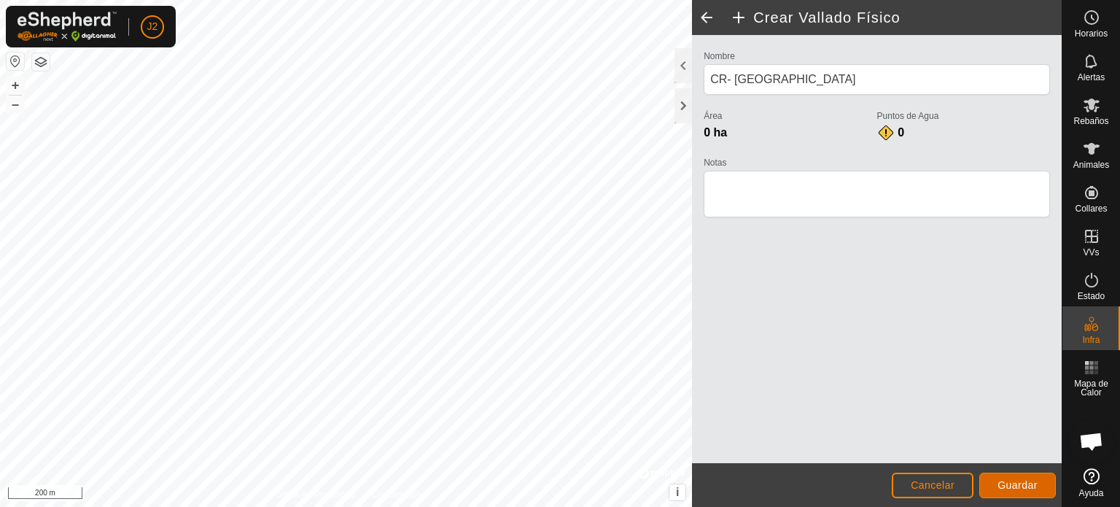
click at [1028, 485] on span "Guardar" at bounding box center [1018, 485] width 40 height 12
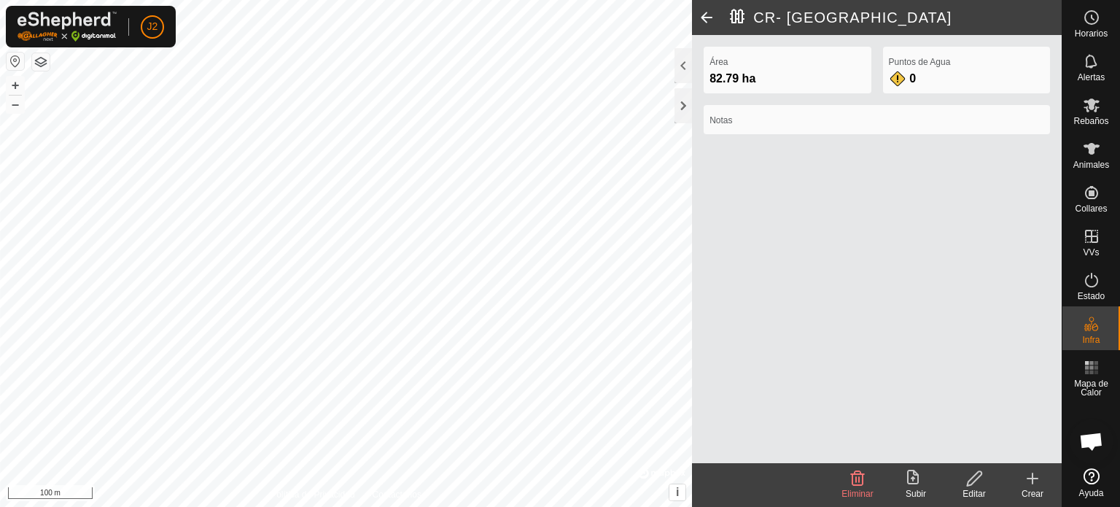
click at [974, 475] on icon at bounding box center [974, 478] width 15 height 15
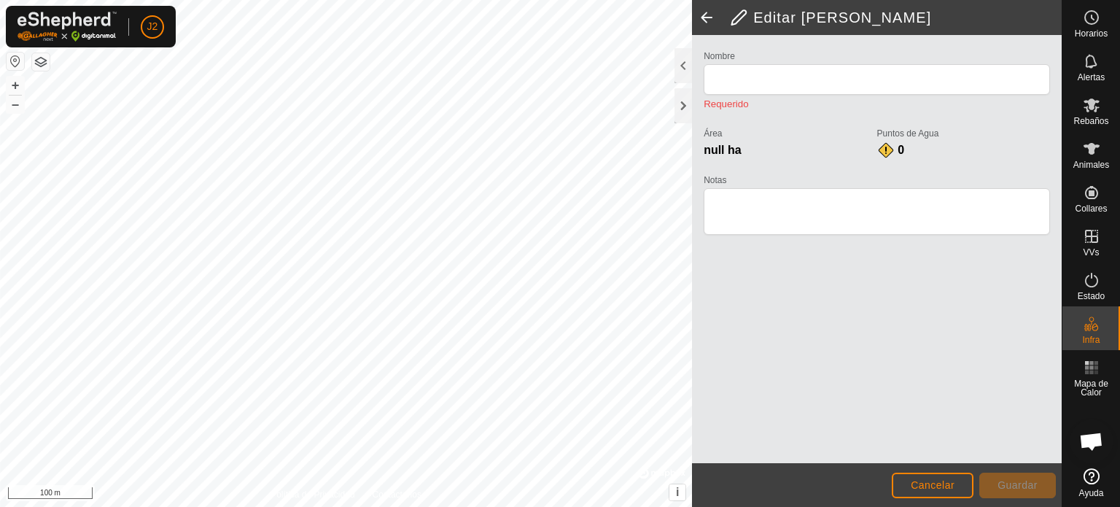
type input "CR- [GEOGRAPHIC_DATA]"
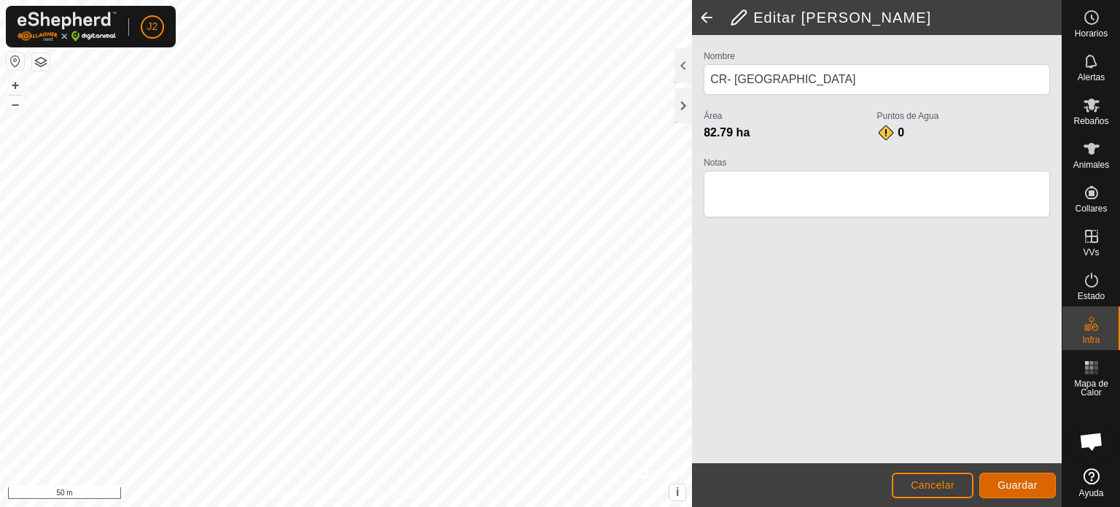
click at [1033, 478] on button "Guardar" at bounding box center [1017, 486] width 77 height 26
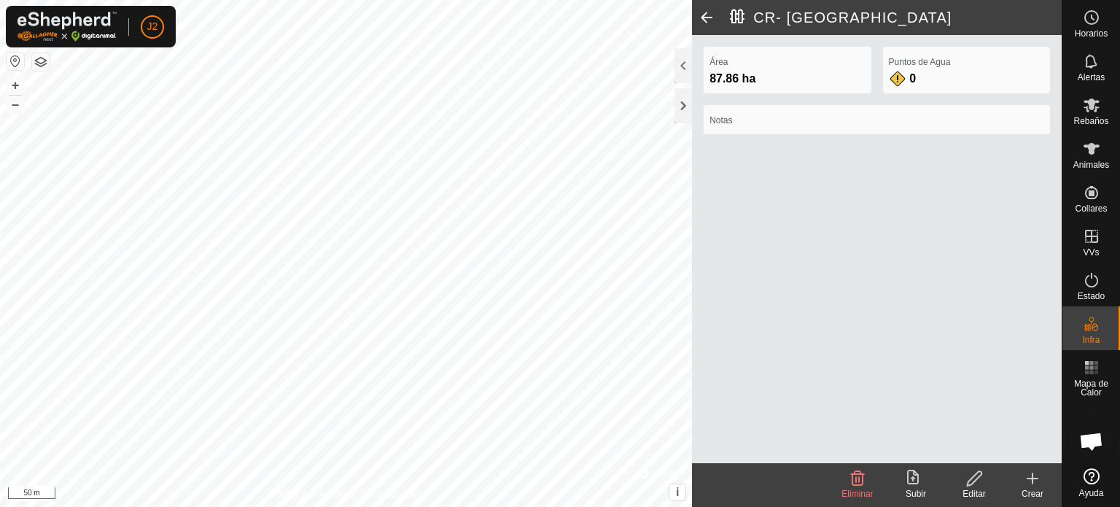
click at [196, 506] on html "J2 Horarios Alertas Rebaños Animales Collares VVs Estado Infra Mapa de Calor Ay…" at bounding box center [560, 253] width 1120 height 507
click at [911, 478] on icon at bounding box center [913, 477] width 12 height 15
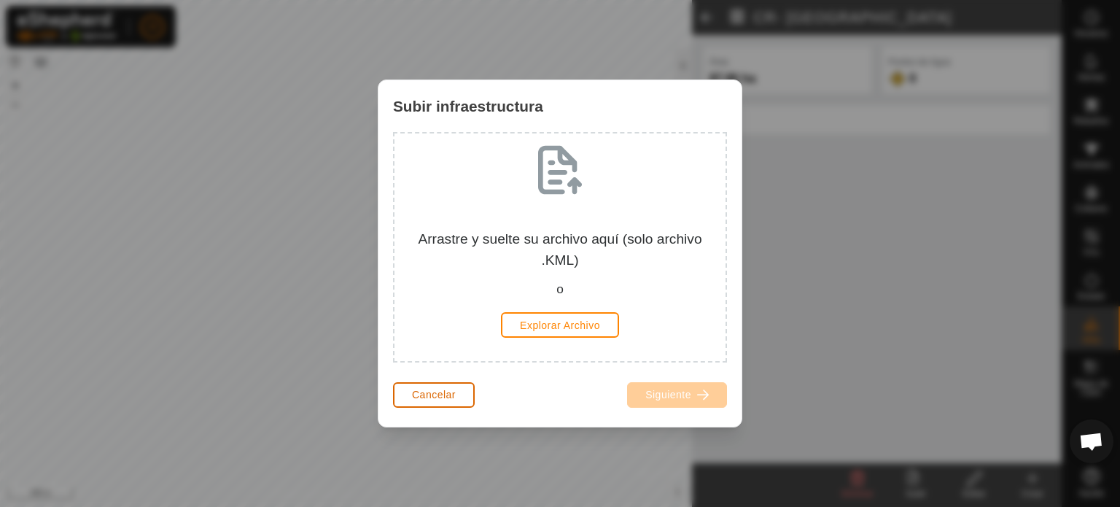
click at [432, 391] on span "Cancelar" at bounding box center [434, 395] width 44 height 12
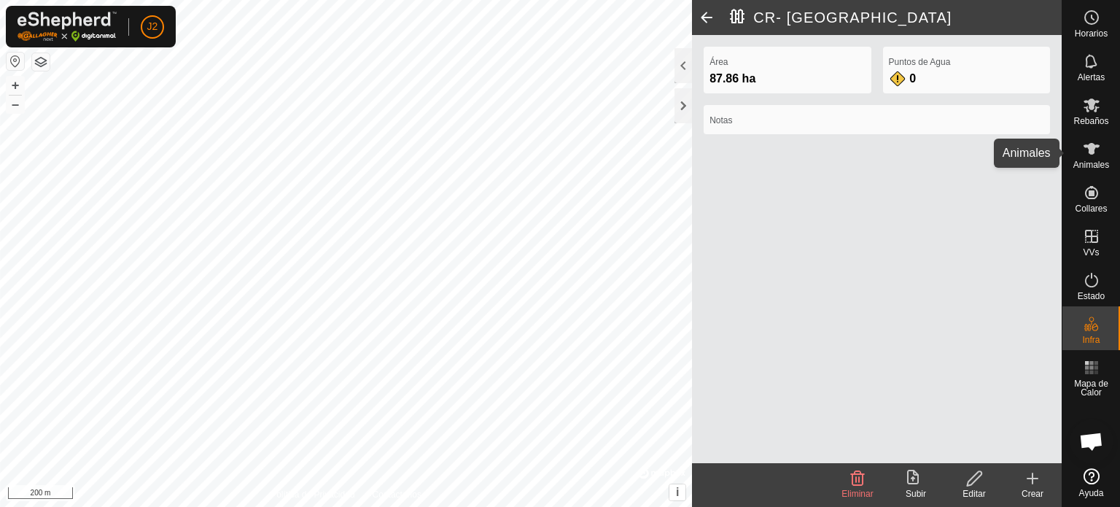
click at [1093, 147] on icon at bounding box center [1092, 149] width 16 height 12
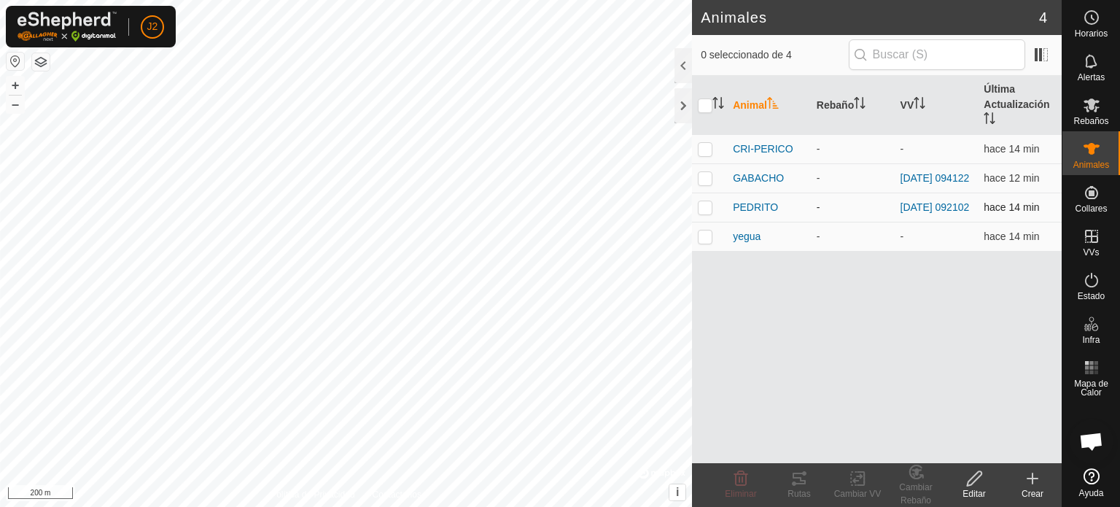
click at [704, 209] on p-checkbox at bounding box center [705, 207] width 15 height 12
checkbox input "true"
click at [858, 484] on icon at bounding box center [861, 478] width 7 height 13
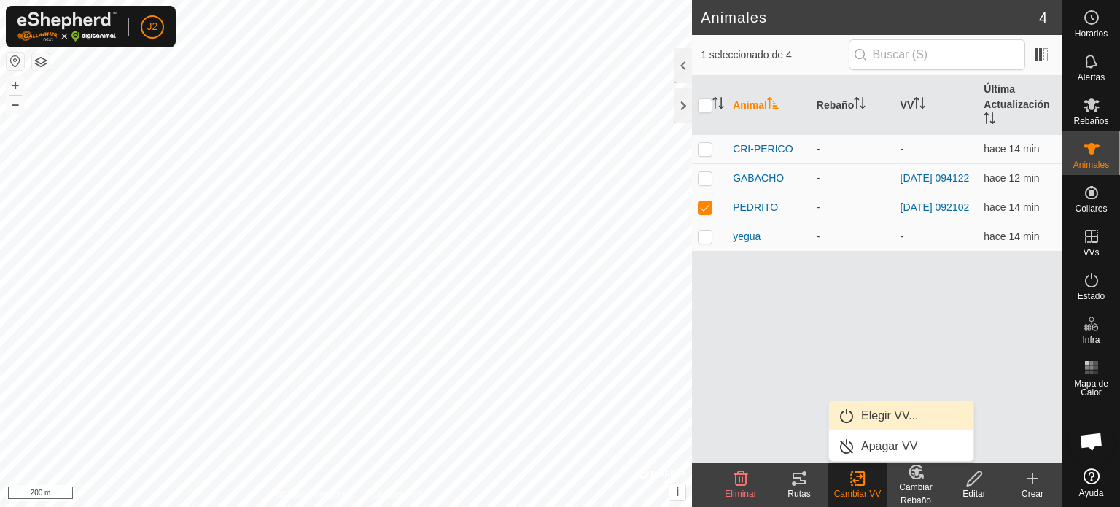
click at [875, 412] on link "Elegir VV..." at bounding box center [901, 415] width 144 height 29
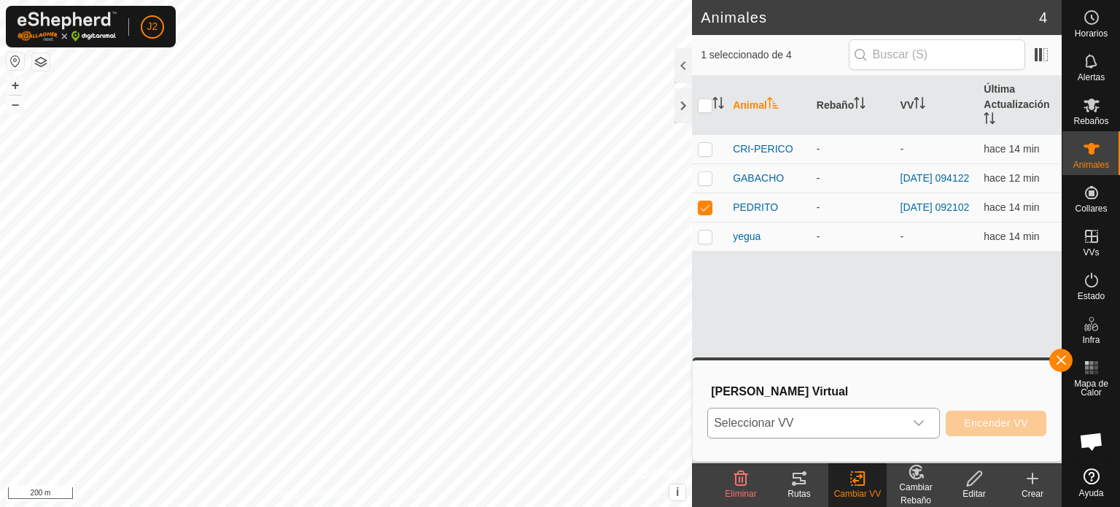
click at [902, 419] on span "Seleccionar VV" at bounding box center [806, 422] width 196 height 29
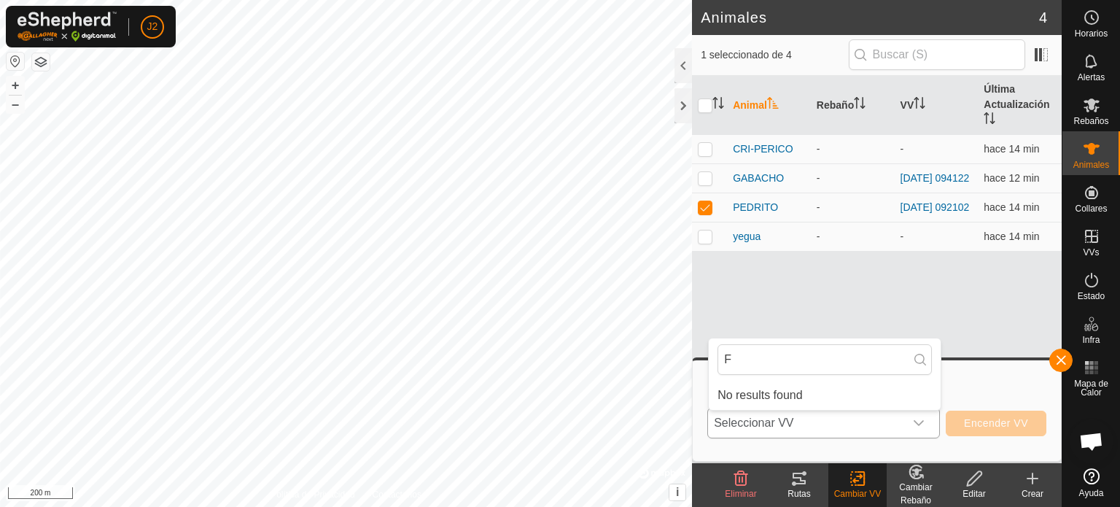
type input "F"
click at [925, 421] on div "dropdown trigger" at bounding box center [918, 422] width 29 height 29
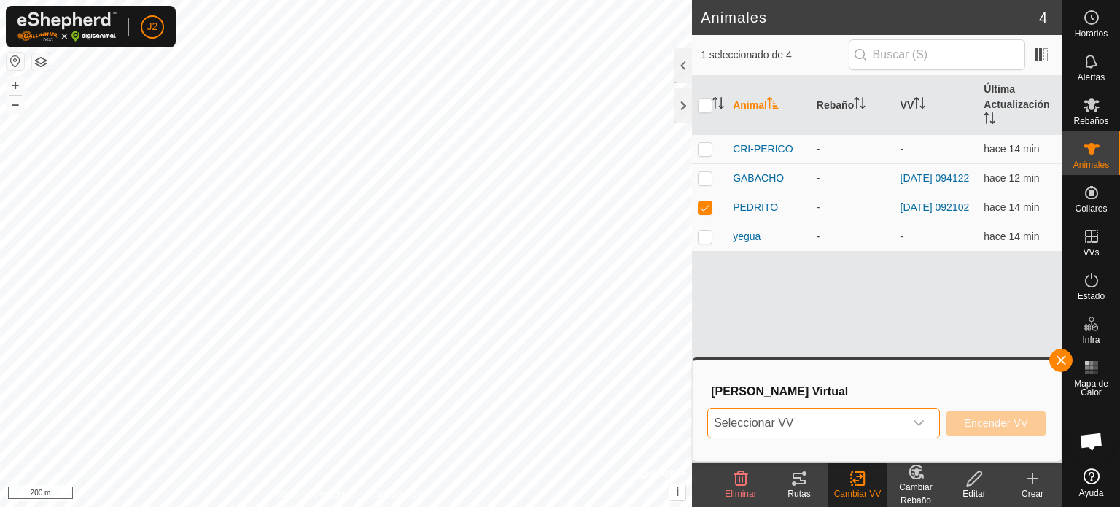
click at [923, 421] on icon "dropdown trigger" at bounding box center [919, 423] width 10 height 6
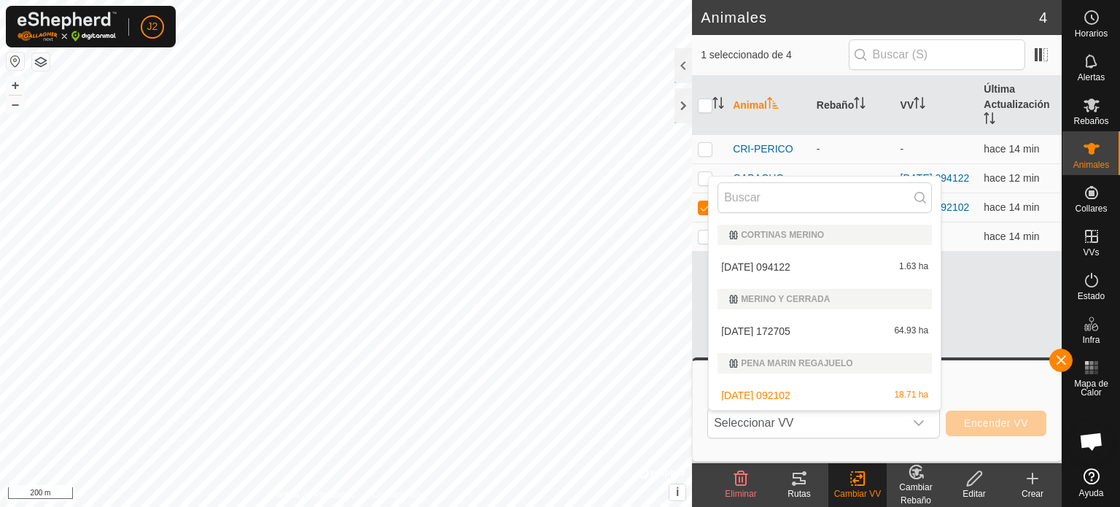
click at [979, 373] on div "Elegir Vallado Virtual Seleccionar VV CORTINAS MERINO [DATE] 094122 1.63 ha MER…" at bounding box center [876, 410] width 351 height 83
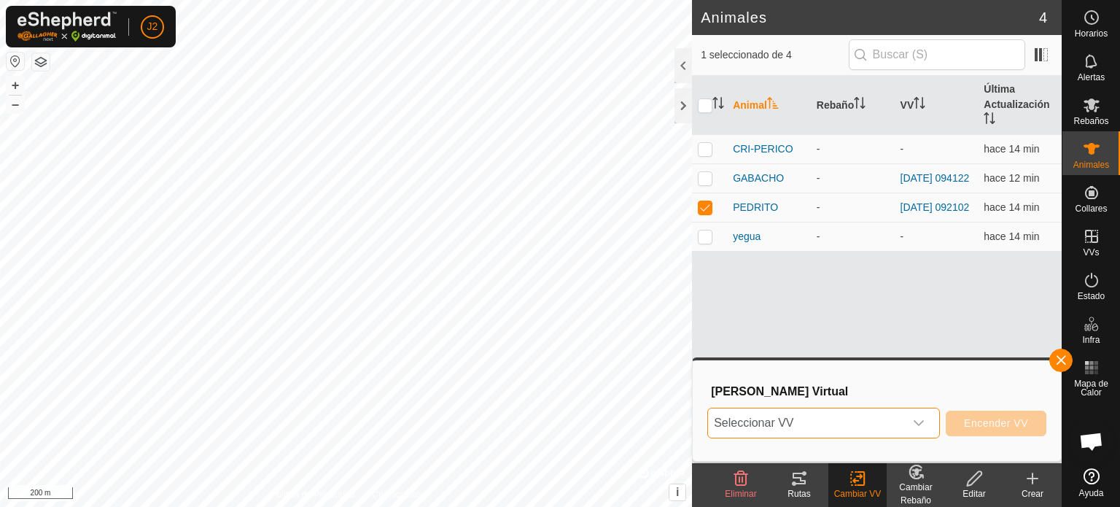
click at [799, 424] on span "Seleccionar VV" at bounding box center [806, 422] width 196 height 29
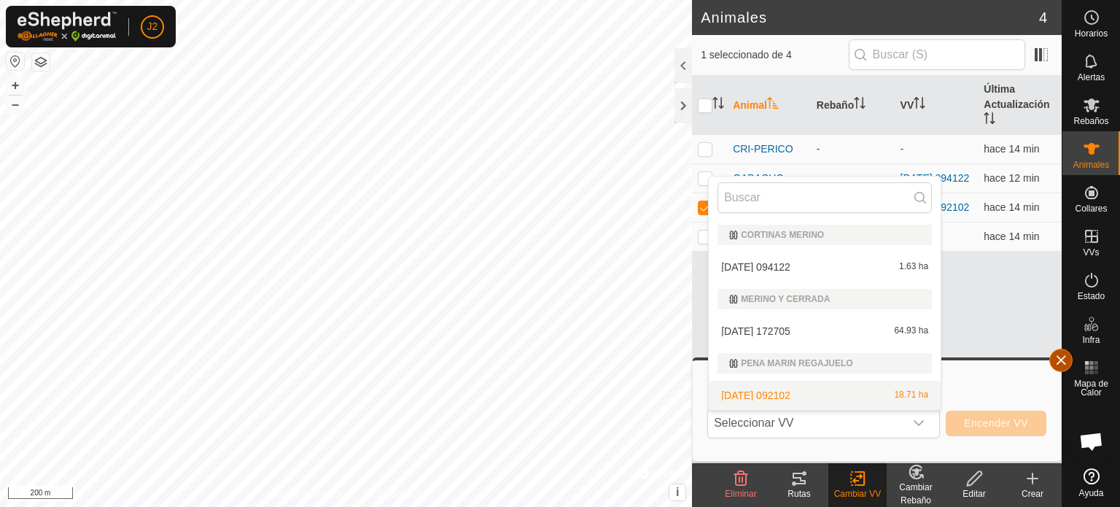
click at [1056, 358] on button "button" at bounding box center [1060, 360] width 23 height 23
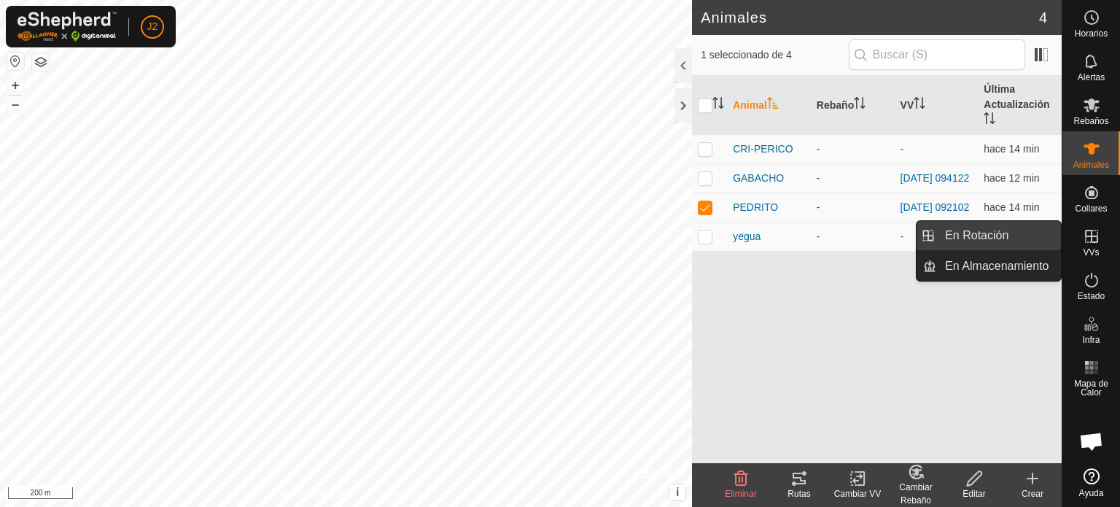
click at [990, 237] on link "En Rotación" at bounding box center [998, 235] width 125 height 29
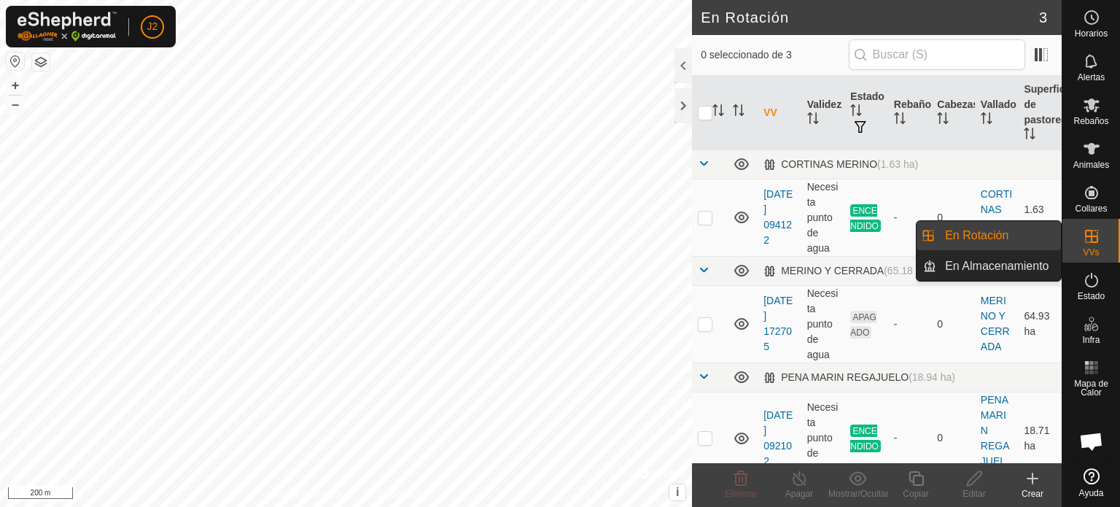
click at [1084, 234] on icon at bounding box center [1092, 237] width 18 height 18
click at [1027, 265] on link "En Almacenamiento" at bounding box center [998, 266] width 125 height 29
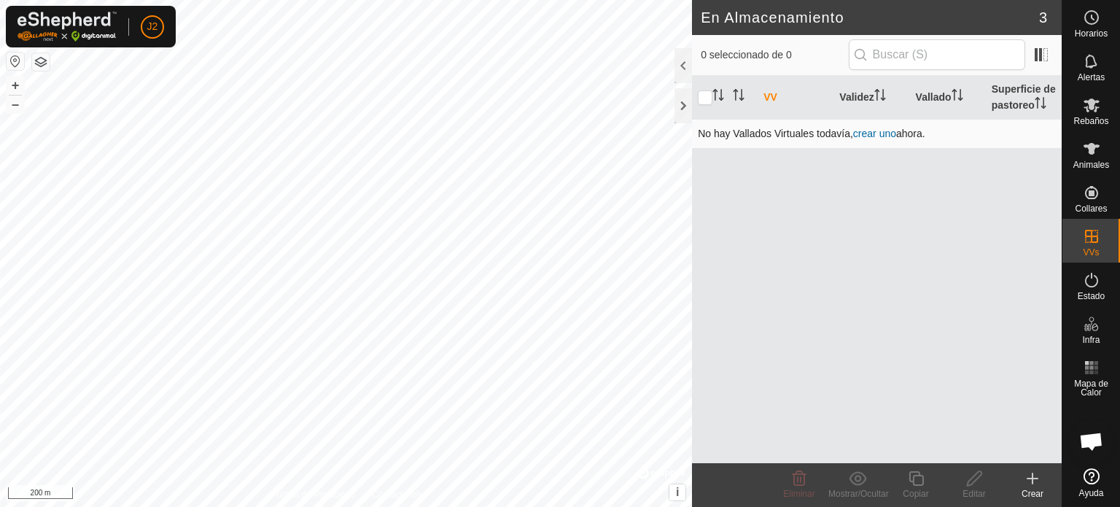
click at [875, 132] on link "crear uno" at bounding box center [874, 134] width 43 height 12
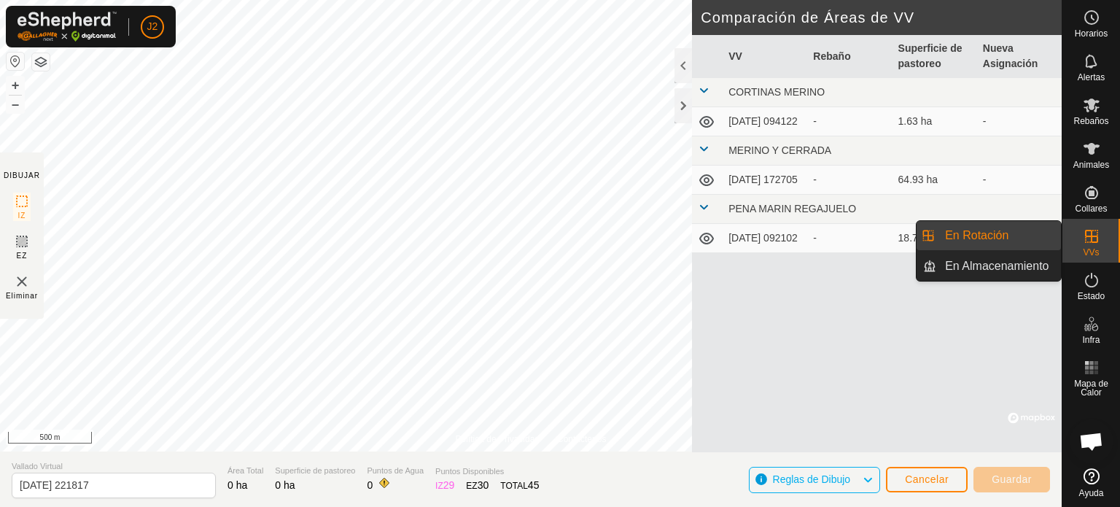
click at [981, 234] on link "En Rotación" at bounding box center [998, 235] width 125 height 29
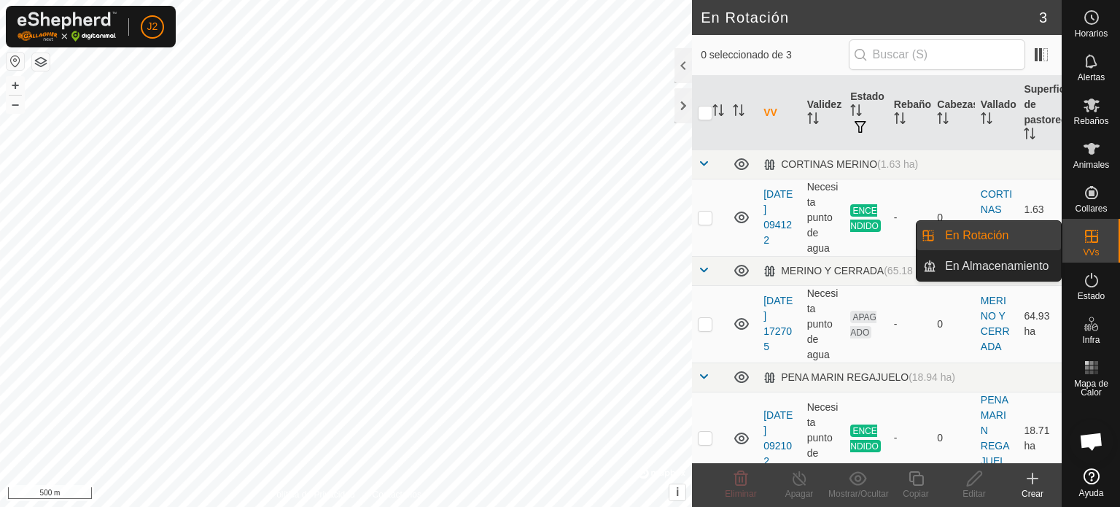
click at [1085, 241] on icon at bounding box center [1092, 237] width 18 height 18
click at [975, 238] on link "En Rotación" at bounding box center [998, 235] width 125 height 29
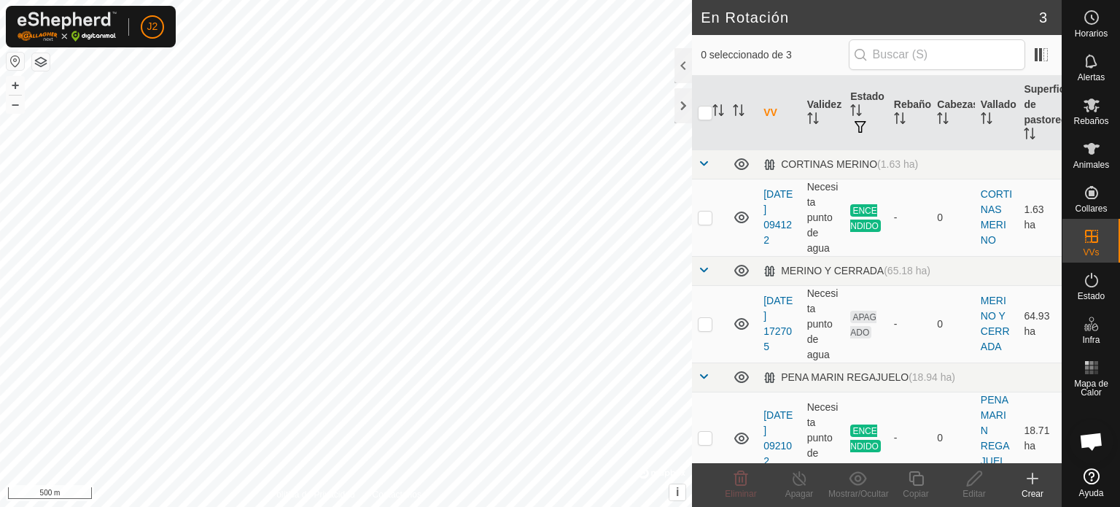
click at [1035, 485] on icon at bounding box center [1033, 479] width 18 height 18
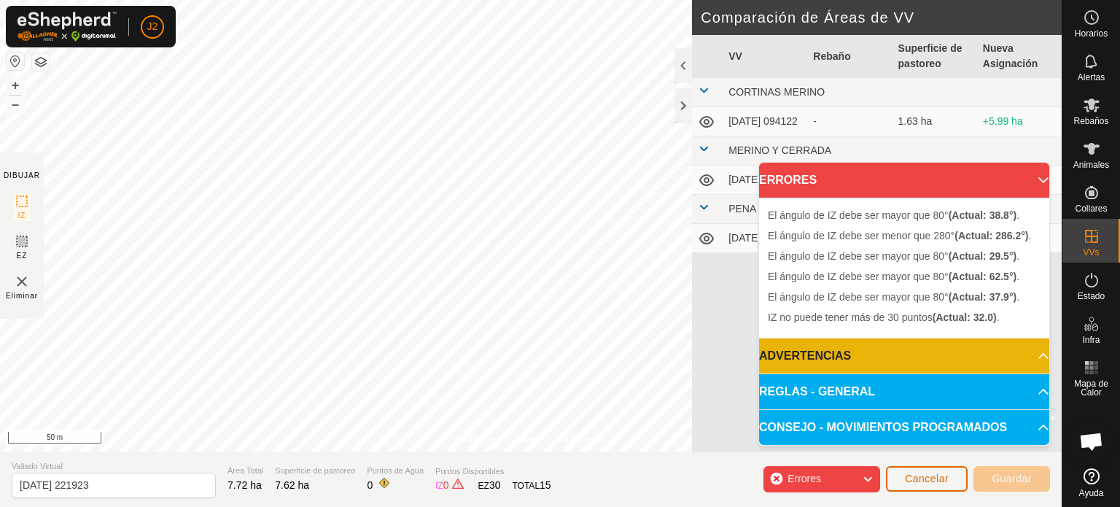
click at [951, 473] on button "Cancelar" at bounding box center [927, 479] width 82 height 26
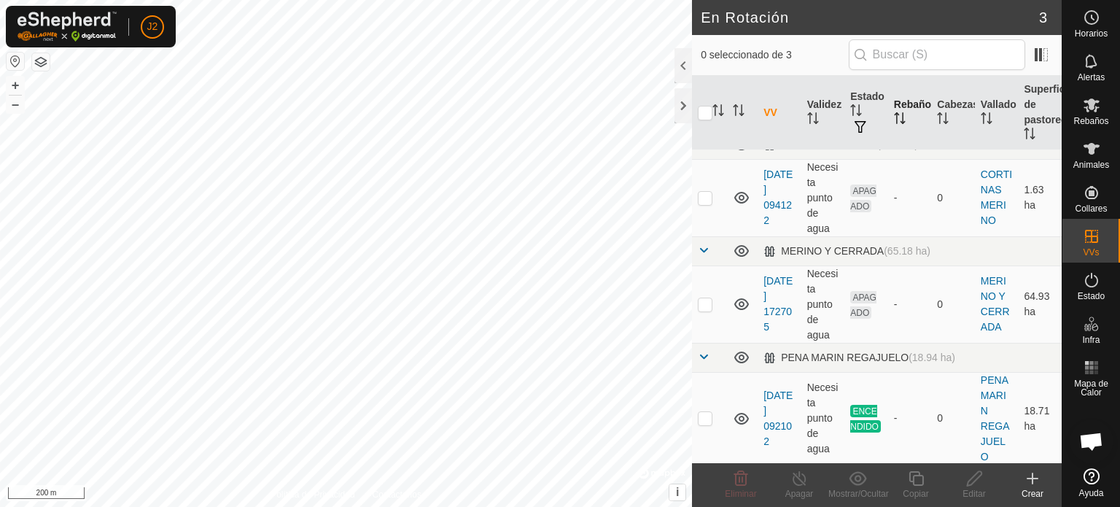
scroll to position [20, 0]
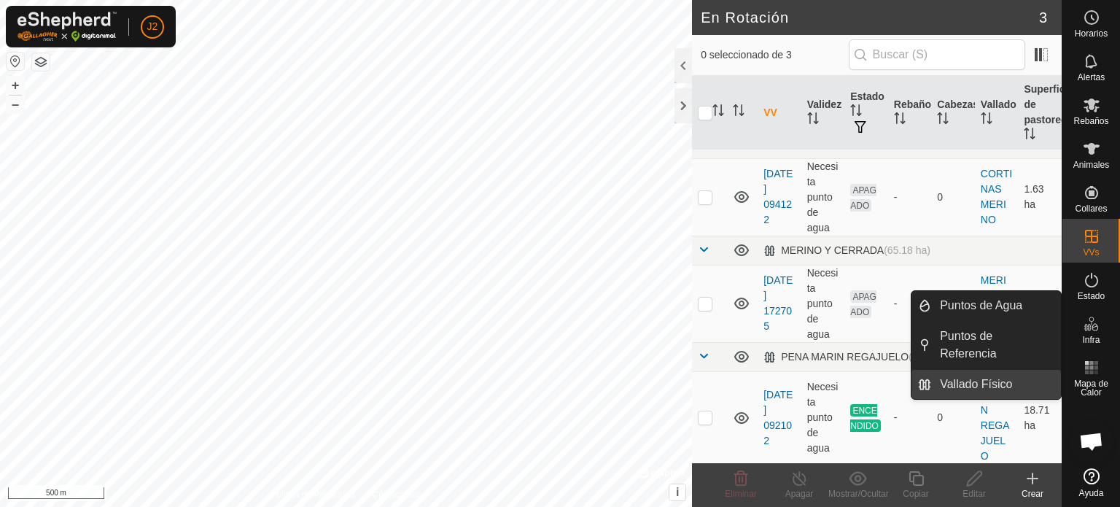
click at [962, 370] on link "Vallado Físico" at bounding box center [996, 384] width 130 height 29
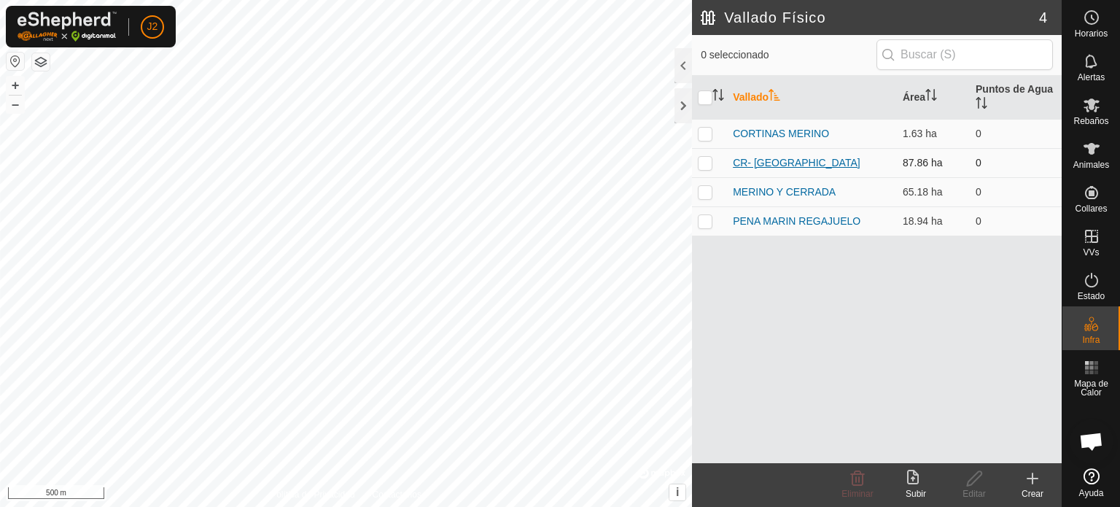
click at [793, 160] on link "CR- [GEOGRAPHIC_DATA]" at bounding box center [797, 163] width 128 height 12
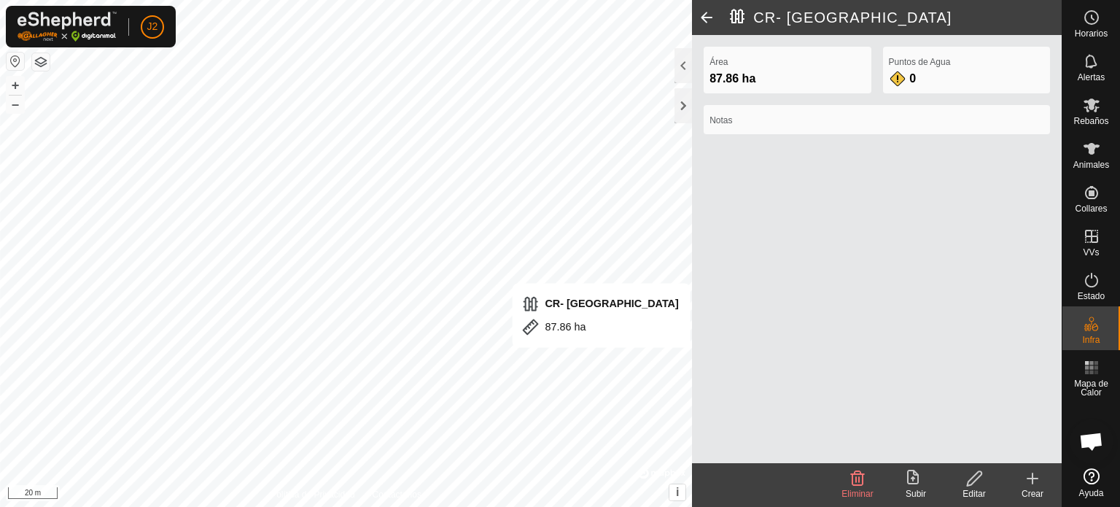
click at [980, 478] on icon at bounding box center [974, 479] width 18 height 18
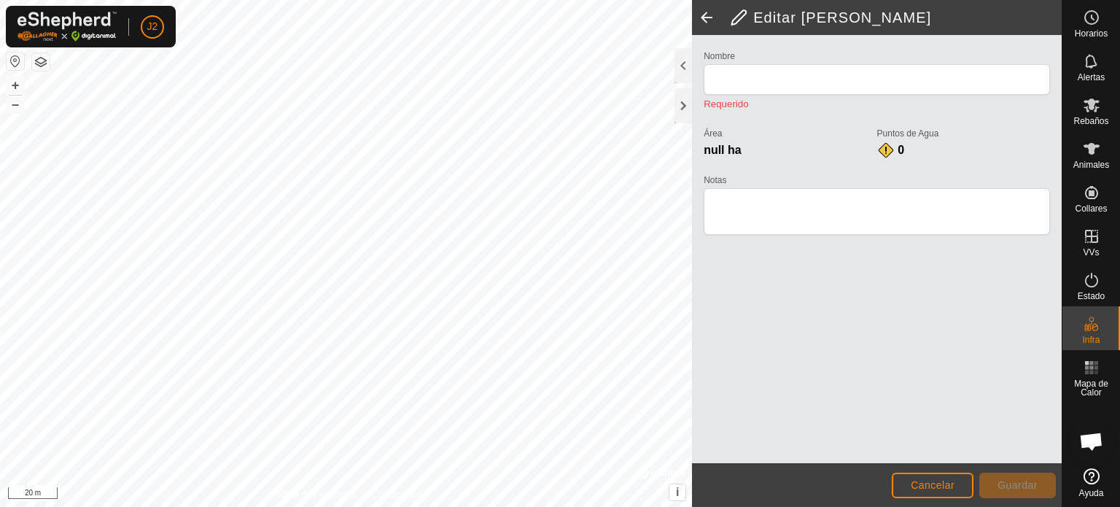
type input "CR- [GEOGRAPHIC_DATA]"
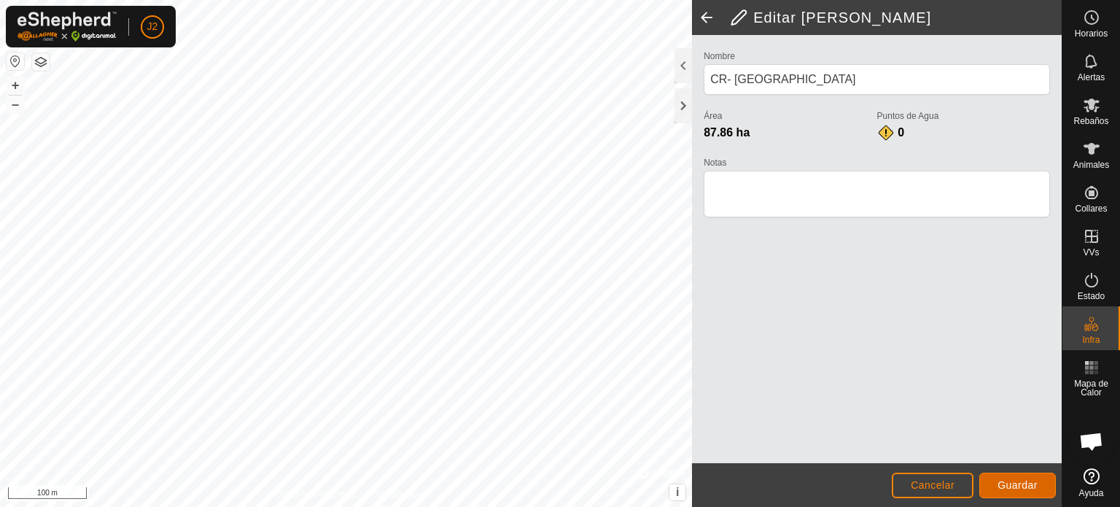
click at [1000, 479] on span "Guardar" at bounding box center [1018, 485] width 40 height 12
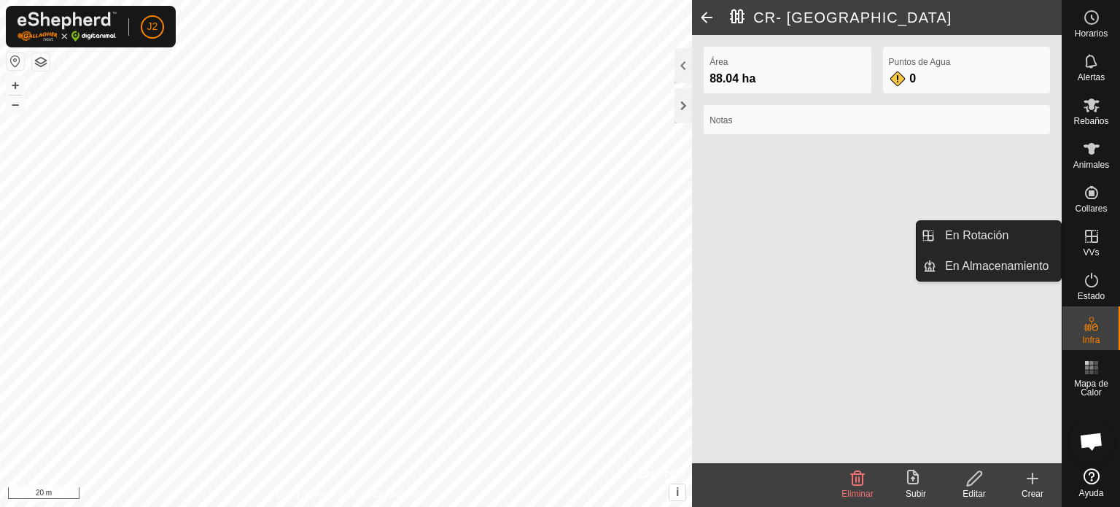
click at [1089, 242] on icon at bounding box center [1091, 236] width 13 height 13
click at [987, 238] on link "En Rotación" at bounding box center [998, 235] width 125 height 29
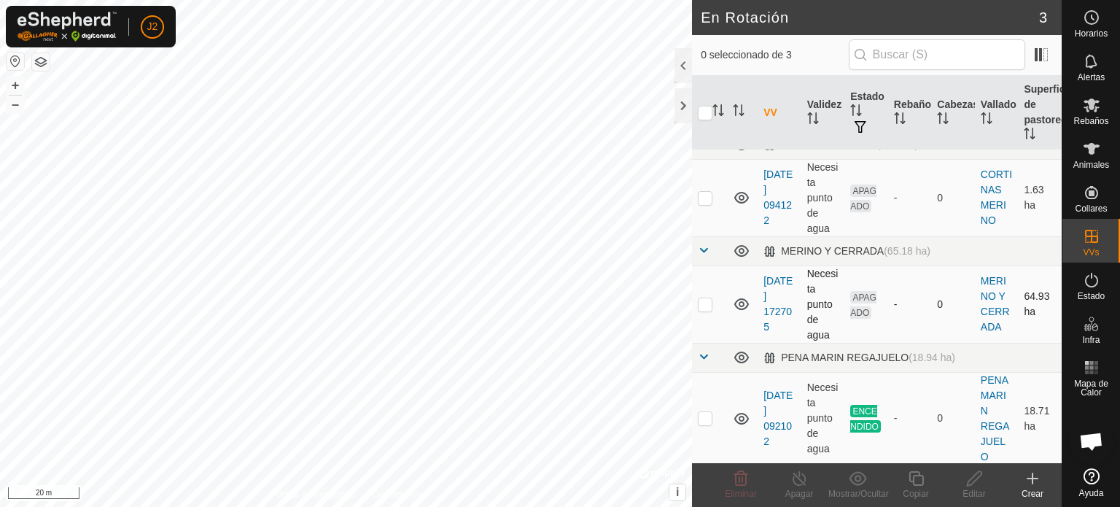
scroll to position [20, 0]
click at [1030, 483] on icon at bounding box center [1033, 479] width 18 height 18
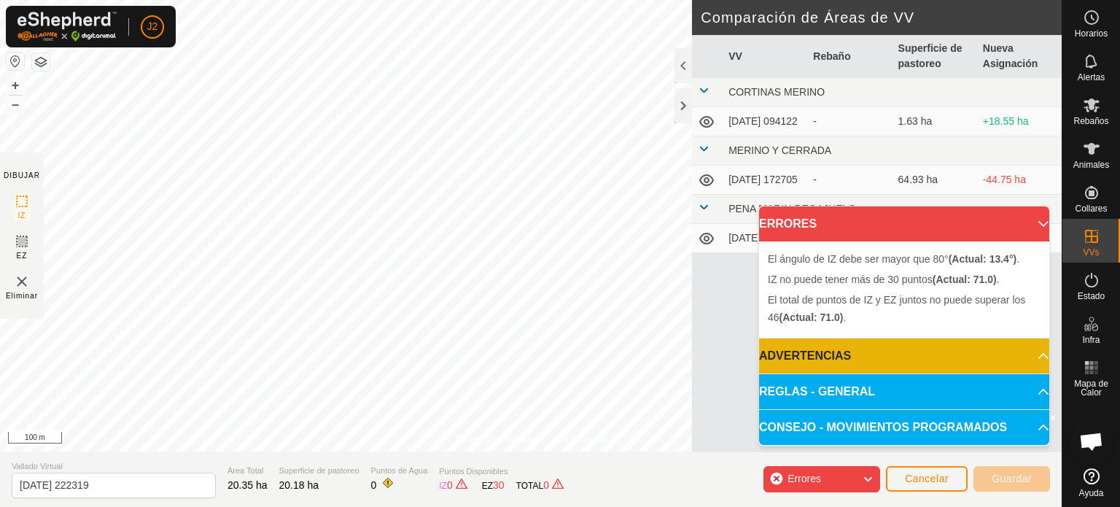
click at [718, 292] on div "Política de Privacidad Contáctenos El ángulo de IZ debe ser mayor que 80° (Actu…" at bounding box center [531, 253] width 1062 height 507
click at [305, 506] on html "J2 Horarios Alertas Rebaños Animales Collares VVs Estado Infra Mapa de Calor Ay…" at bounding box center [560, 253] width 1120 height 507
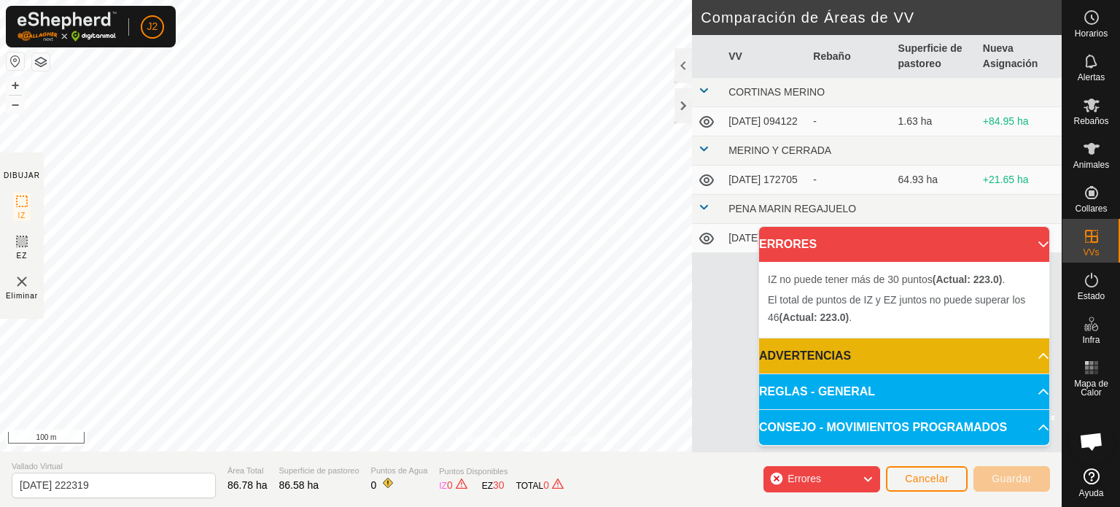
click at [867, 478] on icon at bounding box center [868, 479] width 12 height 19
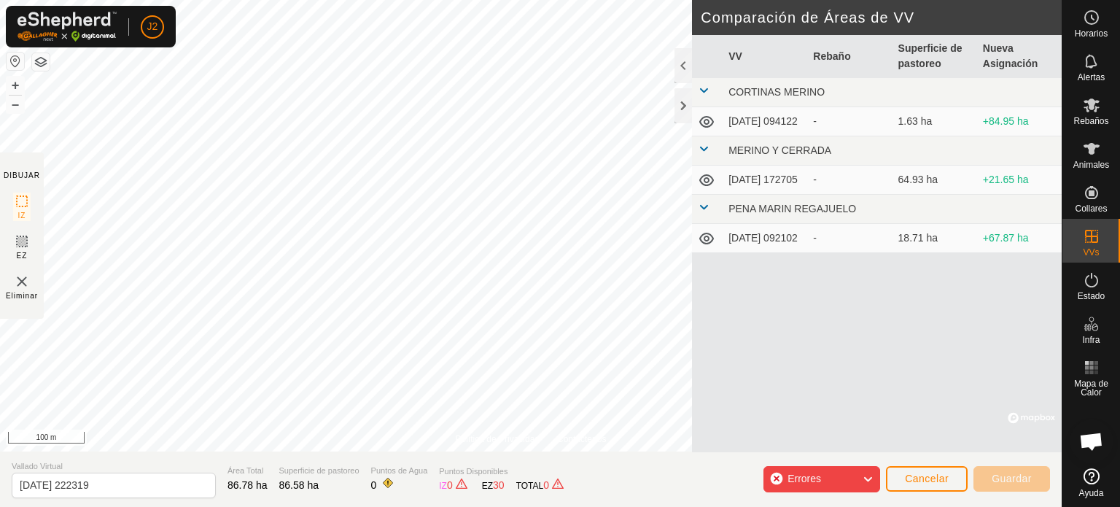
click at [867, 478] on icon at bounding box center [868, 479] width 12 height 19
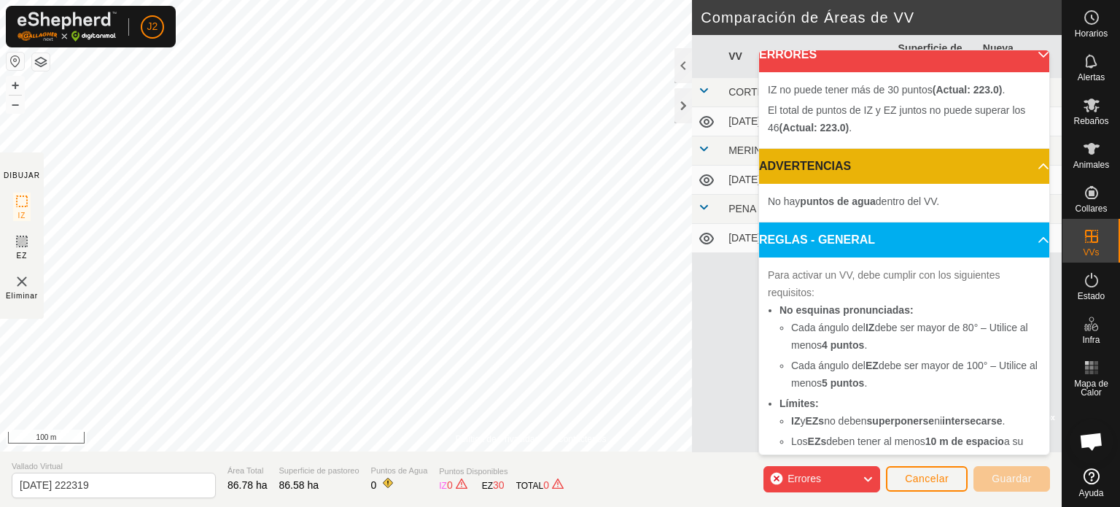
scroll to position [12, 0]
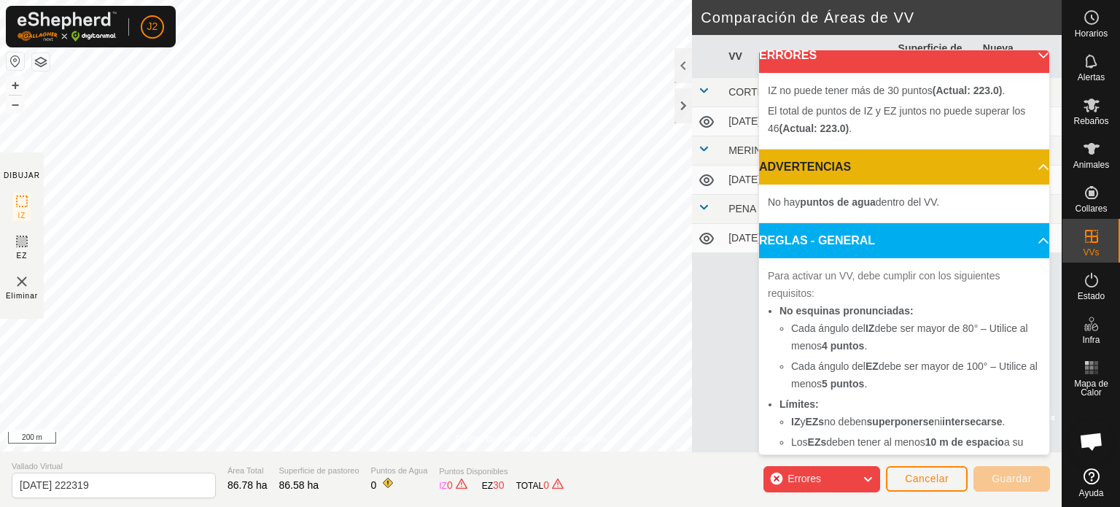
click at [801, 482] on span "Errores" at bounding box center [805, 479] width 34 height 12
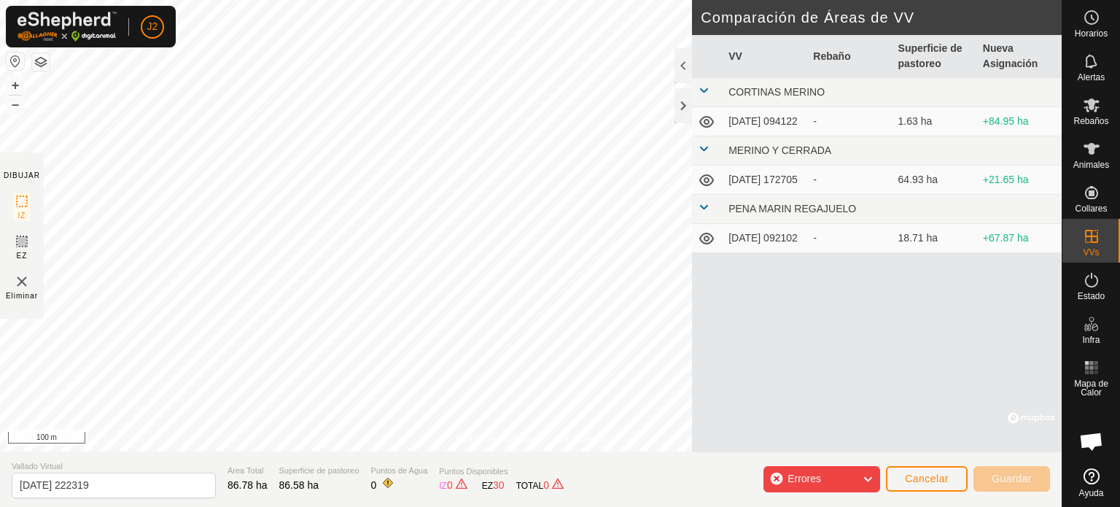
click at [862, 483] on div "Errores" at bounding box center [821, 479] width 117 height 26
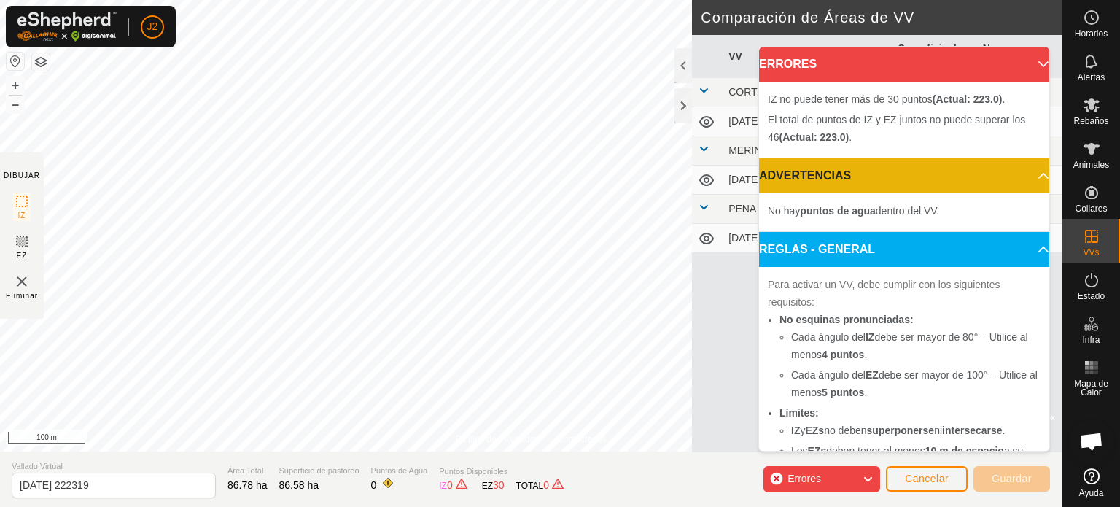
click at [776, 478] on div "Errores" at bounding box center [821, 479] width 117 height 26
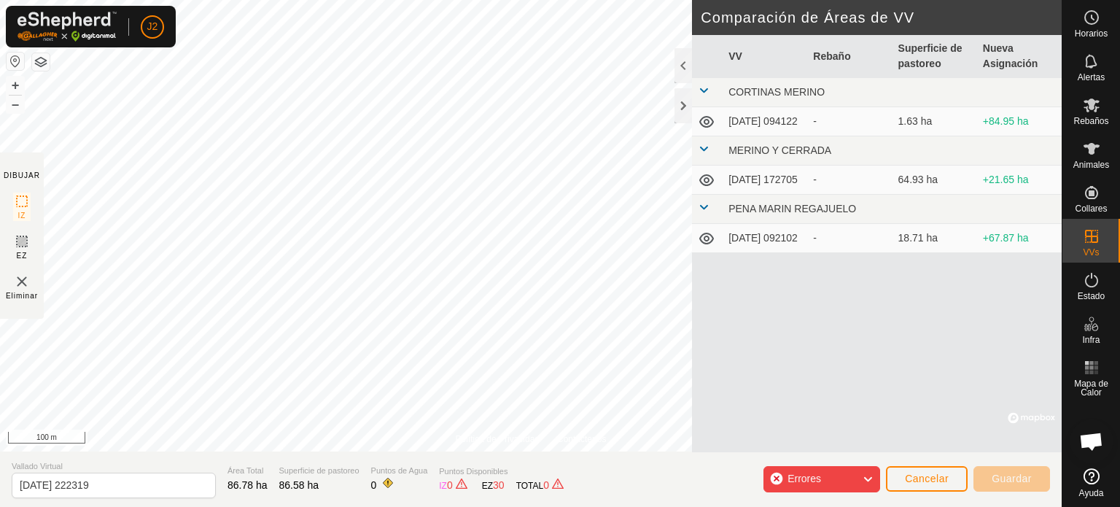
click at [773, 477] on div "Errores" at bounding box center [821, 479] width 117 height 26
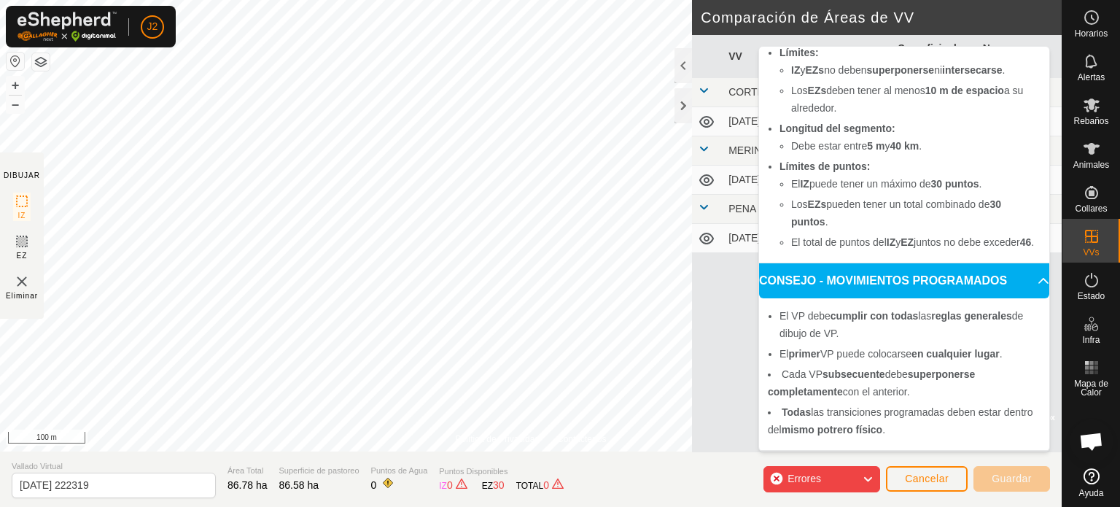
scroll to position [377, 0]
click at [871, 285] on p-accordion-header "CONSEJO - MOVIMIENTOS PROGRAMADOS" at bounding box center [904, 280] width 290 height 35
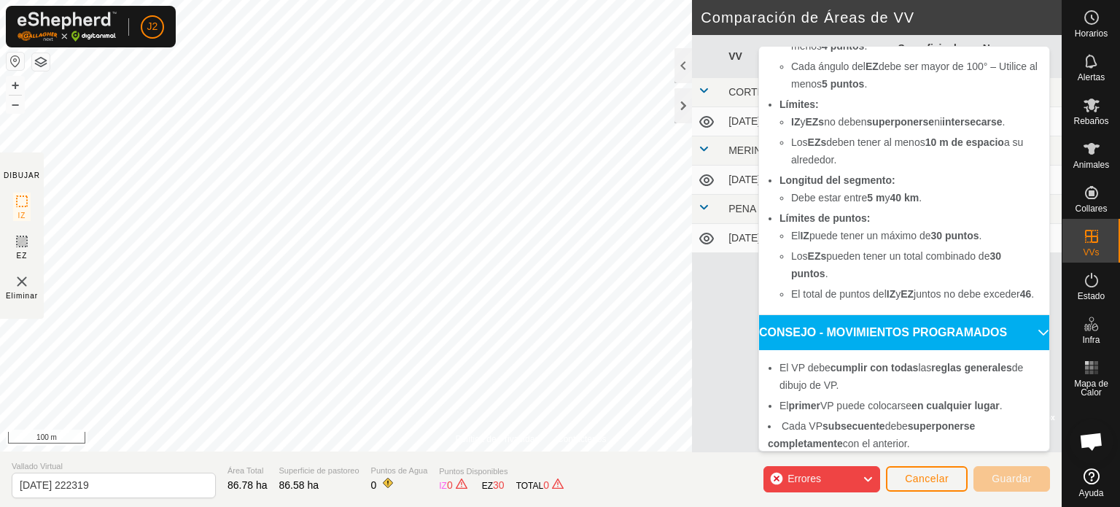
scroll to position [304, 0]
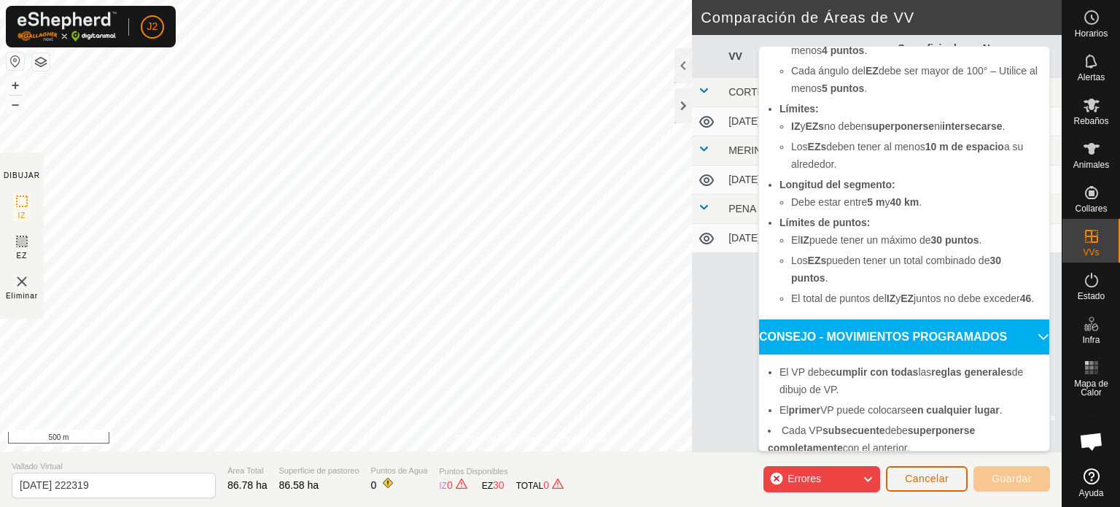
click at [938, 477] on span "Cancelar" at bounding box center [927, 479] width 44 height 12
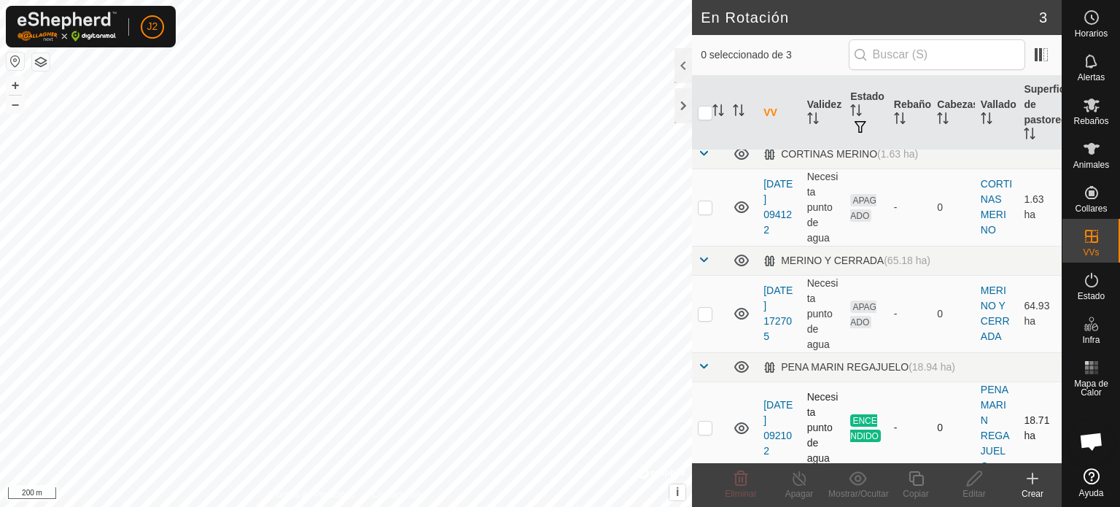
scroll to position [20, 0]
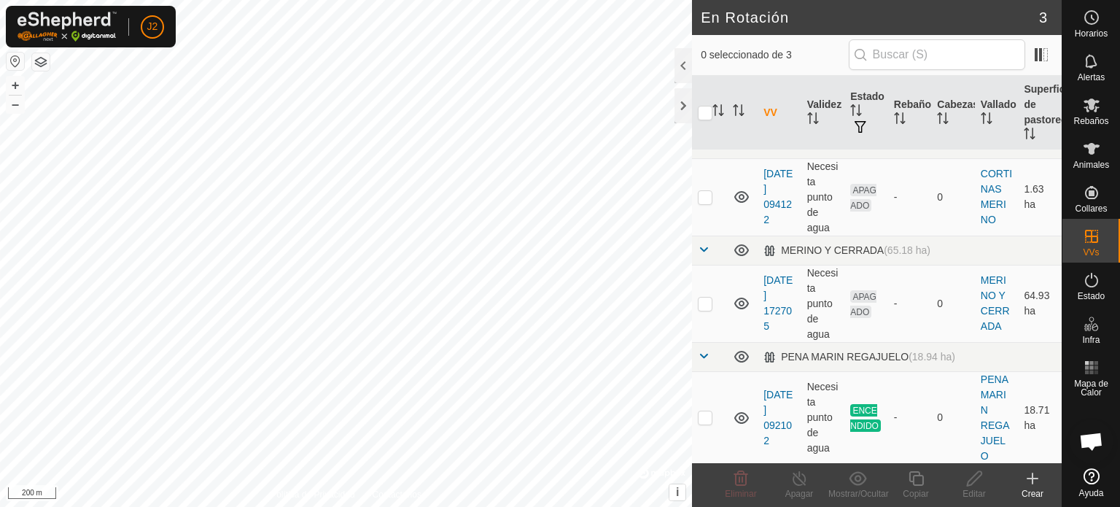
click at [1033, 482] on icon at bounding box center [1033, 478] width 0 height 10
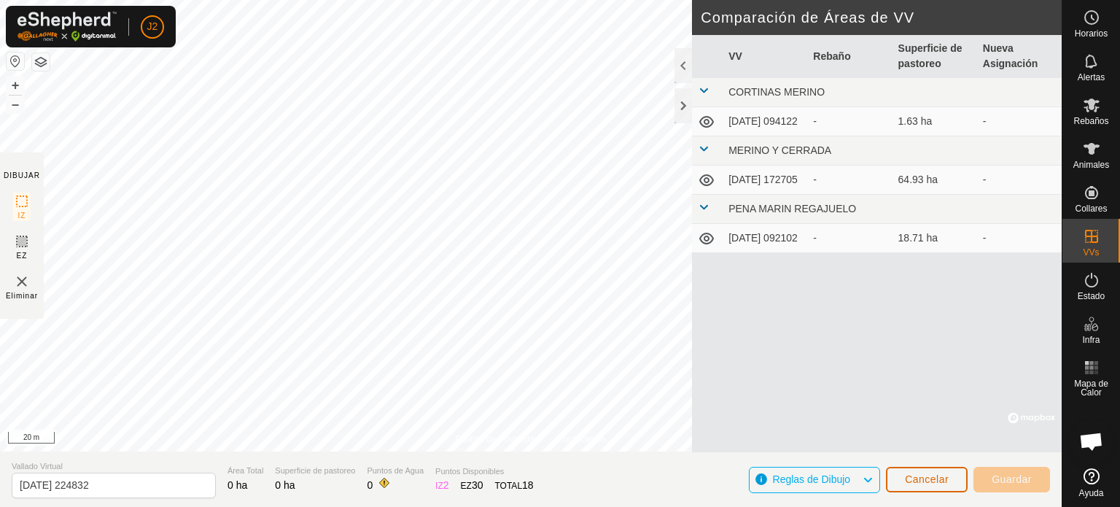
click at [928, 475] on span "Cancelar" at bounding box center [927, 479] width 44 height 12
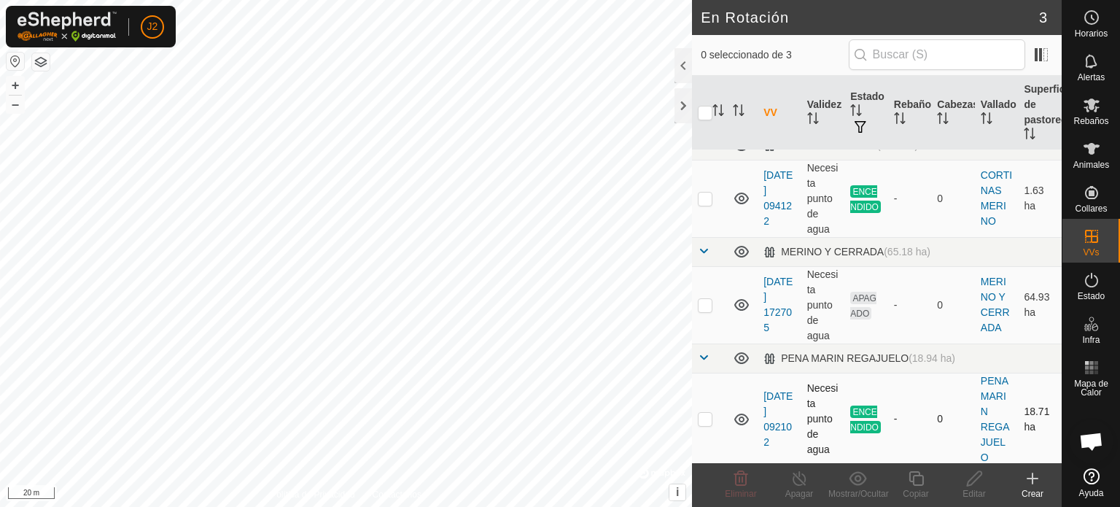
scroll to position [20, 0]
click at [1033, 486] on icon at bounding box center [1033, 479] width 18 height 18
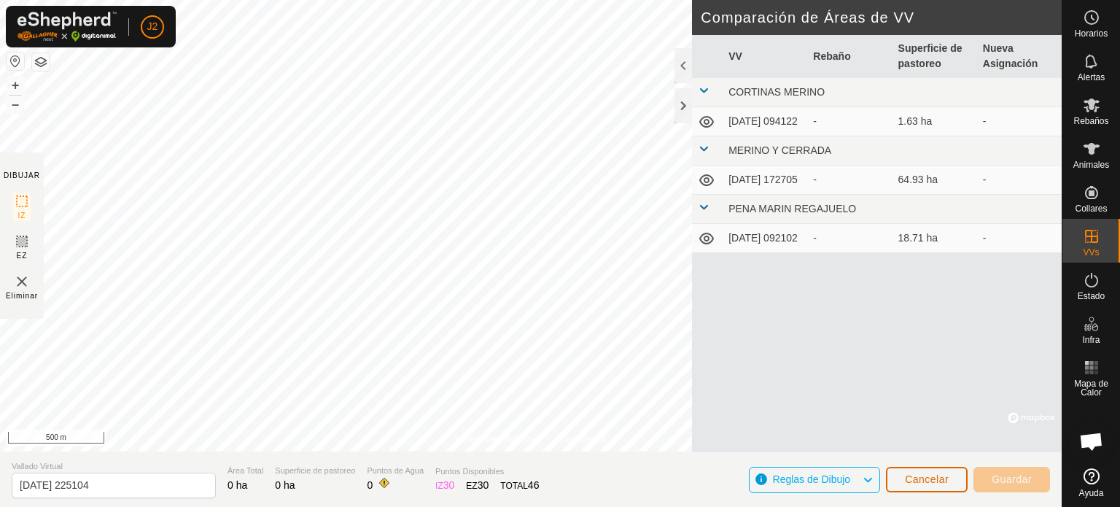
click at [933, 482] on span "Cancelar" at bounding box center [927, 479] width 44 height 12
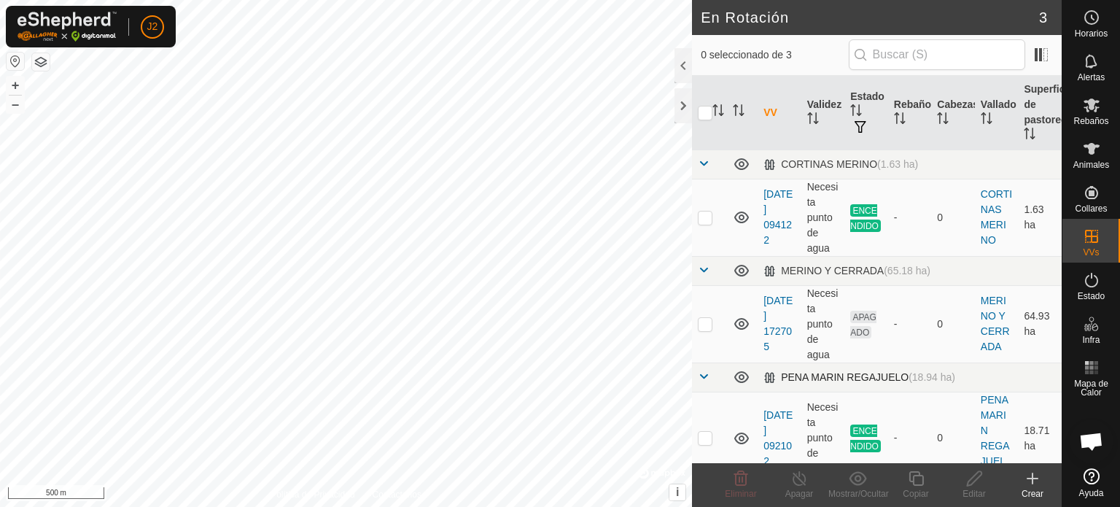
scroll to position [20, 0]
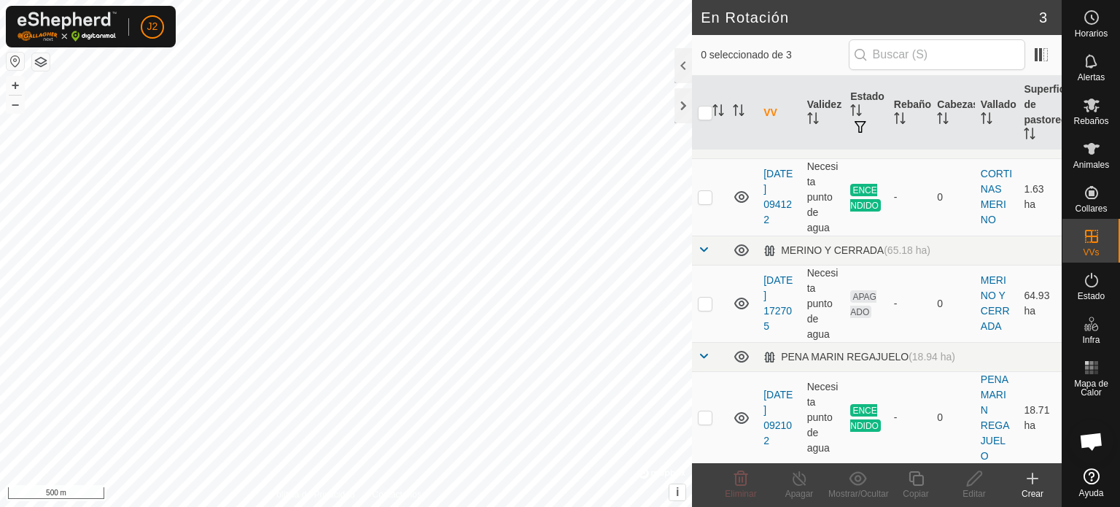
click at [1030, 487] on div "Crear" at bounding box center [1032, 493] width 58 height 13
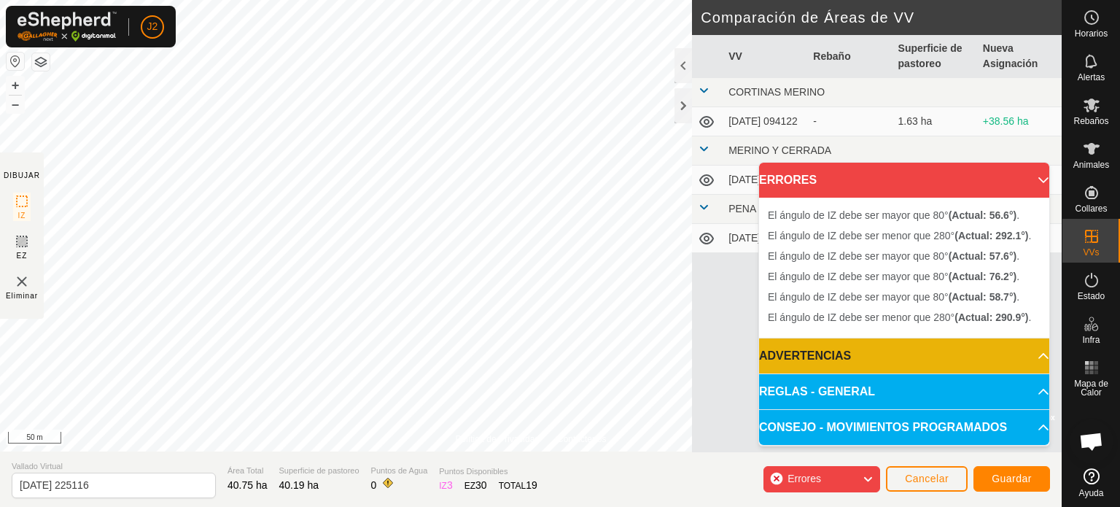
click at [854, 481] on div "Errores" at bounding box center [821, 479] width 117 height 26
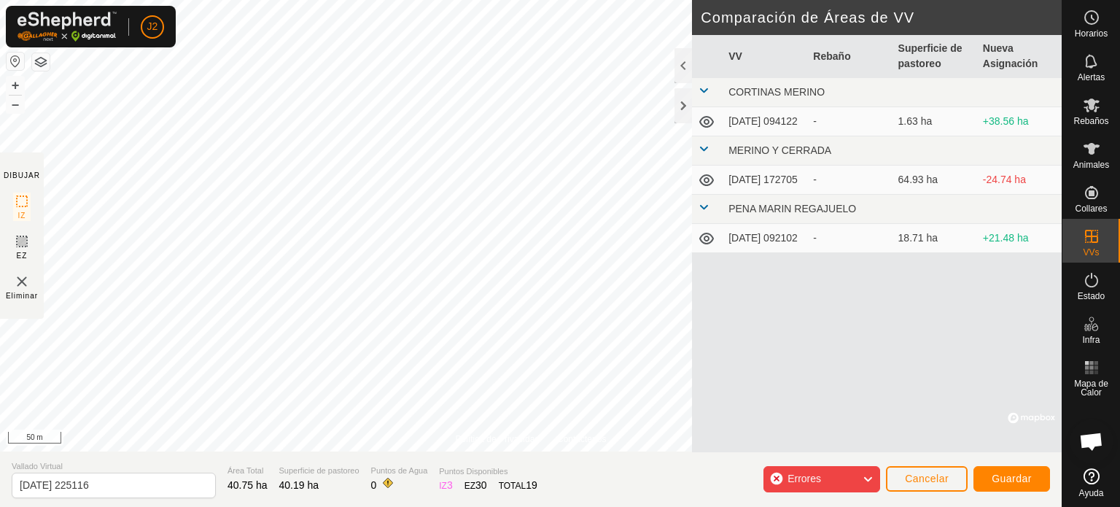
click at [853, 481] on div "Errores" at bounding box center [821, 479] width 117 height 26
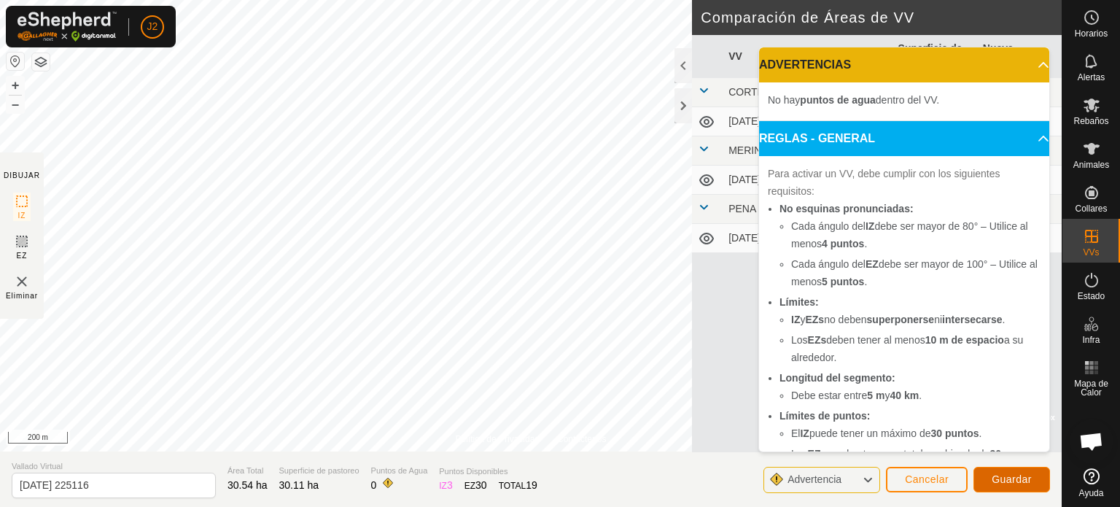
click at [997, 480] on span "Guardar" at bounding box center [1012, 479] width 40 height 12
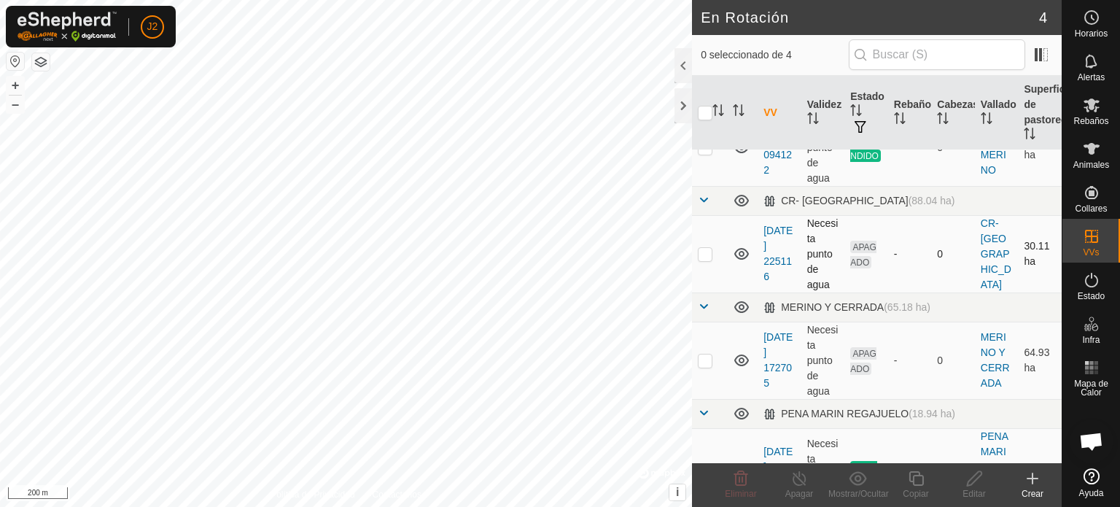
scroll to position [73, 0]
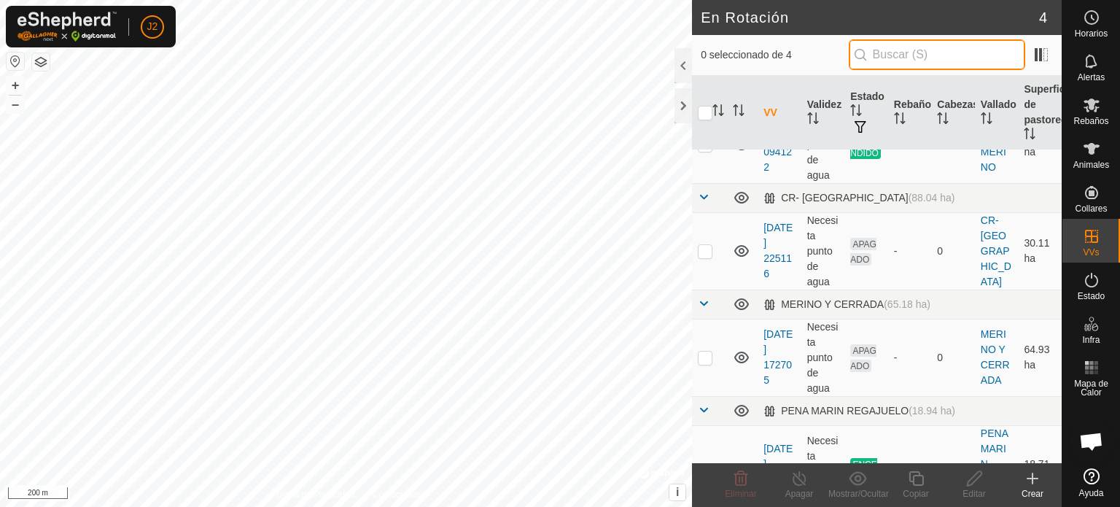
click at [901, 53] on input "text" at bounding box center [937, 54] width 176 height 31
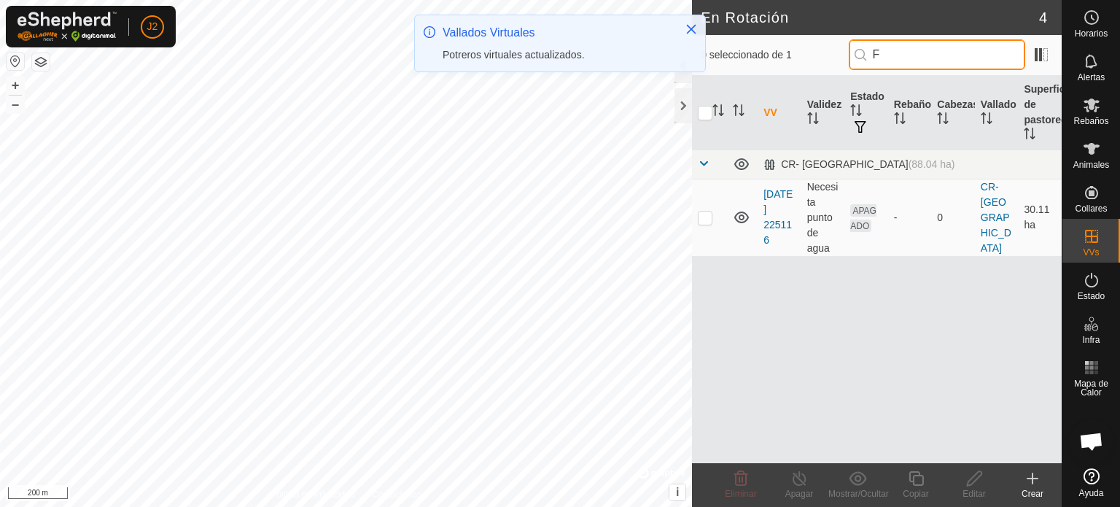
scroll to position [0, 0]
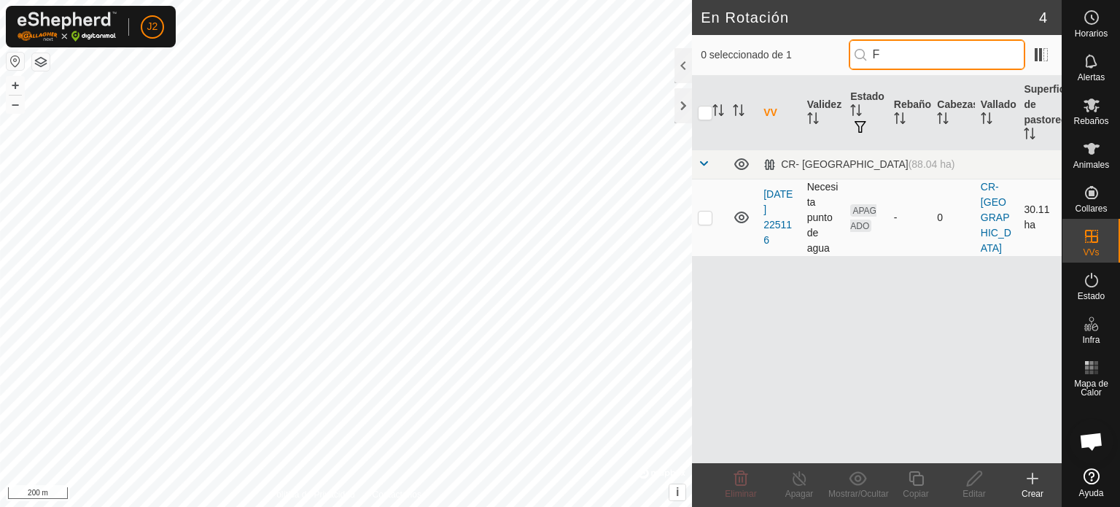
type input "F"
click at [705, 219] on p-checkbox at bounding box center [705, 217] width 15 height 12
checkbox input "true"
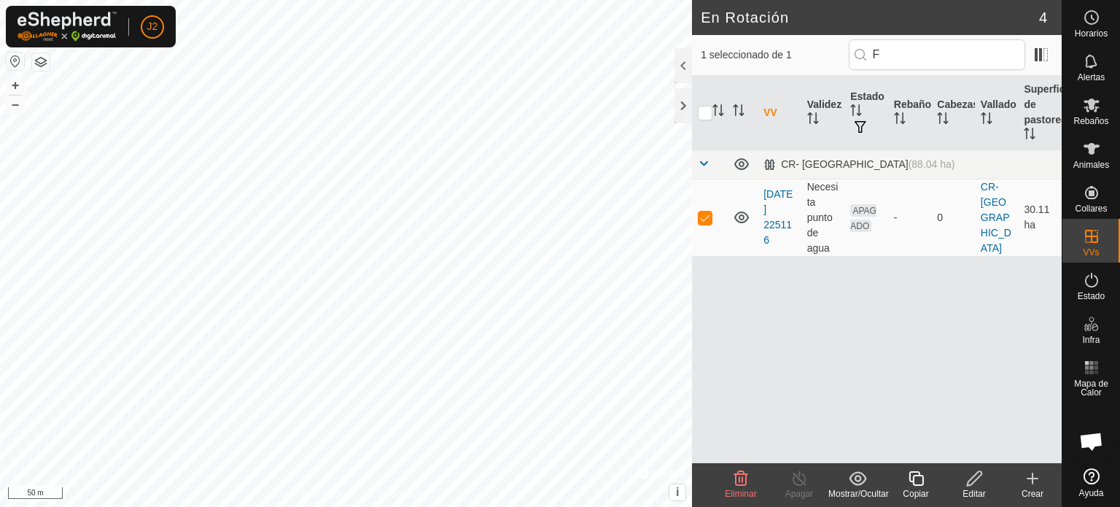
click at [968, 487] on div "Editar" at bounding box center [974, 493] width 58 height 13
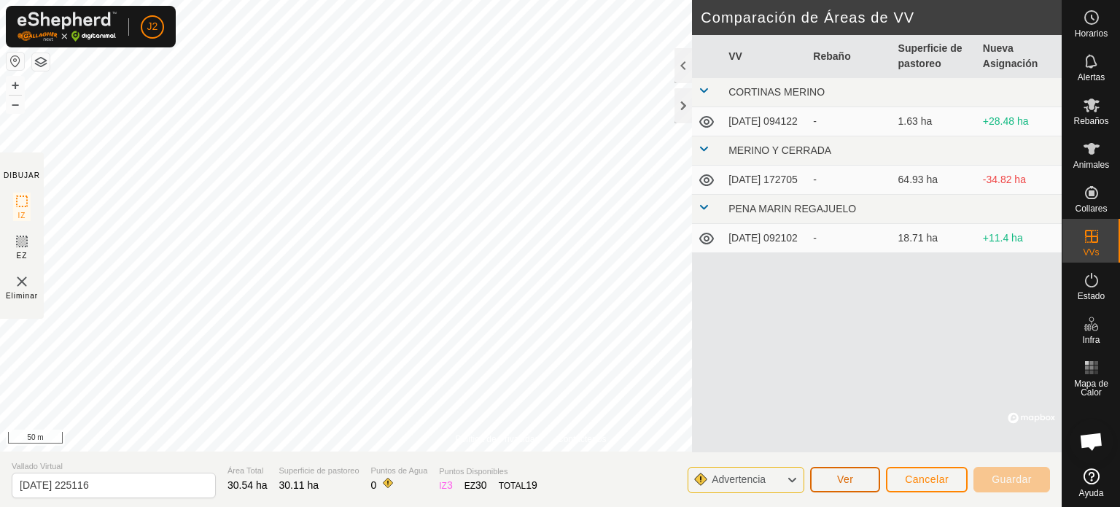
click at [838, 475] on span "Ver" at bounding box center [845, 479] width 17 height 12
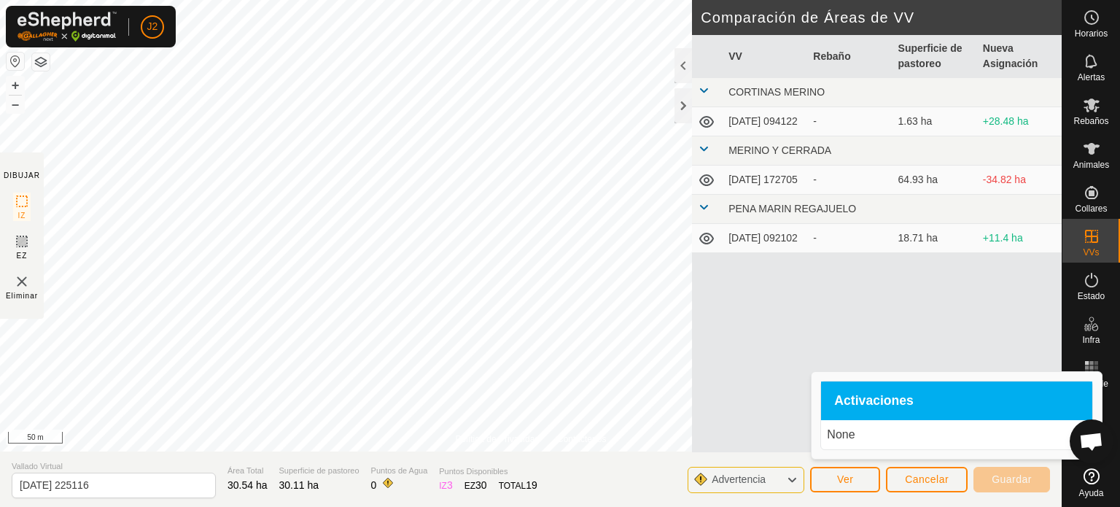
click at [745, 394] on div "VV Rebaño Superficie de pastoreo Nueva Asignación CORTINAS MERINO [DATE] 094122…" at bounding box center [877, 243] width 370 height 417
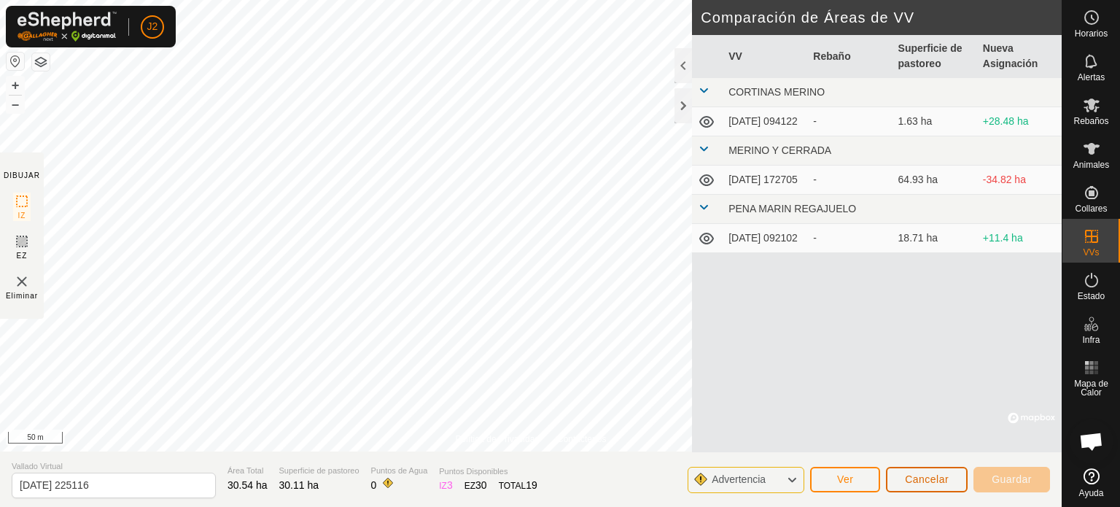
click at [915, 480] on span "Cancelar" at bounding box center [927, 479] width 44 height 12
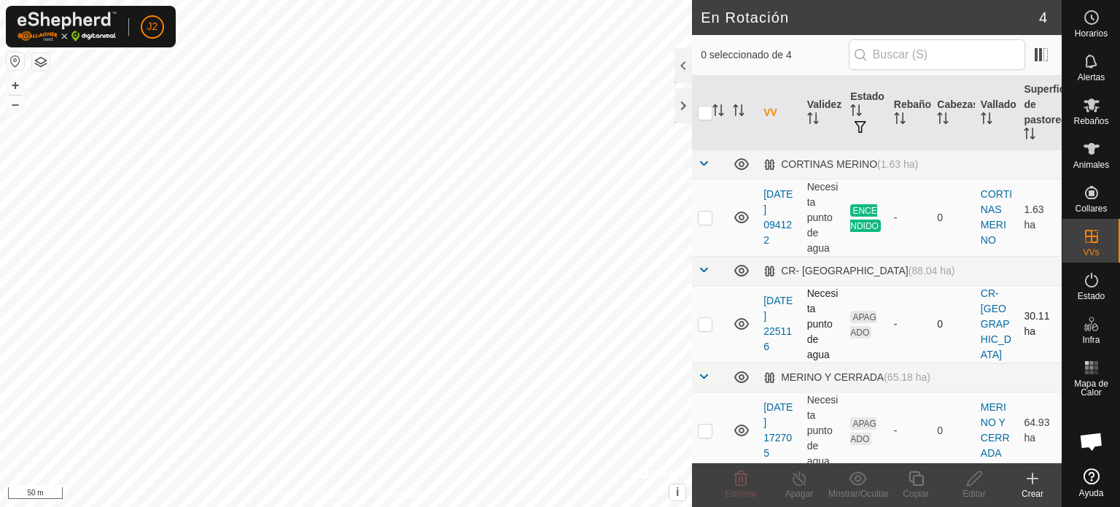
click at [738, 324] on icon at bounding box center [742, 324] width 18 height 18
click at [771, 315] on link "[DATE] 225116" at bounding box center [777, 324] width 29 height 58
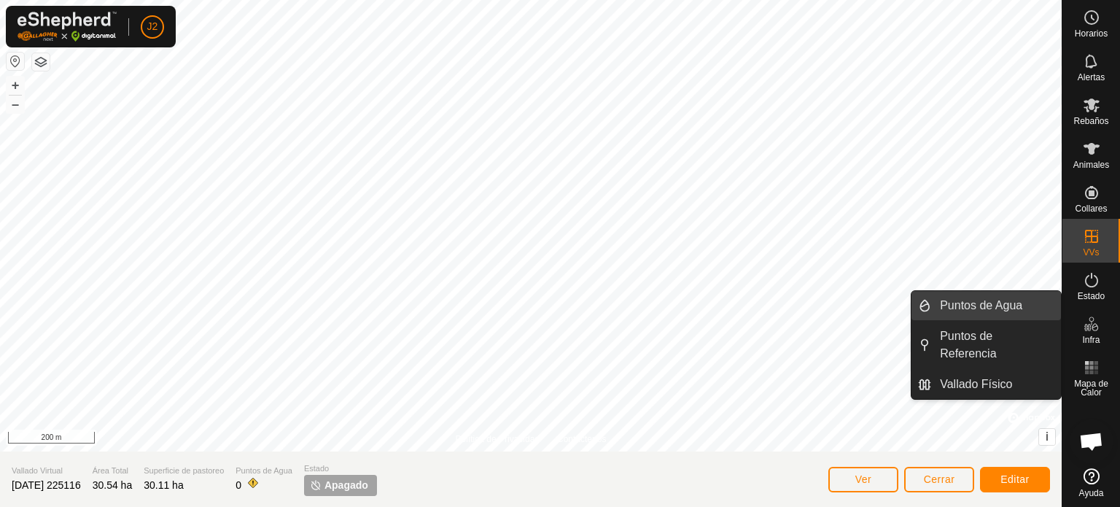
click at [953, 303] on link "Puntos de Agua" at bounding box center [996, 305] width 130 height 29
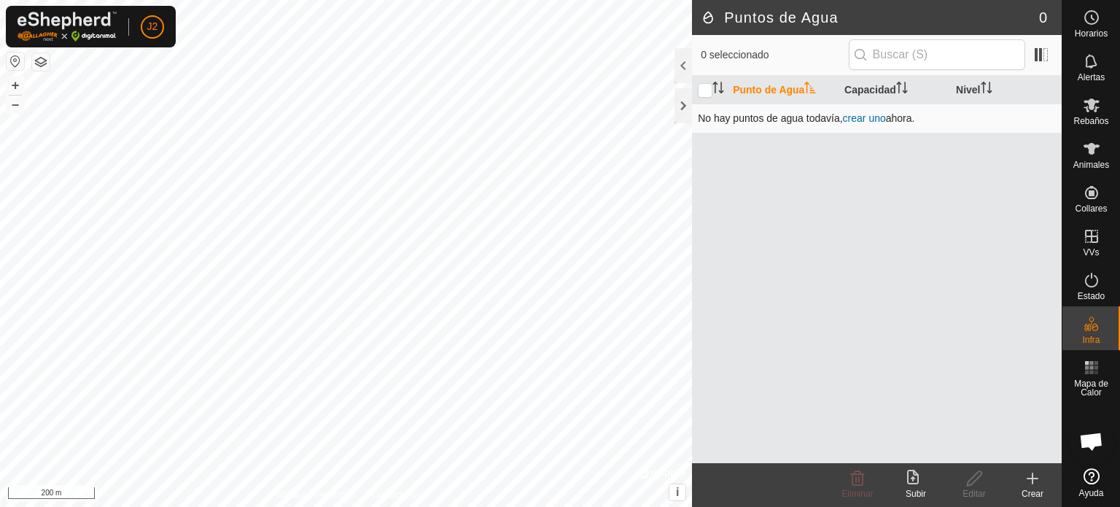
click at [872, 116] on link "crear uno" at bounding box center [864, 118] width 43 height 12
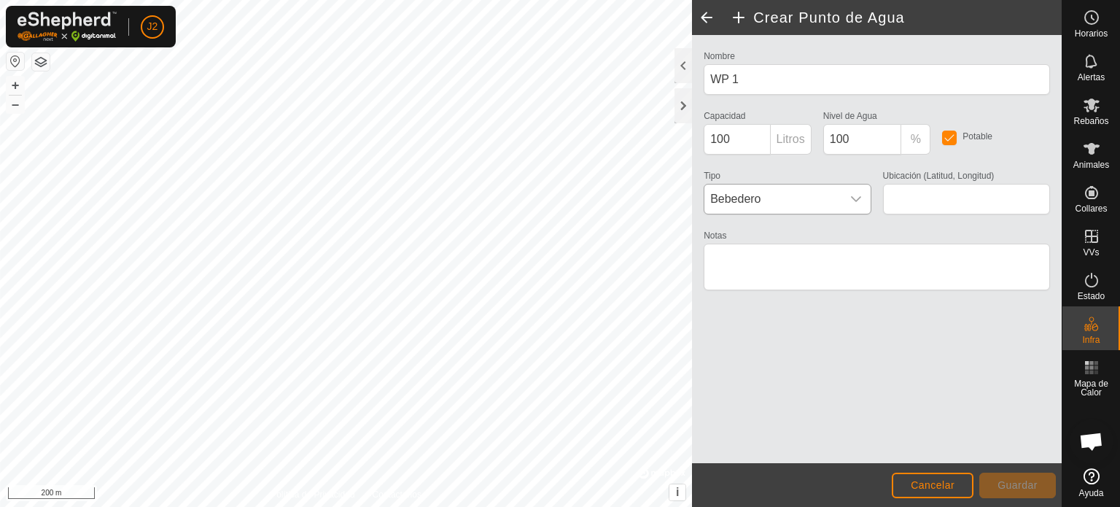
click at [840, 198] on span "Bebedero" at bounding box center [772, 198] width 136 height 29
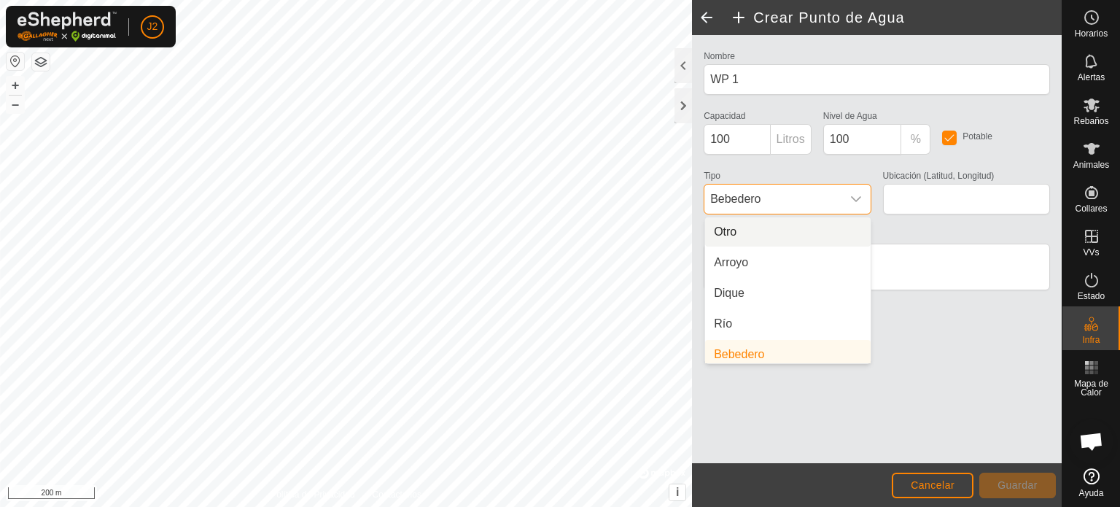
scroll to position [6, 0]
click at [840, 198] on span "Bebedero" at bounding box center [772, 198] width 136 height 29
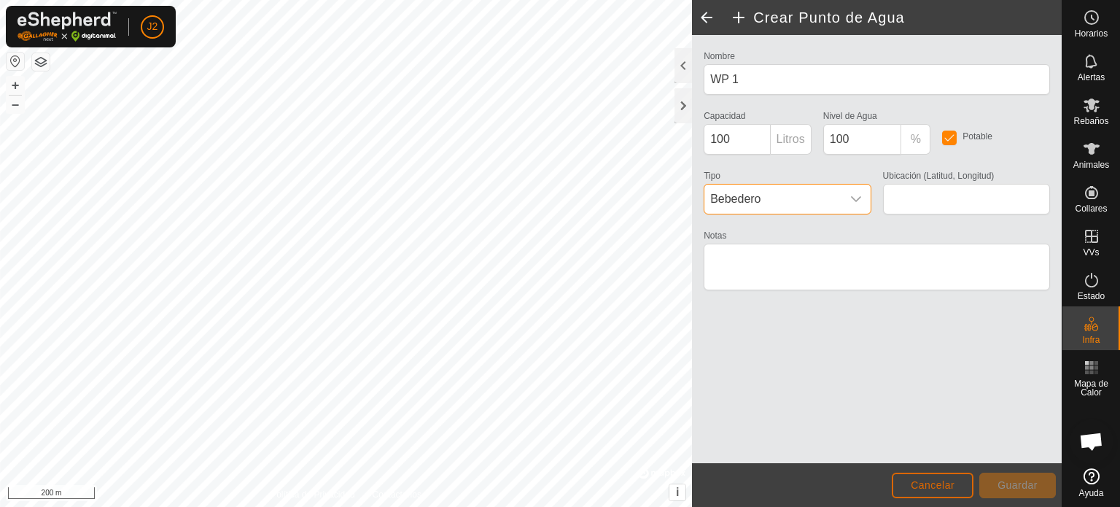
click at [930, 480] on span "Cancelar" at bounding box center [933, 485] width 44 height 12
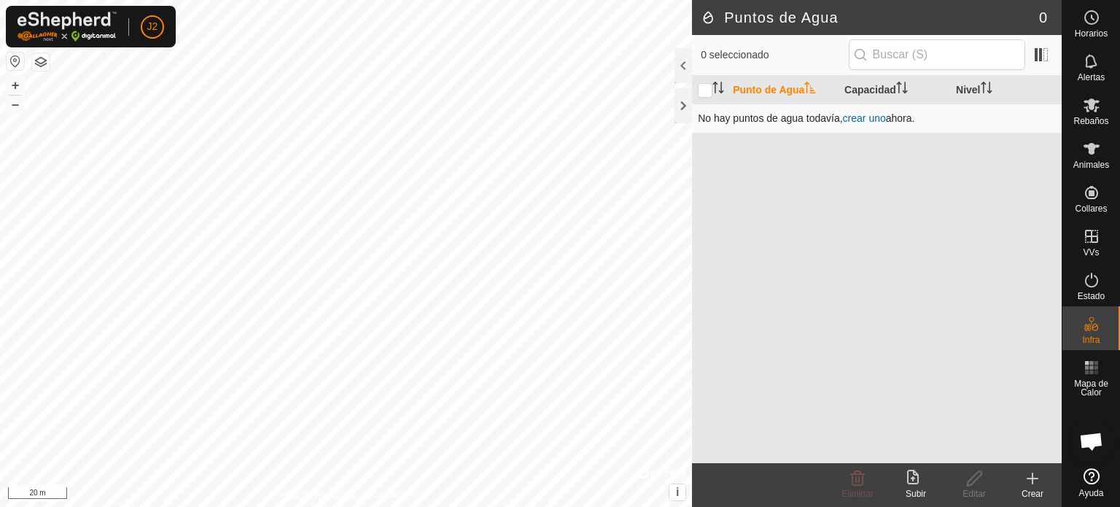
click at [869, 117] on link "crear uno" at bounding box center [864, 118] width 43 height 12
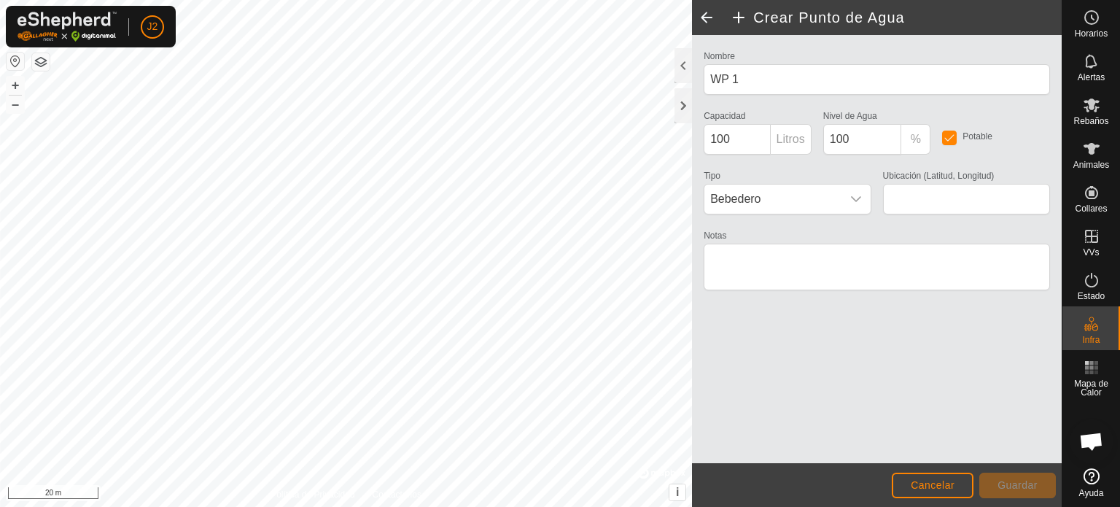
type input "40.462262, -5.909318"
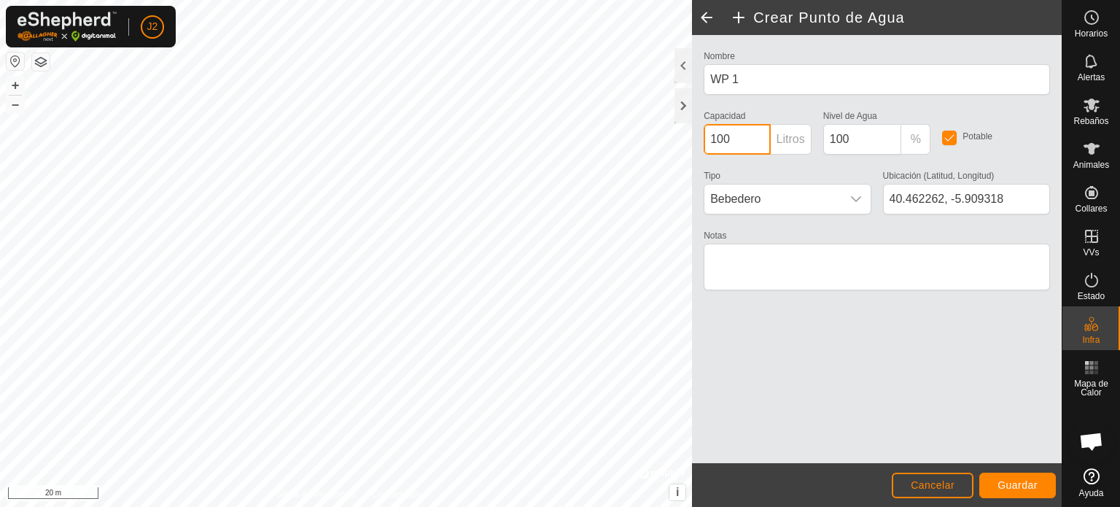
click at [683, 139] on div "Crear Punto de Agua Nombre WP 1 Capacidad 100 Litros Nivel de Agua 100 % Potabl…" at bounding box center [531, 253] width 1062 height 507
drag, startPoint x: 728, startPoint y: 136, endPoint x: 693, endPoint y: 132, distance: 35.3
click at [693, 132] on div "Nombre WP 1 Capacidad 100 Litros Nivel de Agua 100 % Potable Tipo Bebedero Ubic…" at bounding box center [877, 249] width 370 height 428
type input "200"
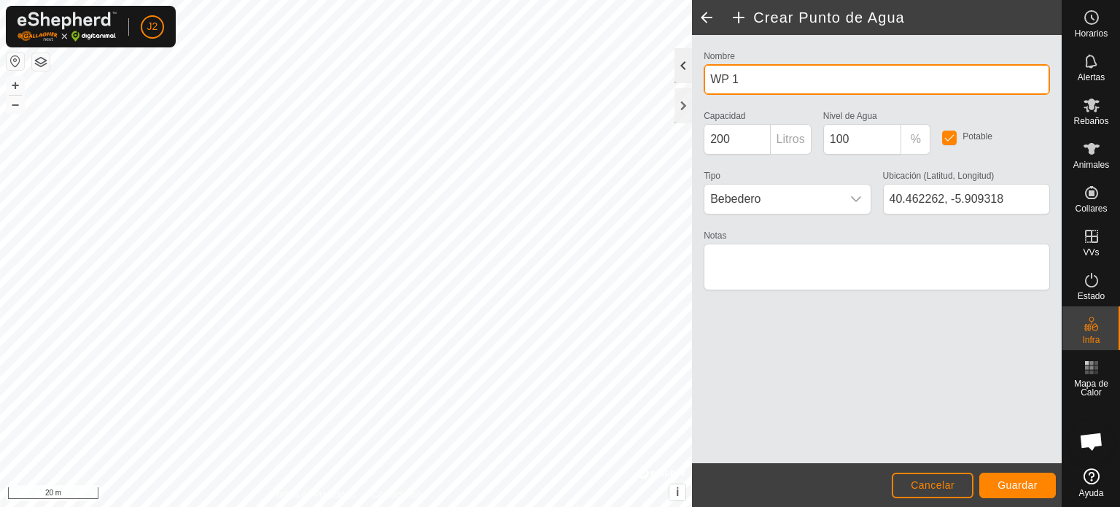
drag, startPoint x: 757, startPoint y: 75, endPoint x: 688, endPoint y: 75, distance: 68.5
click at [692, 75] on div "Crear Punto de Agua Nombre WP 1 Capacidad 200 Litros Nivel de Agua 100 % Potabl…" at bounding box center [877, 253] width 370 height 507
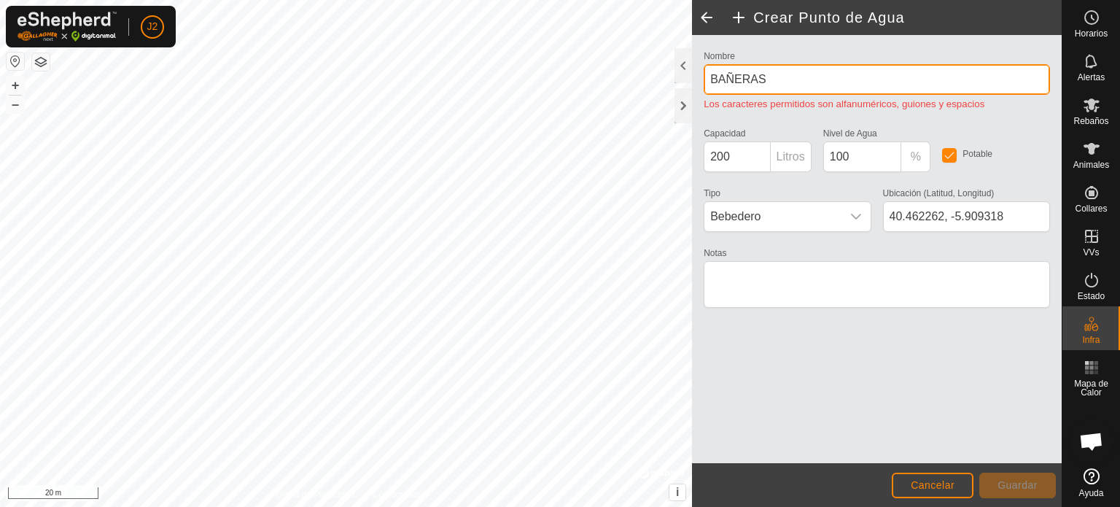
drag, startPoint x: 734, startPoint y: 79, endPoint x: 727, endPoint y: 81, distance: 7.6
click at [727, 81] on input "BAÑERAS" at bounding box center [877, 79] width 346 height 31
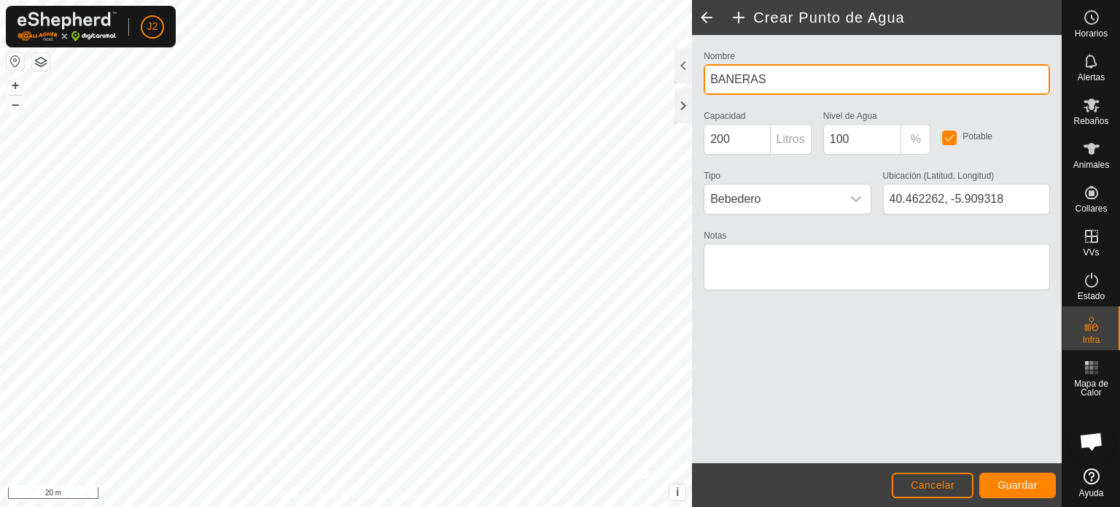
click at [767, 76] on input "BANERAS" at bounding box center [877, 79] width 346 height 31
type input "BANERAS FL"
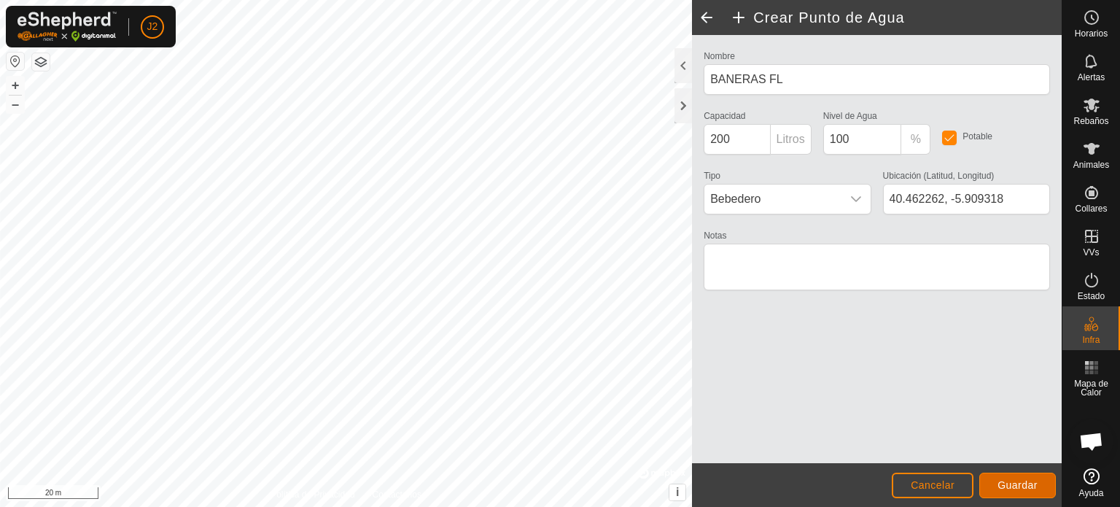
click at [1002, 486] on span "Guardar" at bounding box center [1018, 485] width 40 height 12
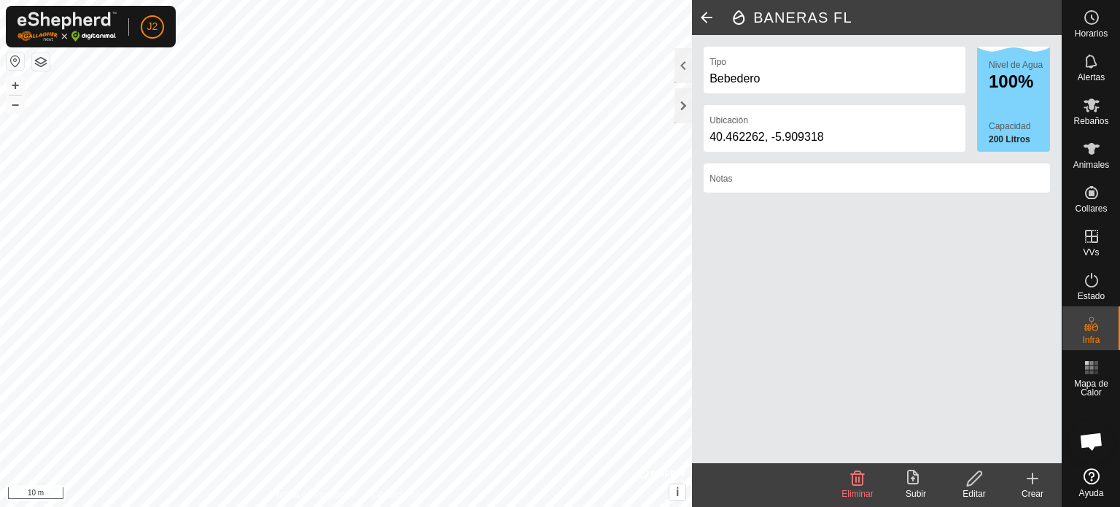
click at [1036, 481] on icon at bounding box center [1033, 479] width 18 height 18
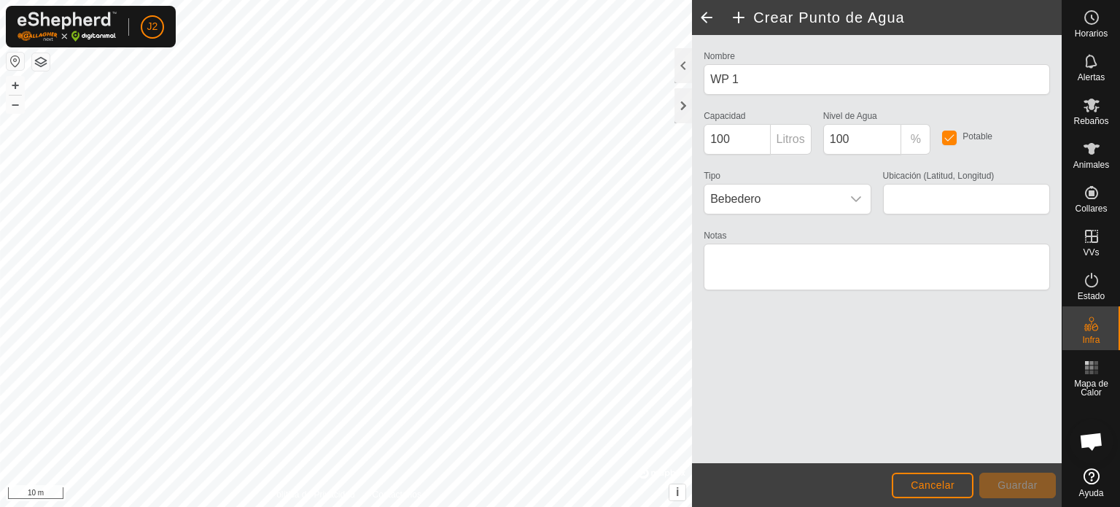
type input "40.462651, -5.909909"
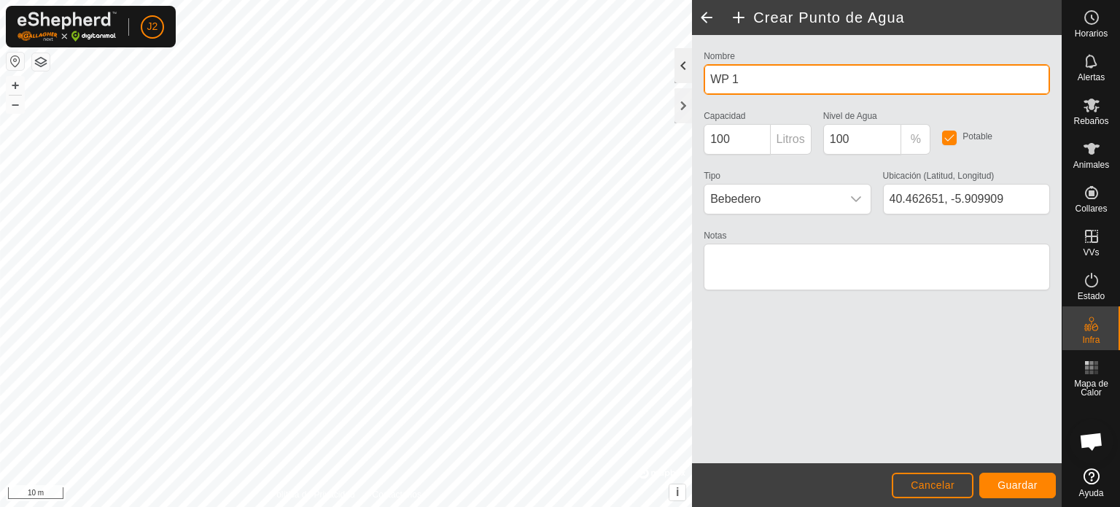
click at [669, 75] on div "Crear Punto de Agua Nombre WP 1 Capacidad 100 Litros Nivel de Agua 100 % Potabl…" at bounding box center [531, 253] width 1062 height 507
type input "W"
type input "POZO FL"
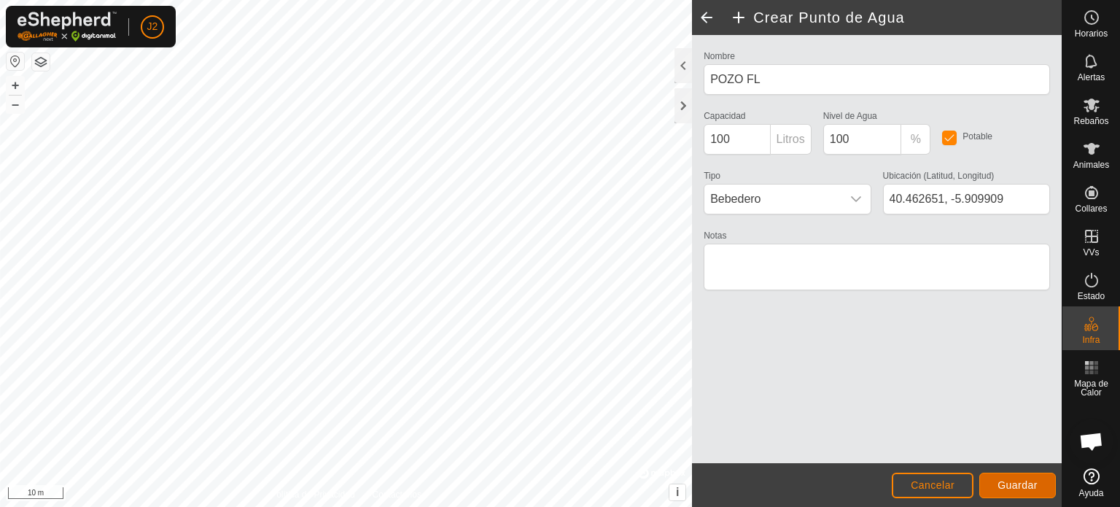
click at [1022, 481] on span "Guardar" at bounding box center [1018, 485] width 40 height 12
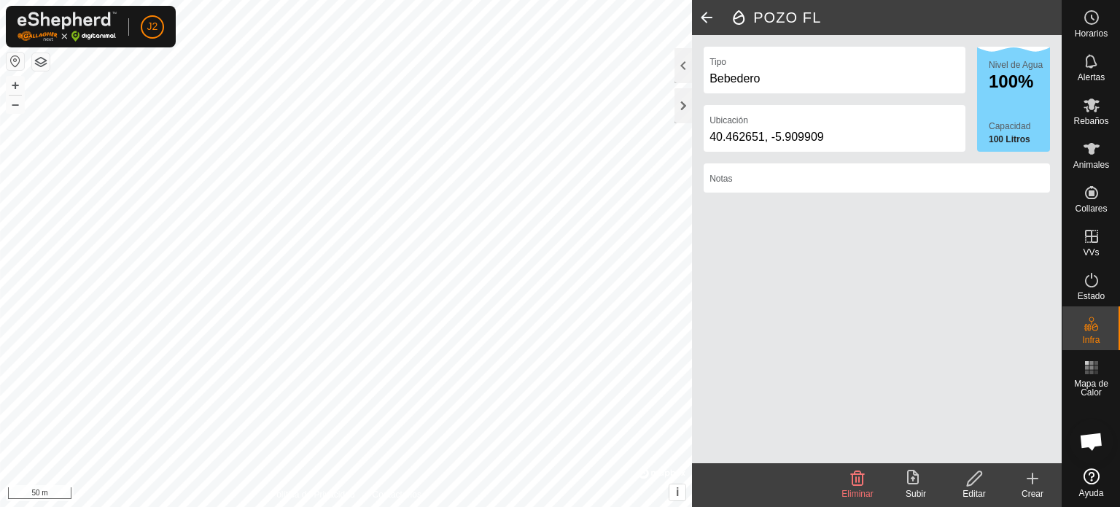
click at [707, 10] on span at bounding box center [706, 17] width 29 height 35
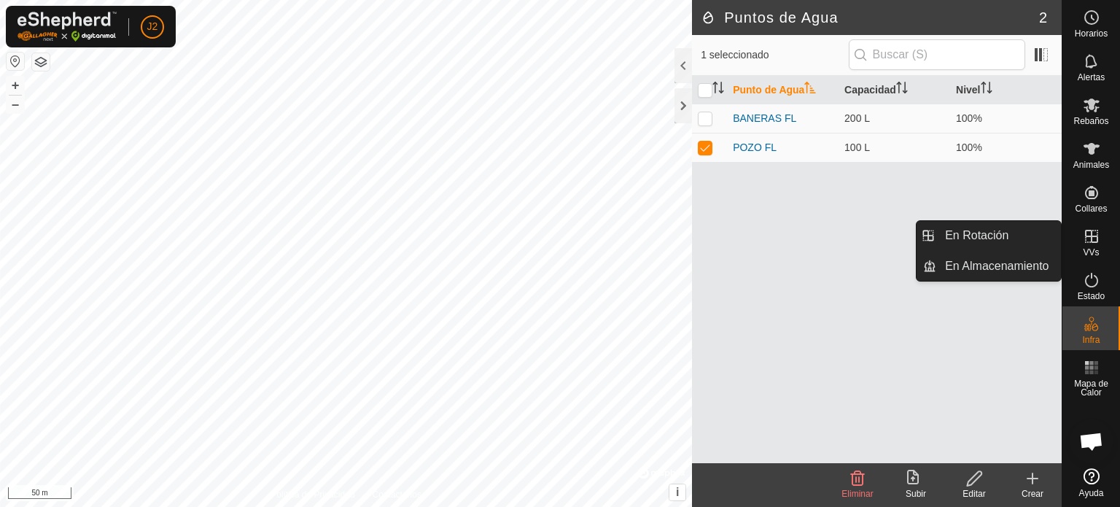
click at [1088, 241] on icon at bounding box center [1092, 237] width 18 height 18
click at [1089, 246] on es-virtualpaddocks-svg-icon at bounding box center [1091, 236] width 26 height 23
click at [995, 233] on link "En Rotación" at bounding box center [998, 235] width 125 height 29
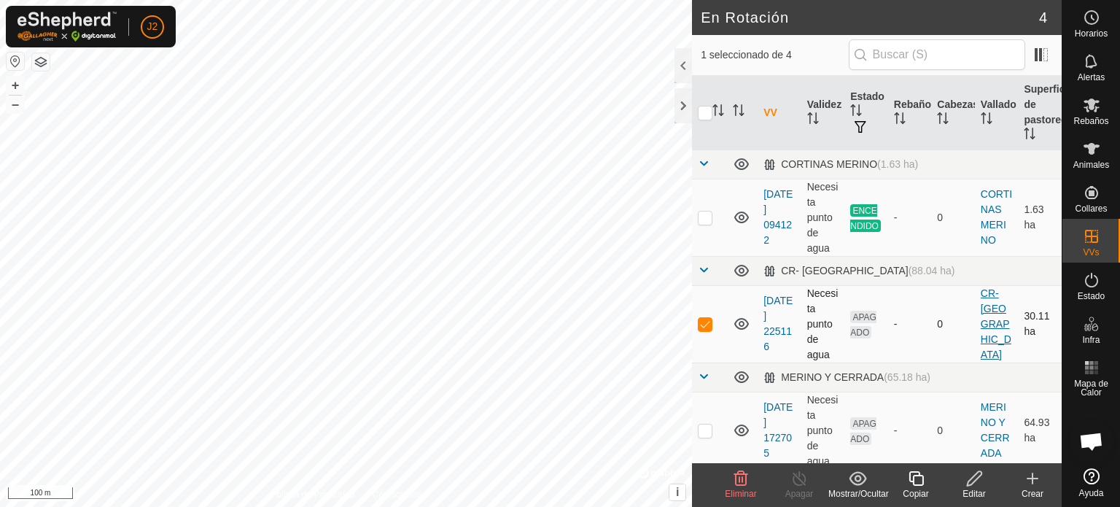
click at [983, 316] on link "CR- [GEOGRAPHIC_DATA]" at bounding box center [996, 323] width 31 height 73
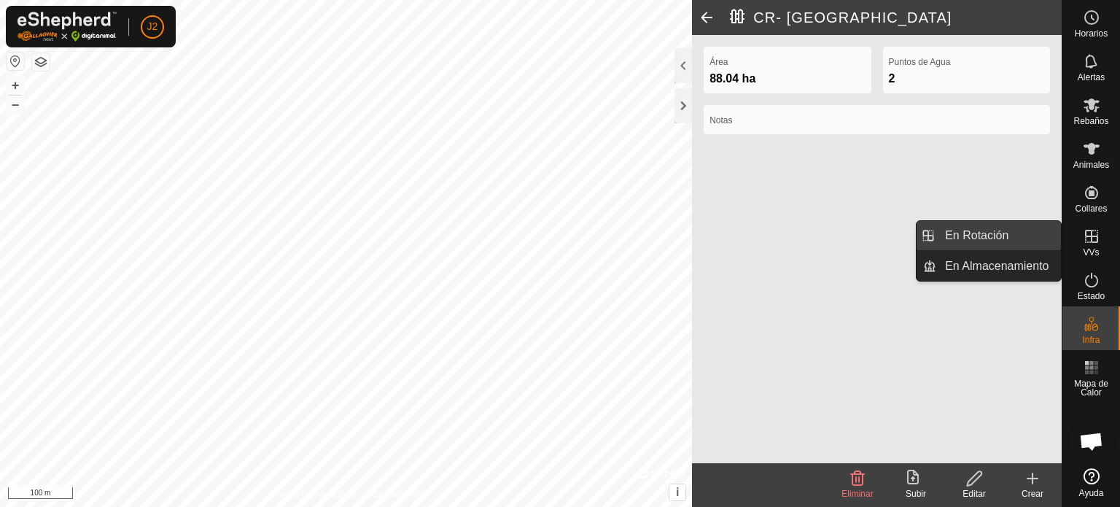
click at [982, 225] on link "En Rotación" at bounding box center [998, 235] width 125 height 29
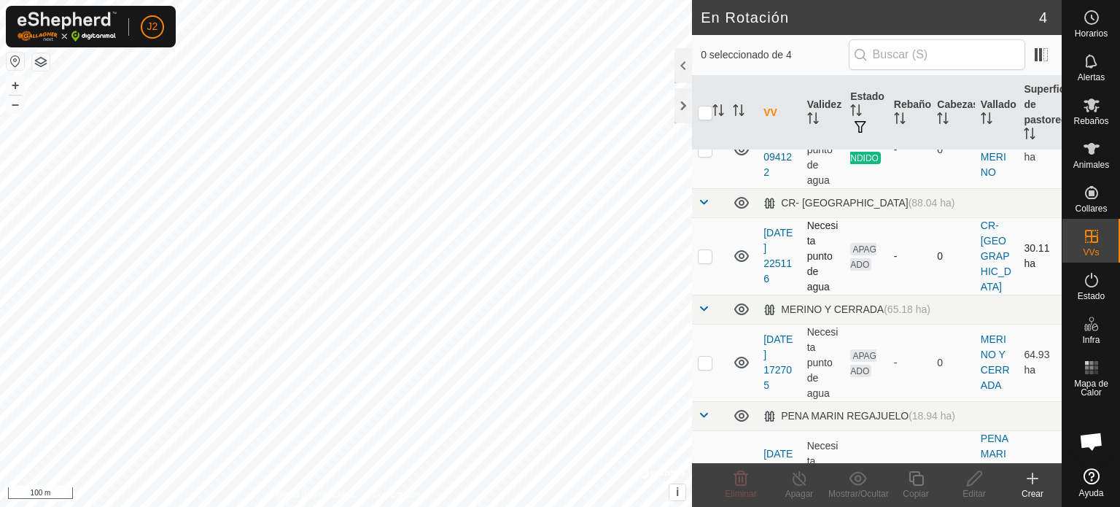
scroll to position [73, 0]
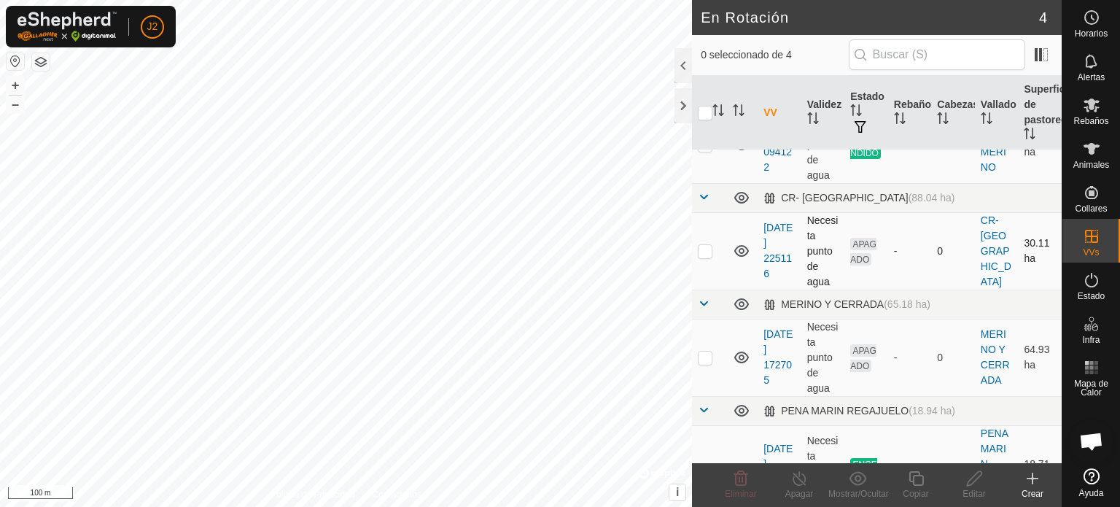
click at [704, 254] on p-checkbox at bounding box center [705, 251] width 15 height 12
checkbox input "true"
click at [975, 480] on icon at bounding box center [974, 478] width 15 height 15
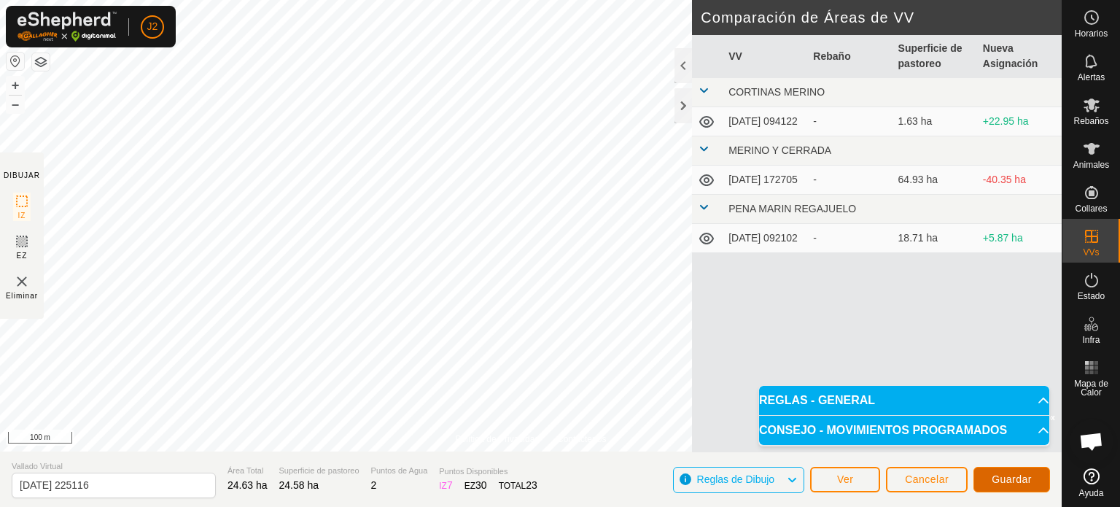
click at [1019, 481] on span "Guardar" at bounding box center [1012, 479] width 40 height 12
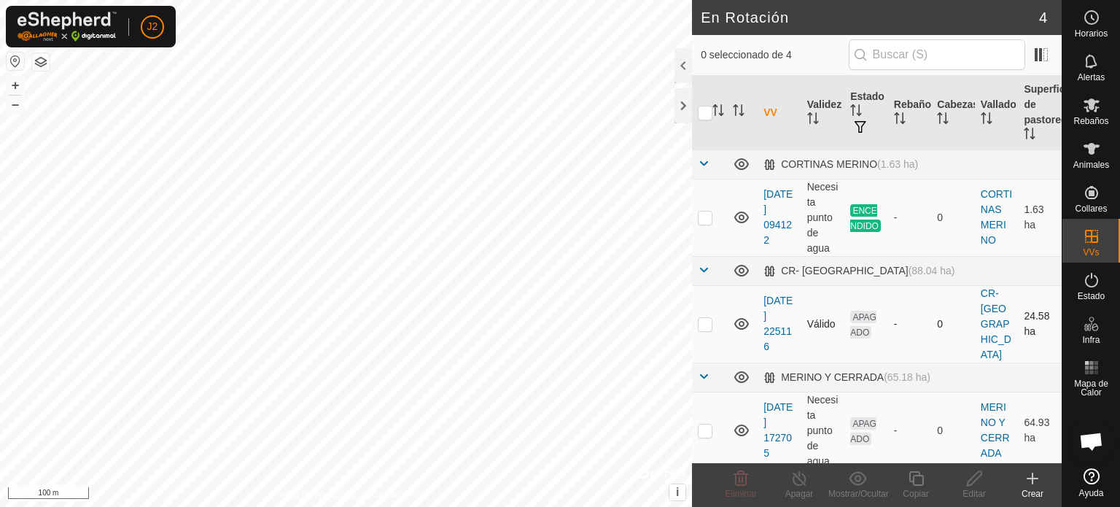
click at [707, 318] on p-checkbox at bounding box center [705, 324] width 15 height 12
checkbox input "true"
click at [975, 481] on icon at bounding box center [974, 478] width 15 height 15
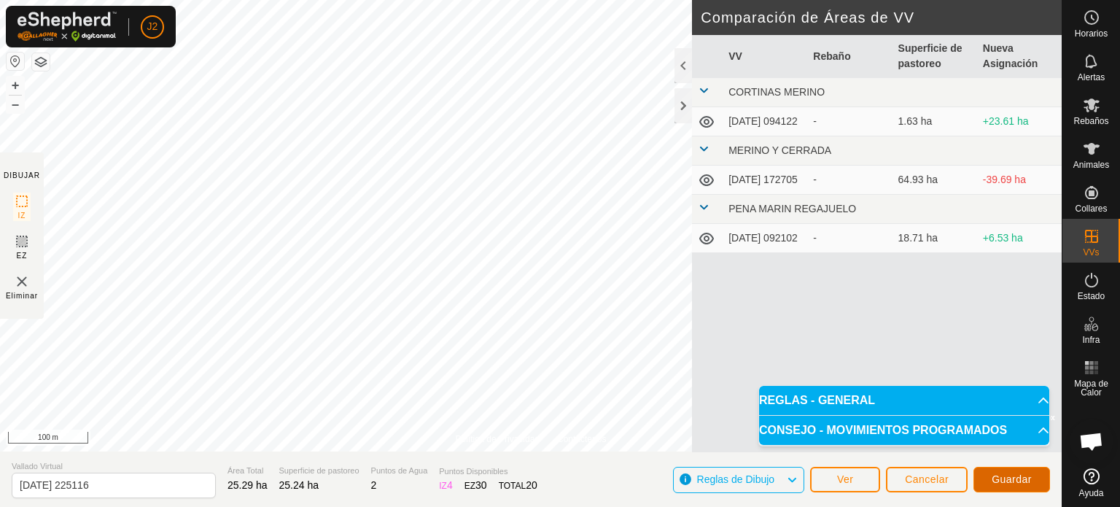
click at [1007, 476] on span "Guardar" at bounding box center [1012, 479] width 40 height 12
